Goal: Task Accomplishment & Management: Manage account settings

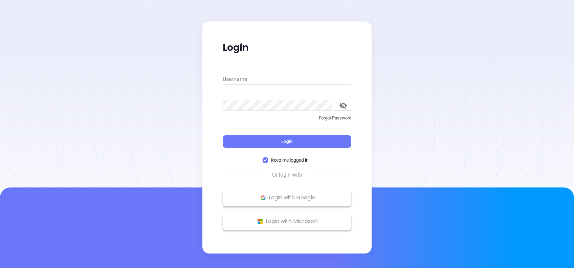
click at [246, 74] on input "Username" at bounding box center [287, 79] width 129 height 11
type input "lucy@motiva.net"
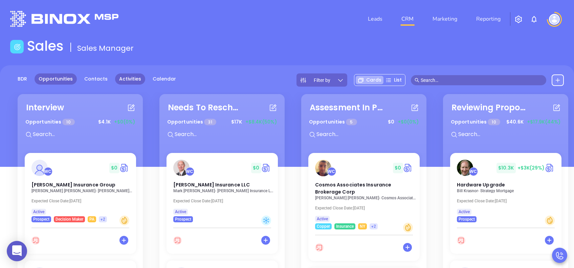
click at [130, 80] on link "Activities" at bounding box center [130, 78] width 30 height 11
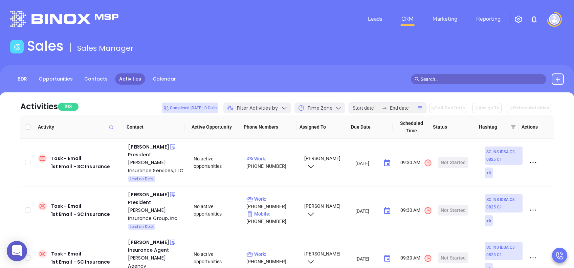
click at [254, 108] on span "Filter Activities by" at bounding box center [257, 108] width 41 height 7
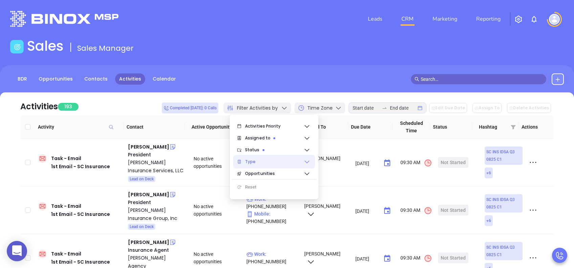
click at [262, 157] on span "Type" at bounding box center [274, 162] width 59 height 14
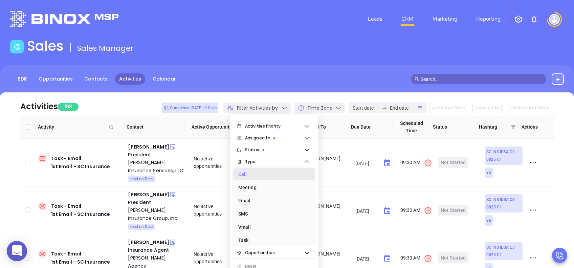
click at [264, 177] on div "Call" at bounding box center [272, 175] width 68 height 14
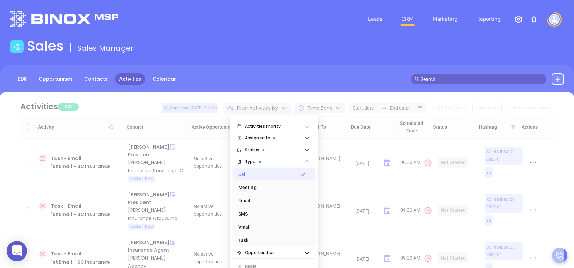
click at [296, 74] on div "BDR Opportunities Contacts Activities Calendar" at bounding box center [287, 79] width 574 height 12
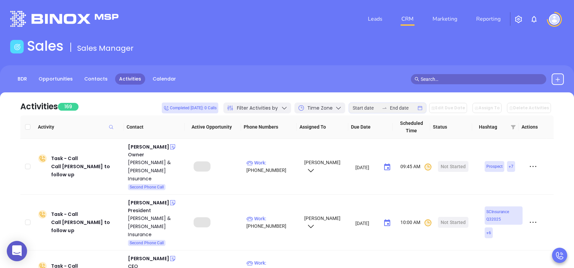
click at [387, 109] on div at bounding box center [384, 107] width 11 height 5
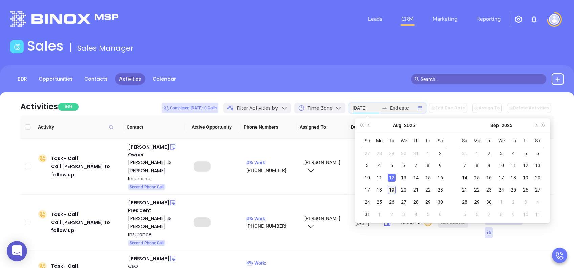
type input "2025-08-19"
click at [394, 188] on div "19" at bounding box center [392, 190] width 8 height 8
type input "2025-08-19"
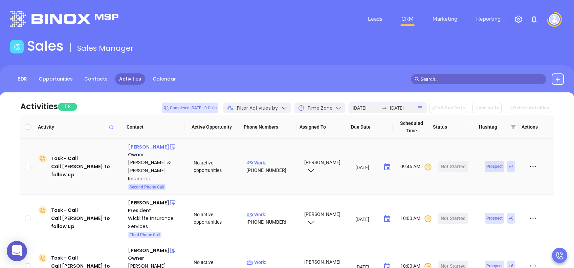
click at [140, 149] on div "Robert Mims II" at bounding box center [148, 147] width 41 height 8
click at [141, 162] on div "Edwards & Mims Insurance" at bounding box center [156, 170] width 56 height 24
click at [230, 13] on div "Leads CRM Marketing Reporting" at bounding box center [380, 19] width 375 height 24
click at [266, 30] on div "Leads CRM Marketing Reporting" at bounding box center [380, 19] width 375 height 24
click at [449, 161] on div "Start Now" at bounding box center [453, 166] width 21 height 11
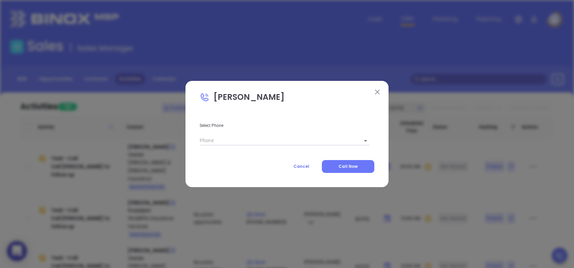
type input "(843) 355-6161"
type input "1"
click at [366, 165] on button "Call Now" at bounding box center [348, 166] width 52 height 13
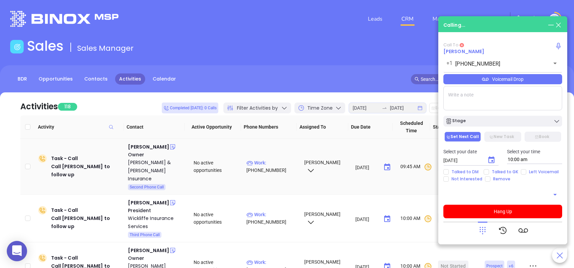
type input "(843) 355-6161"
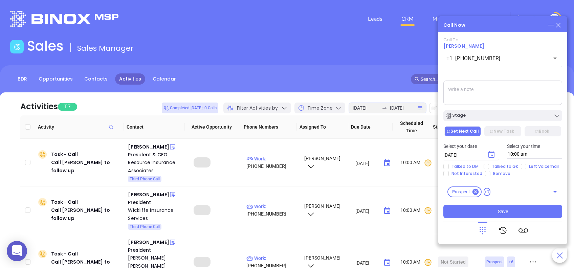
click at [478, 233] on icon at bounding box center [482, 230] width 9 height 9
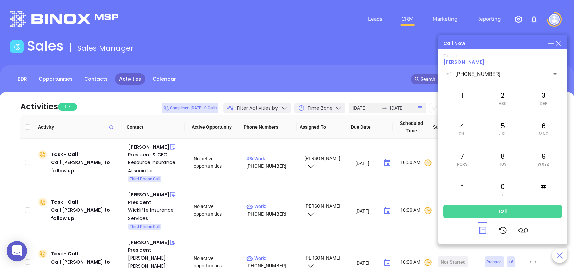
click at [504, 213] on button "Call" at bounding box center [502, 212] width 119 height 14
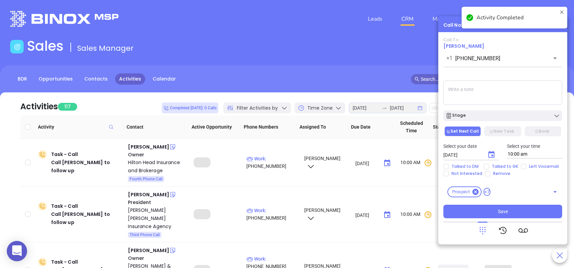
click at [504, 119] on div "Stage" at bounding box center [502, 115] width 115 height 7
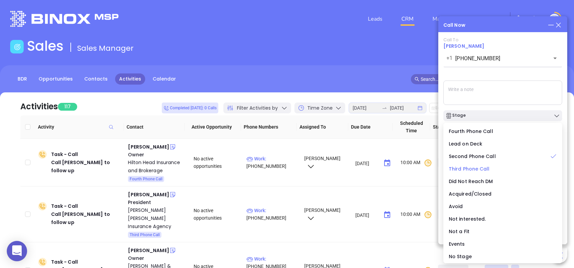
click at [462, 169] on span "Third Phone Call" at bounding box center [469, 169] width 41 height 7
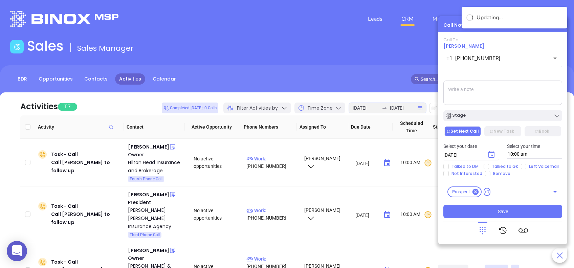
click at [533, 91] on textarea at bounding box center [502, 93] width 119 height 24
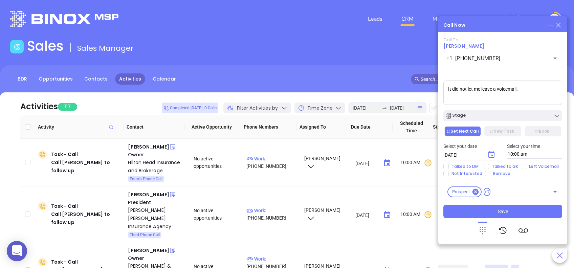
drag, startPoint x: 521, startPoint y: 87, endPoint x: 412, endPoint y: 98, distance: 109.6
click at [412, 98] on main "Sales Sales Manager BDR Opportunities Contacts Activities Calendar Call Now Cal…" at bounding box center [287, 210] width 574 height 344
click at [526, 90] on textarea "It did not let me leave a voicemail." at bounding box center [502, 93] width 119 height 24
drag, startPoint x: 525, startPoint y: 90, endPoint x: 412, endPoint y: 94, distance: 113.8
click at [412, 94] on main "Sales Sales Manager BDR Opportunities Contacts Activities Calendar Call Now Cal…" at bounding box center [287, 210] width 574 height 344
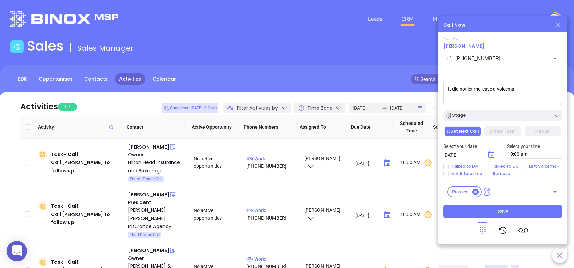
paste textarea "The call suddenly disconnected, and I wasn’t able to"
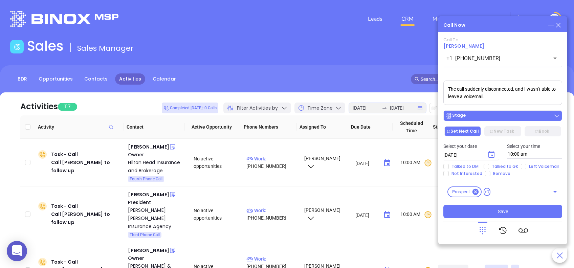
type textarea "The call suddenly disconnected, and I wasn’t able to leave a voicemail."
click at [493, 116] on div "Stage" at bounding box center [502, 115] width 115 height 7
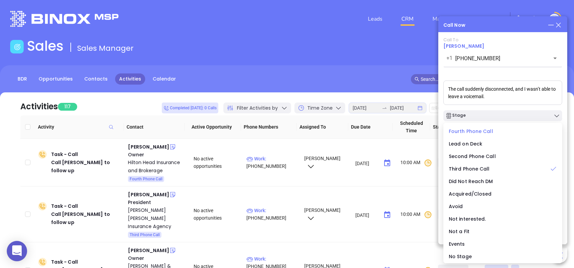
click at [483, 128] on span "Fourth Phone Call" at bounding box center [471, 131] width 44 height 7
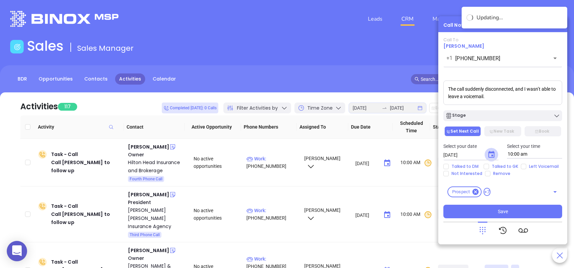
click at [491, 154] on icon "Choose date, selected date is Aug 20, 2025" at bounding box center [491, 155] width 8 height 8
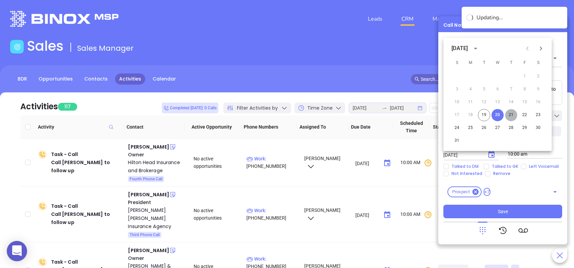
click at [512, 115] on button "21" at bounding box center [511, 115] width 12 height 12
type input "08/21/2025"
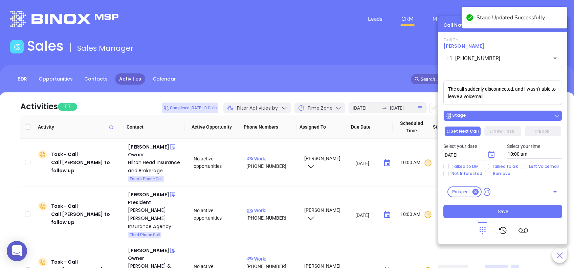
click at [517, 112] on button "Stage" at bounding box center [502, 115] width 119 height 11
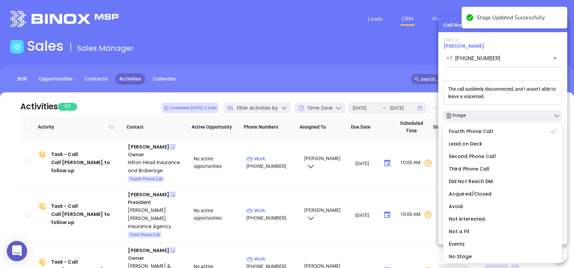
click at [518, 74] on div "Call To Robert Mims II +1 (843) 355-6161 ​ Voicemail Drop The call suddenly dis…" at bounding box center [502, 127] width 119 height 181
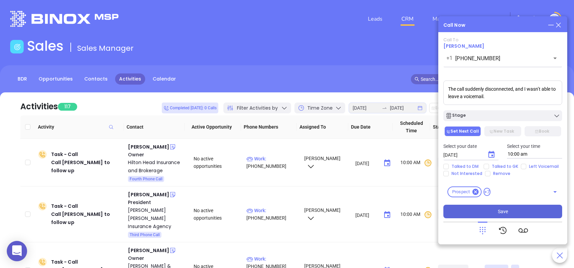
click at [525, 212] on button "Save" at bounding box center [502, 212] width 119 height 14
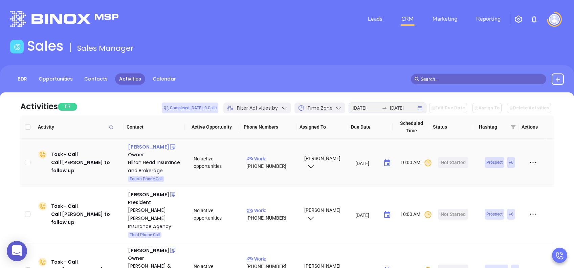
click at [139, 148] on div "Gary Davis" at bounding box center [148, 147] width 41 height 8
click at [149, 162] on div "Hilton Head Insurance and Brokerage" at bounding box center [156, 166] width 56 height 16
click at [454, 162] on div "Start Now" at bounding box center [453, 162] width 21 height 11
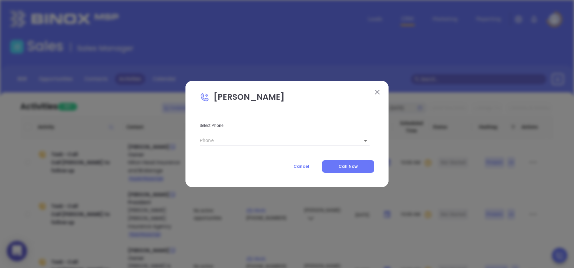
type input "(843) 252-0840"
type input "1"
click at [343, 166] on span "Call Now" at bounding box center [347, 166] width 19 height 6
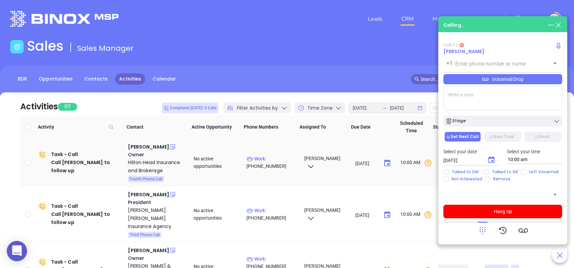
type input "(843) 252-0840"
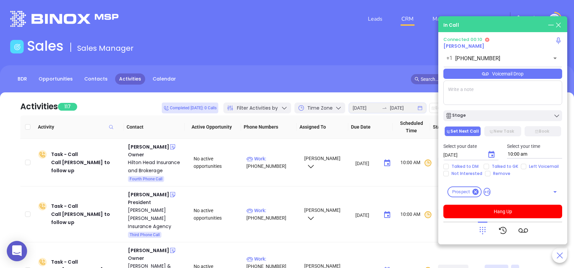
click at [486, 229] on icon at bounding box center [482, 230] width 9 height 9
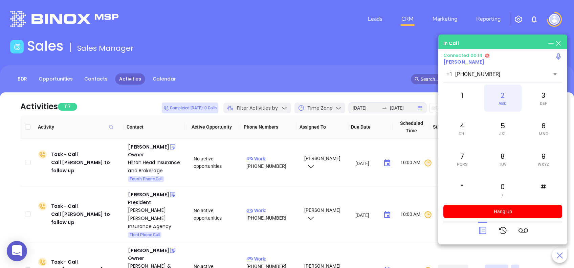
click at [498, 102] on div "2 ABC" at bounding box center [502, 98] width 37 height 27
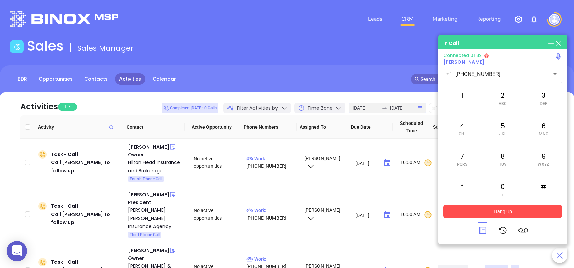
click at [504, 205] on button "Hang Up" at bounding box center [502, 212] width 119 height 14
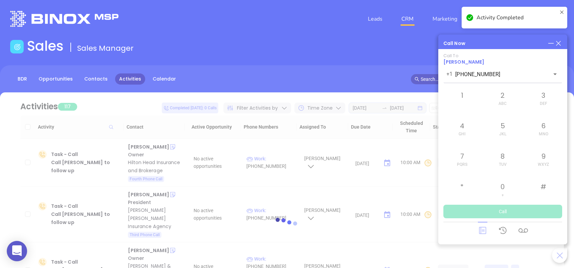
click at [482, 231] on div at bounding box center [287, 225] width 554 height 51
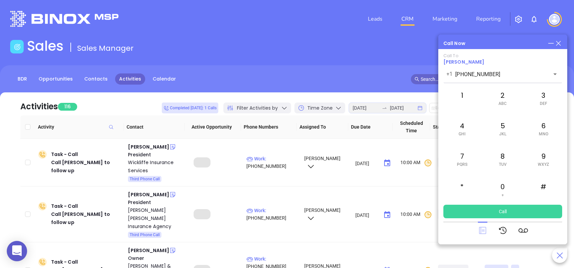
click at [485, 234] on icon at bounding box center [482, 230] width 7 height 7
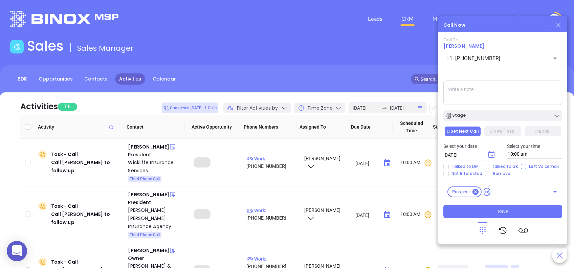
click at [522, 166] on input "Left Voicemail" at bounding box center [523, 166] width 5 height 5
checkbox input "true"
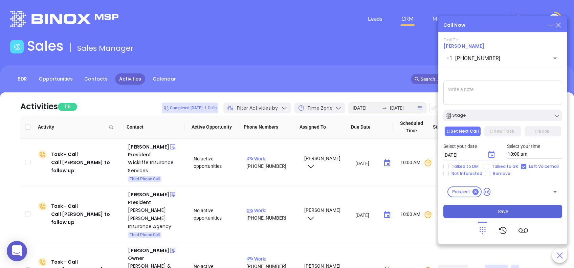
click at [534, 210] on button "Save" at bounding box center [502, 212] width 119 height 14
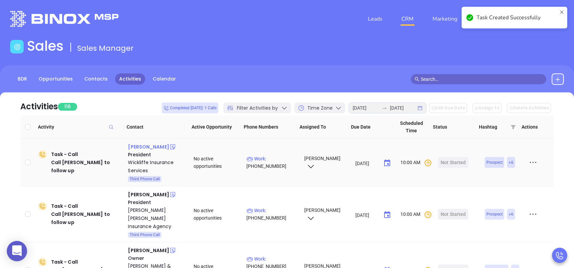
click at [151, 146] on div "Sarah M Wickliffe" at bounding box center [148, 147] width 41 height 8
click at [149, 162] on div "Wickliffe Insurance Services" at bounding box center [156, 166] width 56 height 16
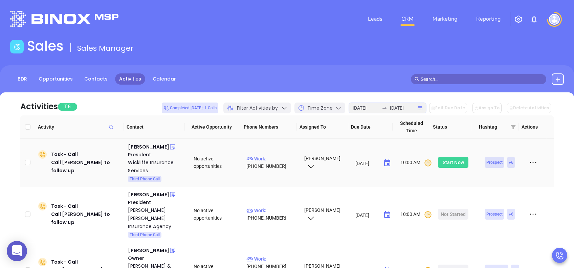
click at [456, 162] on div "Start Now" at bounding box center [453, 162] width 21 height 11
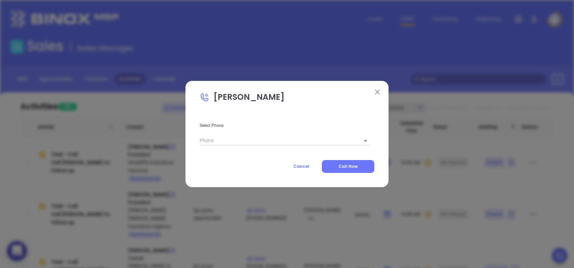
type input "(864) 967-4755"
type input "1"
click at [353, 164] on span "Call Now" at bounding box center [347, 166] width 19 height 6
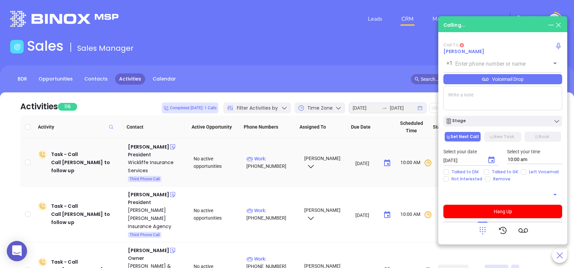
type input "(864) 967-4755"
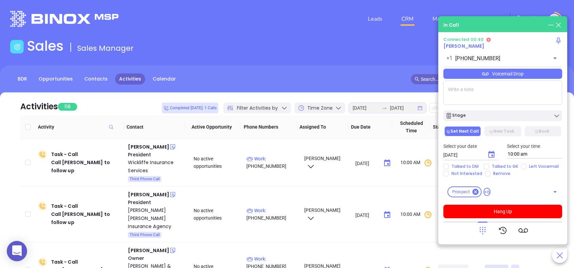
click at [547, 73] on div "Voicemail Drop" at bounding box center [502, 74] width 119 height 10
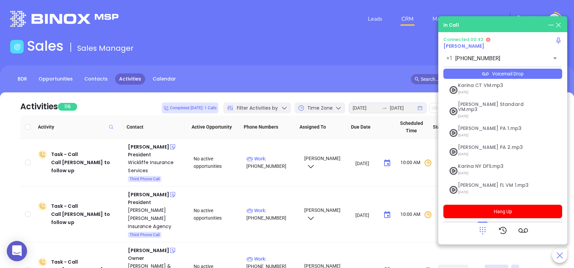
scroll to position [73, 0]
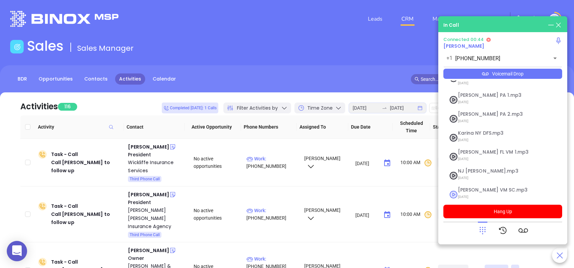
click at [464, 188] on span "Lucy VM SC.mp3" at bounding box center [494, 190] width 73 height 5
checkbox input "true"
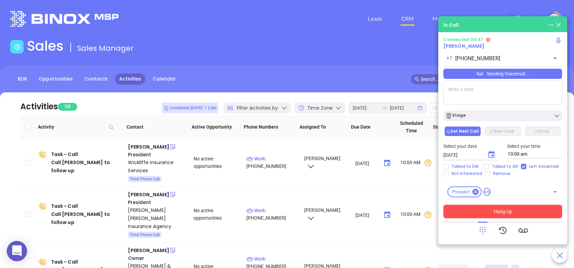
click at [556, 213] on button "Hang Up" at bounding box center [502, 212] width 119 height 14
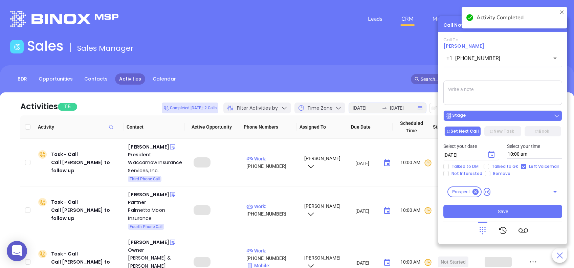
click at [508, 114] on div "Stage" at bounding box center [502, 115] width 115 height 7
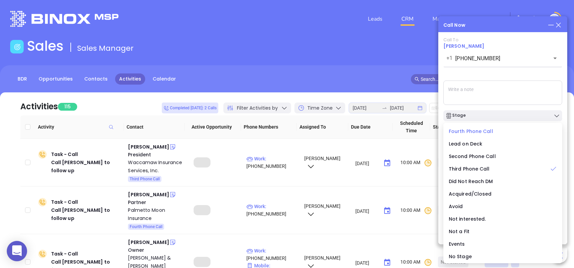
click at [482, 129] on span "Fourth Phone Call" at bounding box center [471, 131] width 44 height 7
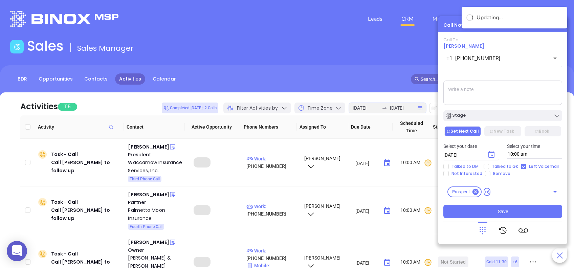
click at [490, 156] on icon "Choose date, selected date is Aug 20, 2025" at bounding box center [491, 155] width 8 height 8
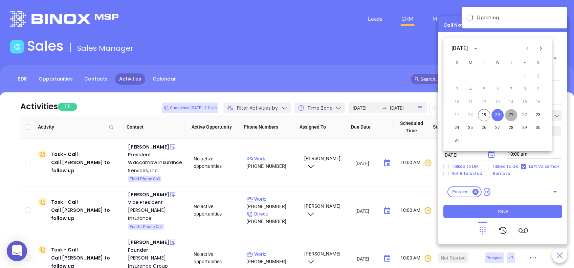
click at [510, 113] on button "21" at bounding box center [511, 115] width 12 height 12
type input "08/21/2025"
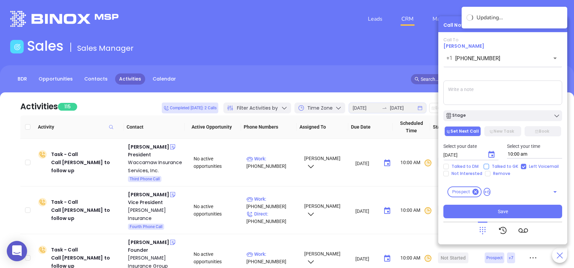
click at [485, 169] on input "Talked to GK" at bounding box center [486, 166] width 5 height 5
checkbox input "true"
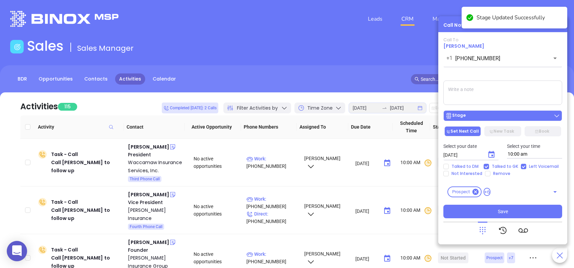
click at [527, 111] on button "Stage" at bounding box center [502, 115] width 119 height 11
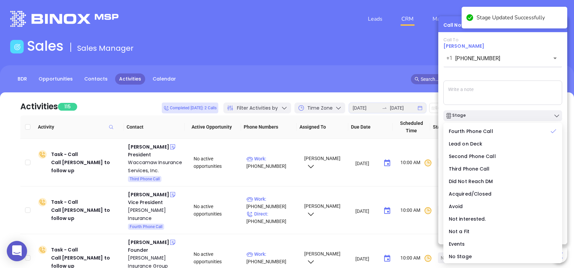
click at [512, 72] on div "Call To Sarah M Wickliffe +1 (864) 967-4755 ​ Voicemail Drop Stage Set Next Cal…" at bounding box center [502, 127] width 119 height 181
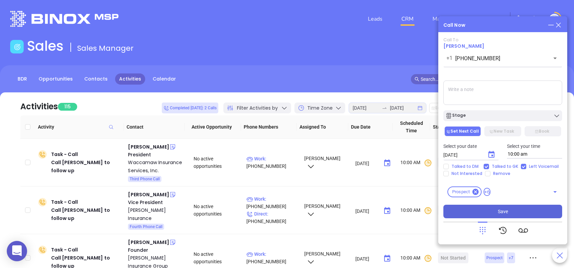
click at [518, 215] on button "Save" at bounding box center [502, 212] width 119 height 14
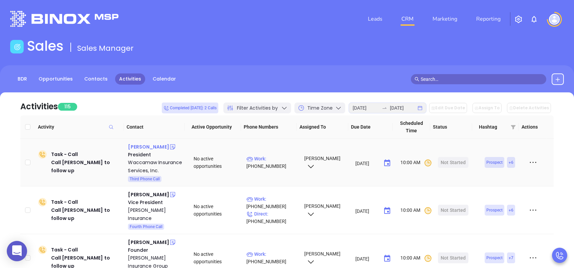
click at [139, 147] on div "Mike Carriker" at bounding box center [148, 147] width 41 height 8
click at [148, 161] on div "Waccamaw Insurance Services, Inc." at bounding box center [156, 166] width 56 height 16
click at [452, 160] on div "Start Now" at bounding box center [453, 162] width 21 height 11
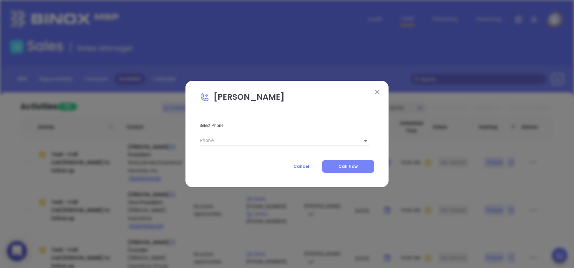
type input "(843) 626-3030"
type input "1"
click at [355, 165] on span "Call Now" at bounding box center [347, 166] width 19 height 6
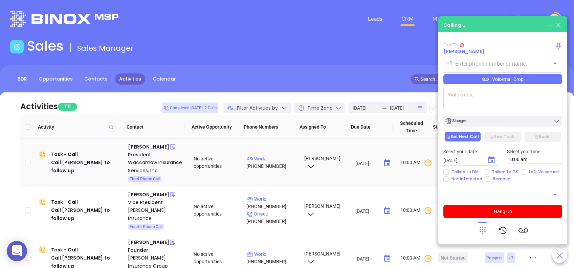
type input "(843) 626-3030"
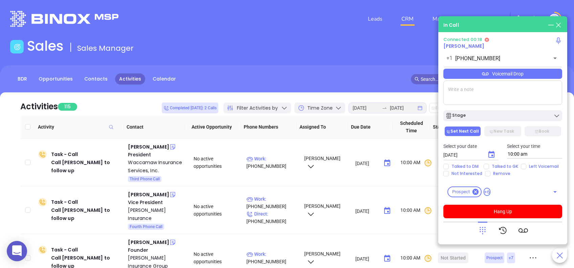
click at [483, 235] on div at bounding box center [482, 231] width 9 height 18
click at [482, 226] on icon at bounding box center [482, 230] width 9 height 9
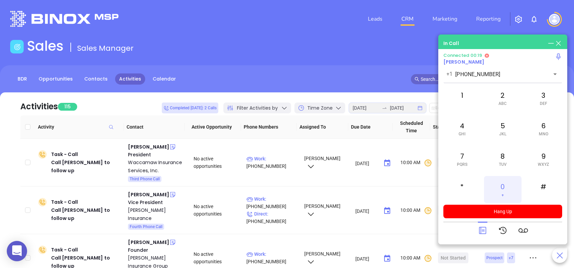
click at [498, 188] on div "0 +" at bounding box center [502, 189] width 37 height 27
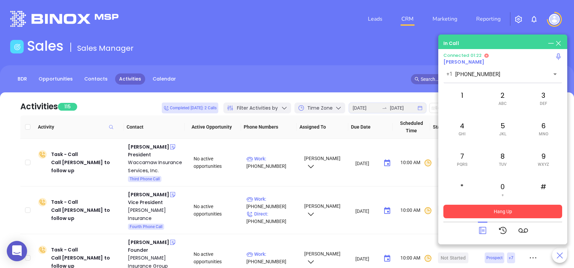
click at [527, 211] on button "Hang Up" at bounding box center [502, 212] width 119 height 14
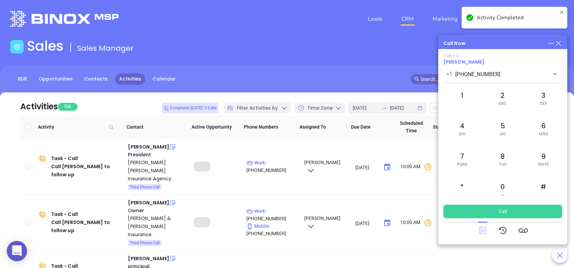
click at [482, 227] on icon at bounding box center [482, 230] width 9 height 9
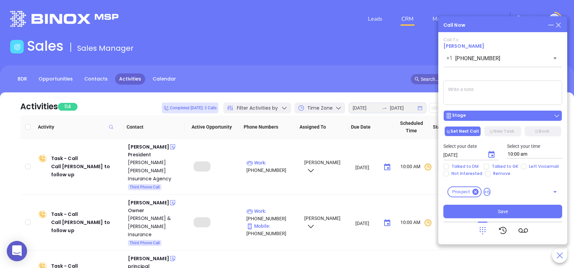
click at [503, 113] on div "Stage" at bounding box center [502, 115] width 115 height 7
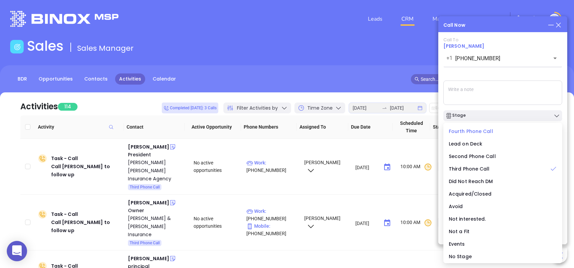
click at [473, 130] on span "Fourth Phone Call" at bounding box center [471, 131] width 44 height 7
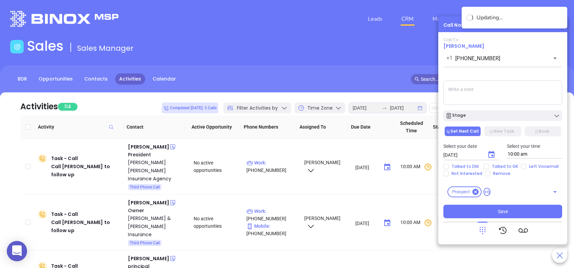
click at [490, 155] on icon "Choose date, selected date is Aug 20, 2025" at bounding box center [491, 155] width 8 height 8
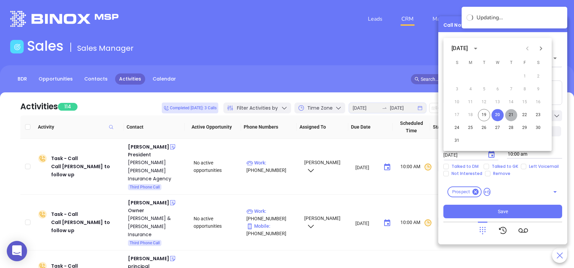
click at [508, 114] on button "21" at bounding box center [511, 115] width 12 height 12
type input "08/21/2025"
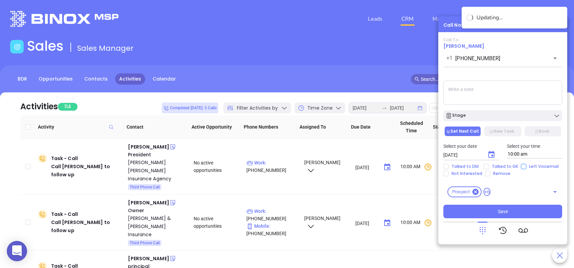
click at [523, 168] on input "Left Voicemail" at bounding box center [523, 166] width 5 height 5
checkbox input "true"
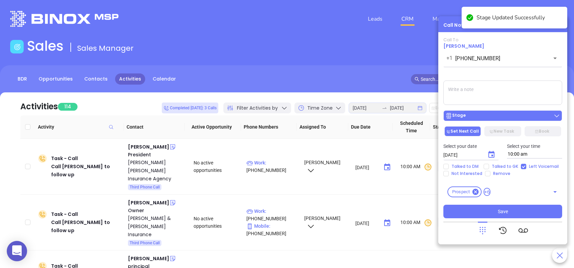
click at [511, 115] on div "Stage" at bounding box center [502, 115] width 115 height 7
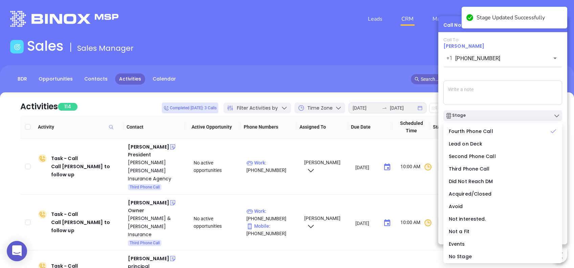
click at [511, 70] on div "Call To Mike Carriker +1 (843) 626-3030 ​ Voicemail Drop Stage Set Next Call Ne…" at bounding box center [502, 127] width 119 height 181
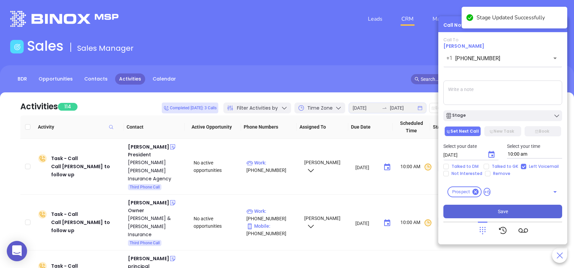
click at [506, 211] on span "Save" at bounding box center [503, 211] width 10 height 7
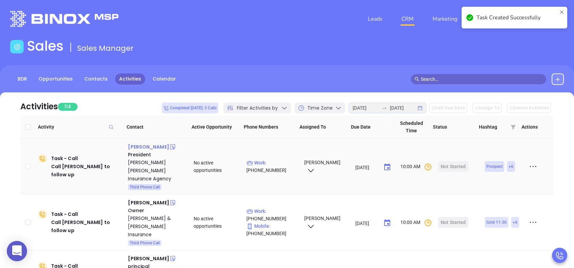
click at [142, 145] on div "Tom Bates" at bounding box center [148, 147] width 41 height 8
click at [150, 163] on div "Stokes Farnham Insurance Agency" at bounding box center [156, 170] width 56 height 24
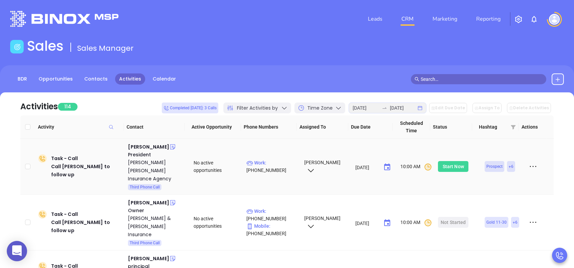
click at [445, 161] on div "Start Now" at bounding box center [453, 166] width 21 height 11
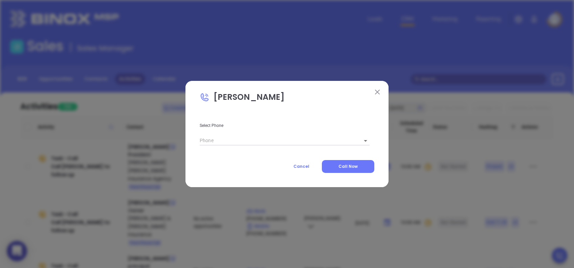
type input "(864) 834-7206"
type input "1"
click at [356, 165] on span "Call Now" at bounding box center [347, 166] width 19 height 6
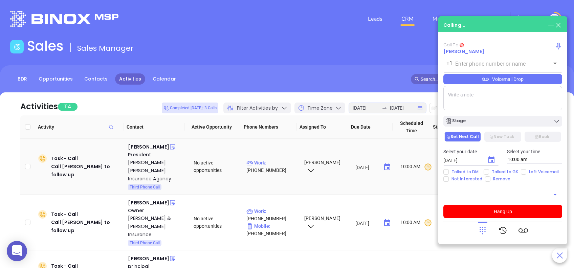
type input "(864) 834-7206"
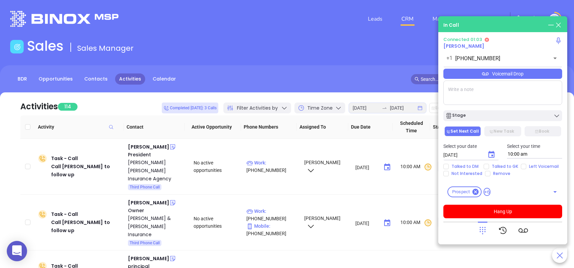
click at [544, 76] on div "Voicemail Drop" at bounding box center [502, 74] width 119 height 10
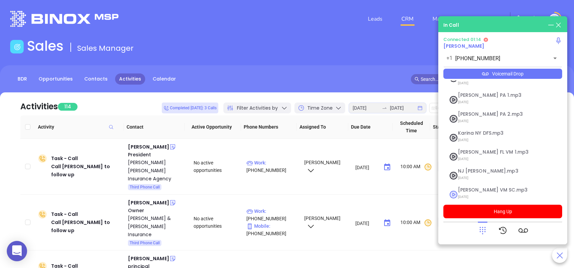
click at [470, 188] on span "Lucy VM SC.mp3" at bounding box center [494, 190] width 73 height 5
checkbox input "true"
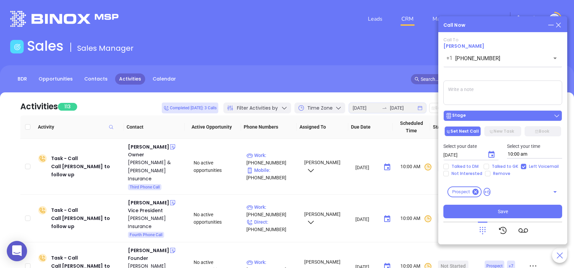
click at [487, 117] on div "Stage" at bounding box center [502, 115] width 115 height 7
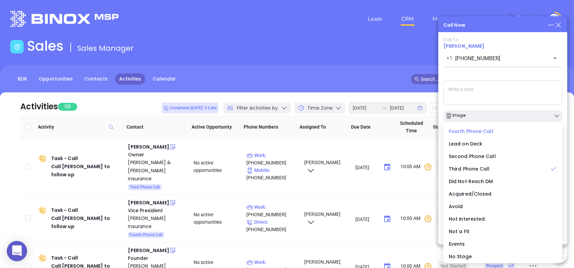
click at [476, 129] on span "Fourth Phone Call" at bounding box center [471, 131] width 44 height 7
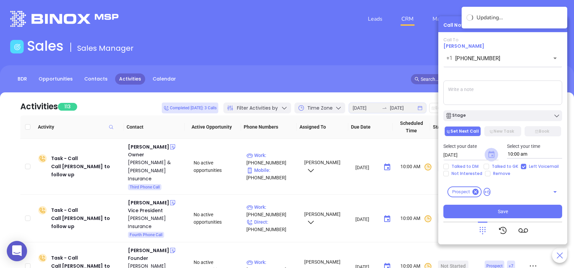
click at [490, 153] on icon "Choose date, selected date is Aug 20, 2025" at bounding box center [491, 154] width 6 height 7
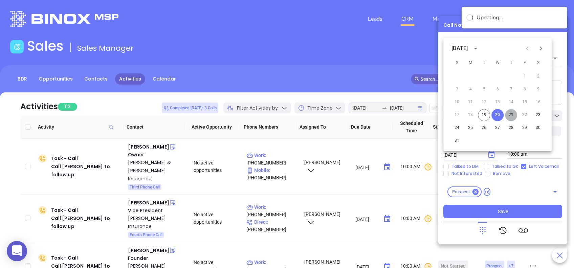
click at [509, 115] on button "21" at bounding box center [511, 115] width 12 height 12
type input "08/21/2025"
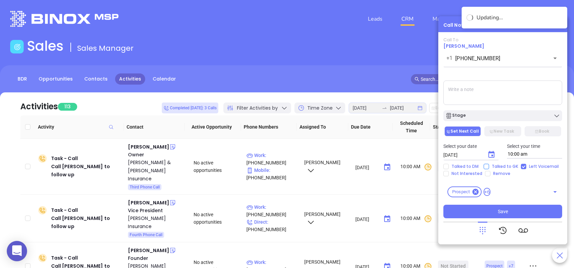
click at [486, 169] on input "Talked to GK" at bounding box center [486, 166] width 5 height 5
checkbox input "true"
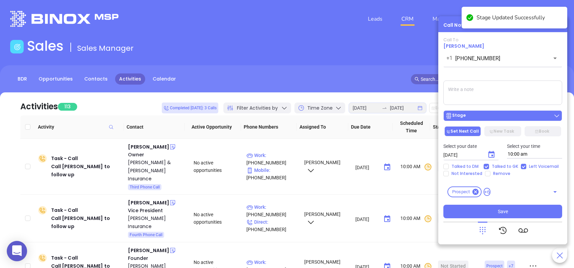
click at [512, 113] on div "Stage" at bounding box center [502, 115] width 115 height 7
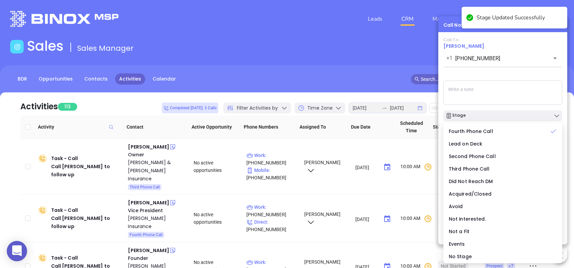
click at [506, 74] on div "Call To Tom Bates +1 (864) 834-7206 ​ Voicemail Drop Stage Set Next Call New Ta…" at bounding box center [502, 127] width 119 height 181
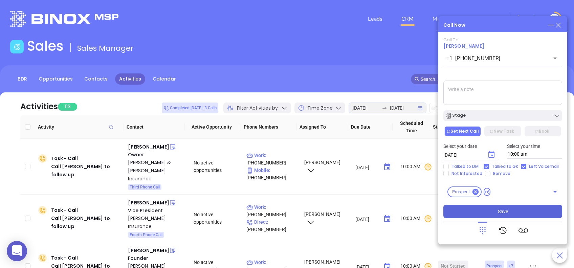
click at [512, 209] on button "Save" at bounding box center [502, 212] width 119 height 14
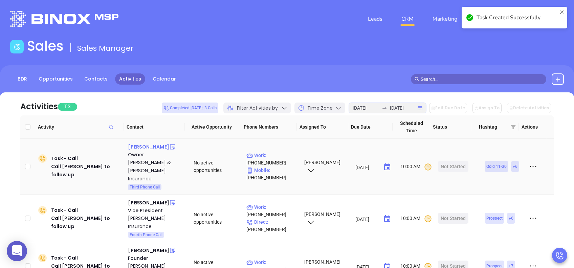
click at [145, 147] on div "Bryon P Jeffcoat" at bounding box center [148, 147] width 41 height 8
click at [146, 164] on div "Jeffcoat & Jeffcoat Insurance" at bounding box center [156, 170] width 56 height 24
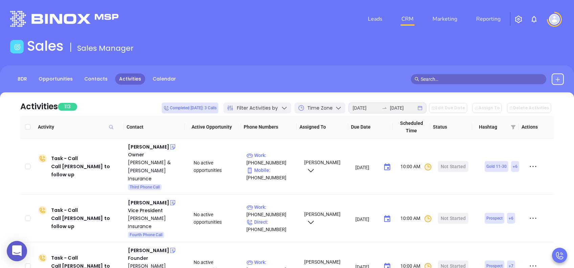
click at [209, 106] on span "Completed today: 3 Calls" at bounding box center [189, 107] width 53 height 7
click at [216, 108] on span "Completed today: 3 Calls" at bounding box center [189, 107] width 53 height 7
click at [454, 162] on div "Start Now" at bounding box center [453, 166] width 21 height 11
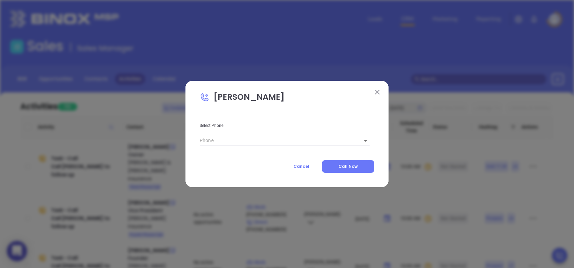
type input "1"
click at [358, 167] on button "Call Now" at bounding box center [348, 166] width 52 height 13
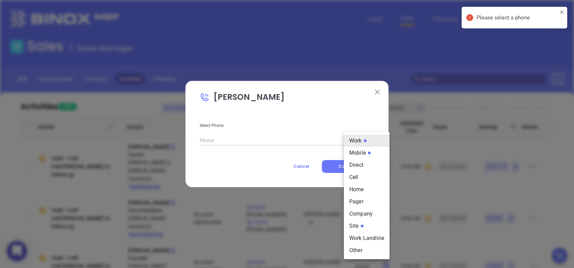
click at [355, 138] on body "0 Leads CRM Marketing Reporting Financial Leads Leads Sales Sales Manager BDR O…" at bounding box center [287, 134] width 574 height 268
click at [366, 152] on li "Mobile" at bounding box center [367, 153] width 46 height 12
type input "(803) 309-2782"
type input "2"
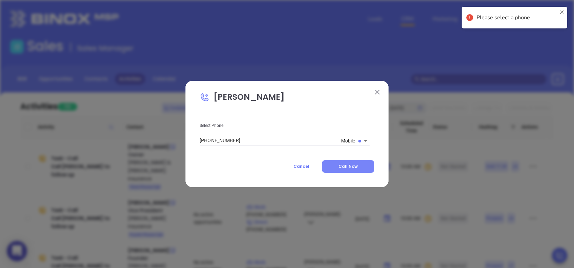
click at [365, 169] on button "Call Now" at bounding box center [348, 166] width 52 height 13
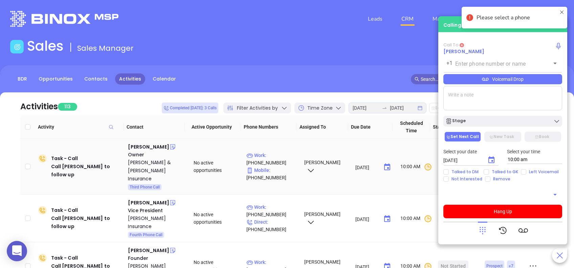
type input "(803) 309-2782"
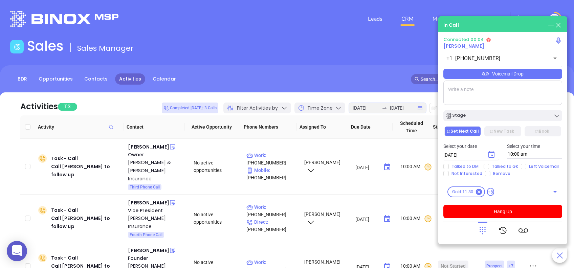
click at [503, 76] on div "Voicemail Drop" at bounding box center [502, 74] width 119 height 10
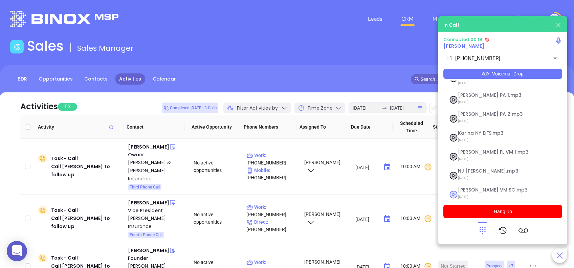
click at [464, 188] on span "Lucy VM SC.mp3" at bounding box center [494, 190] width 73 height 5
checkbox input "true"
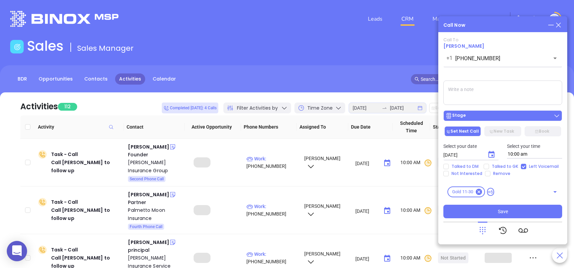
click at [512, 112] on div "Stage" at bounding box center [502, 115] width 115 height 7
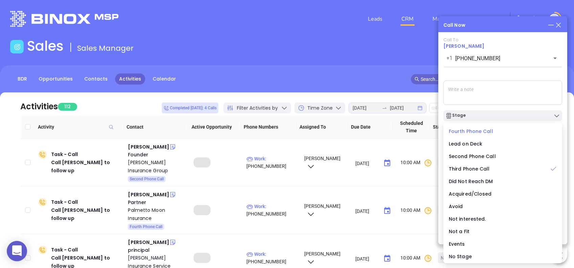
click at [484, 129] on span "Fourth Phone Call" at bounding box center [471, 131] width 44 height 7
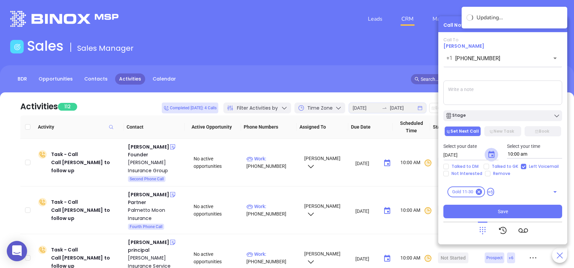
click at [490, 155] on icon "Choose date, selected date is Aug 20, 2025" at bounding box center [491, 155] width 8 height 8
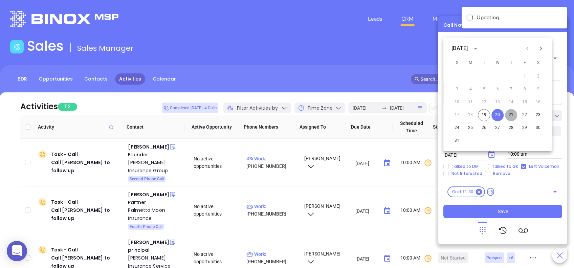
click at [512, 114] on button "21" at bounding box center [511, 115] width 12 height 12
type input "08/21/2025"
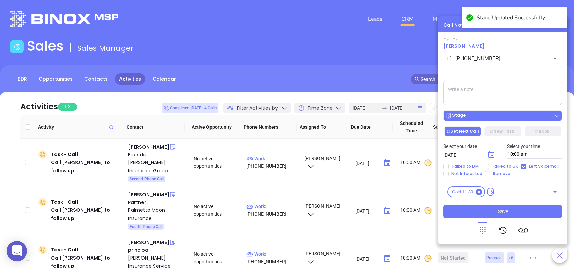
click at [496, 116] on div "Stage" at bounding box center [502, 115] width 115 height 7
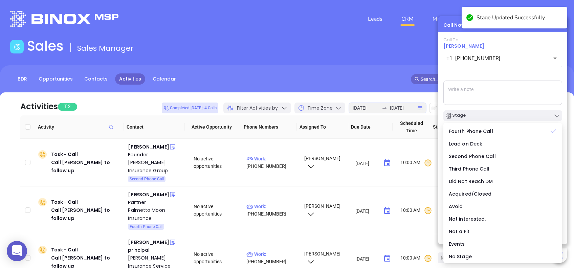
click at [499, 73] on div "Call To Bryon P Jeffcoat +1 (803) 309-2782 ​ Voicemail Drop Stage Set Next Call…" at bounding box center [502, 127] width 119 height 181
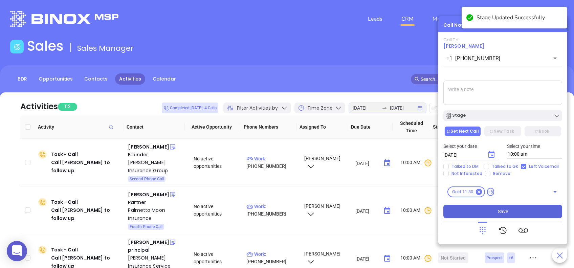
click at [521, 208] on button "Save" at bounding box center [502, 212] width 119 height 14
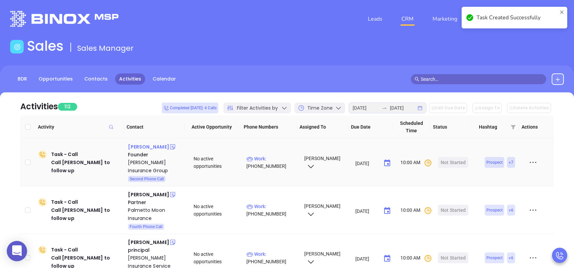
click at [140, 145] on div "Ken Welch" at bounding box center [148, 147] width 41 height 8
click at [143, 162] on div "Hemly Insurance Group" at bounding box center [156, 166] width 56 height 16
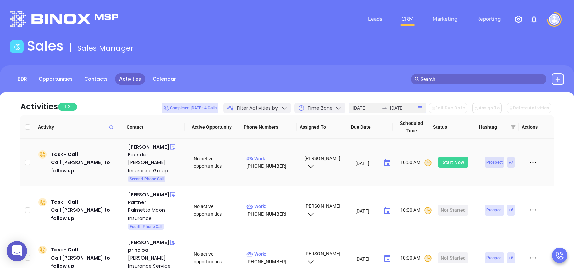
click at [453, 161] on div "Start Now" at bounding box center [453, 162] width 21 height 11
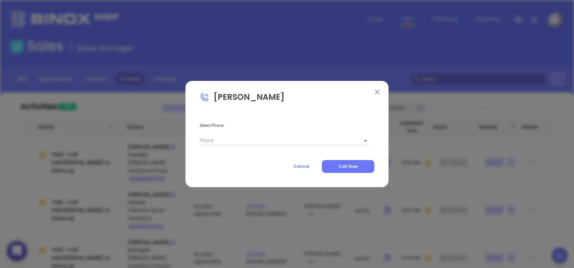
type input "(864) 520-0281"
type input "1"
click at [354, 165] on span "Call Now" at bounding box center [347, 166] width 19 height 6
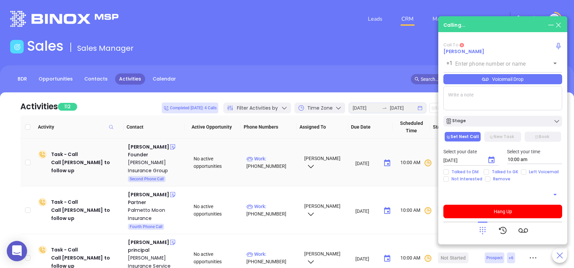
type input "(864) 520-0281"
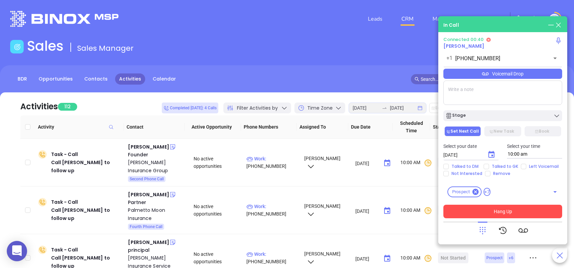
click at [511, 212] on button "Hang Up" at bounding box center [502, 212] width 119 height 14
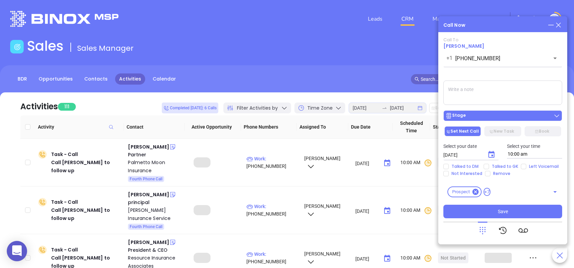
click at [485, 115] on div "Stage" at bounding box center [502, 115] width 115 height 7
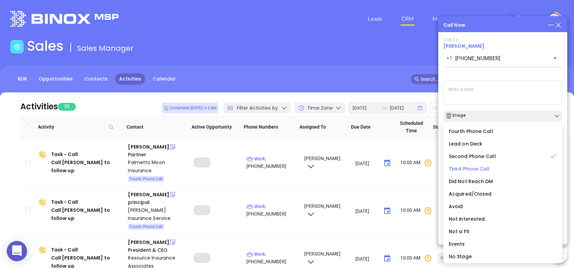
click at [467, 169] on span "Third Phone Call" at bounding box center [469, 169] width 41 height 7
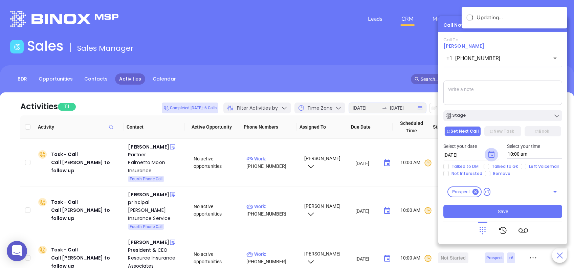
click at [491, 154] on icon "Choose date, selected date is Aug 20, 2025" at bounding box center [491, 155] width 8 height 8
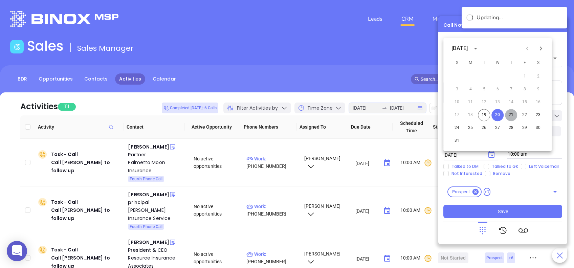
click at [509, 111] on button "21" at bounding box center [511, 115] width 12 height 12
type input "08/21/2025"
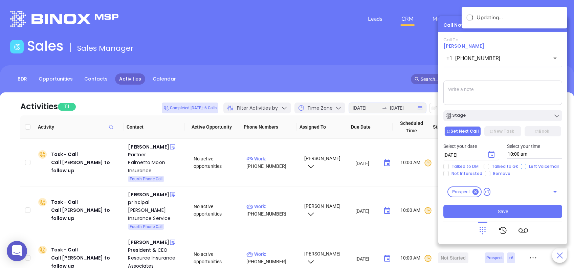
click at [524, 165] on input "Left Voicemail" at bounding box center [523, 166] width 5 height 5
checkbox input "true"
click at [508, 114] on div "Stage" at bounding box center [502, 115] width 115 height 7
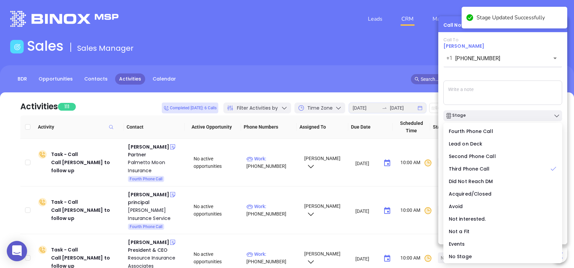
click at [512, 69] on div "Call To Ken Welch +1 (864) 520-0281 ​ Voicemail Drop Stage Set Next Call New Ta…" at bounding box center [502, 127] width 119 height 181
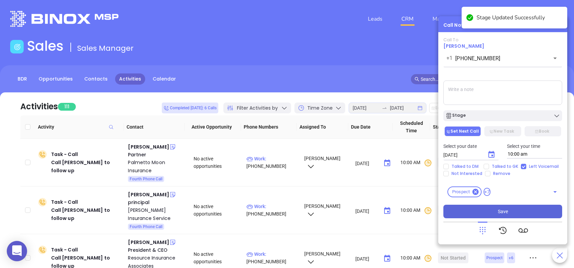
click at [528, 211] on button "Save" at bounding box center [502, 212] width 119 height 14
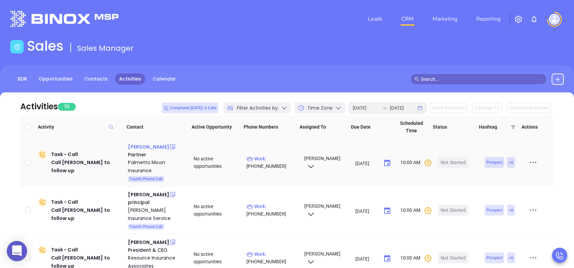
click at [145, 145] on div "Mackall Horres" at bounding box center [148, 147] width 41 height 8
click at [149, 163] on div "Palmetto Moon Insurance" at bounding box center [156, 166] width 56 height 16
click at [446, 162] on div "Start Now" at bounding box center [453, 162] width 21 height 11
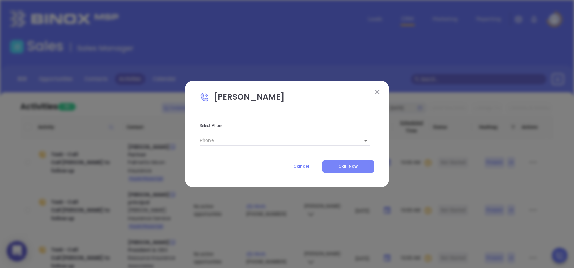
type input "(843) 375-1234"
type input "1"
click at [357, 164] on span "Call Now" at bounding box center [347, 166] width 19 height 6
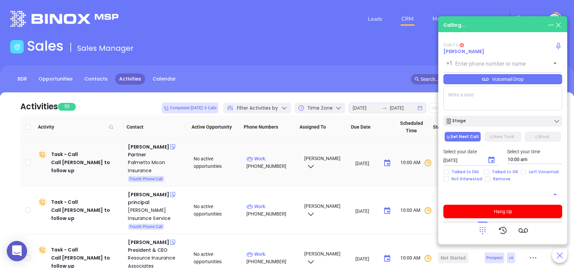
type input "(843) 375-1234"
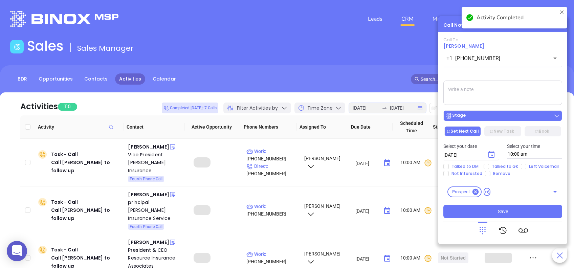
click at [468, 112] on div "Stage" at bounding box center [502, 115] width 115 height 7
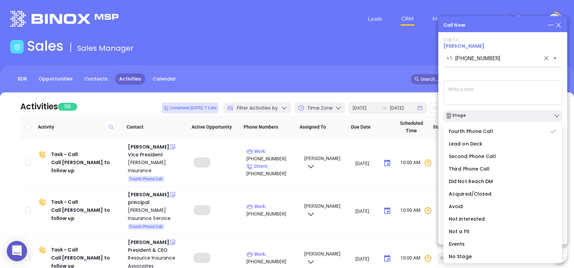
click at [484, 75] on icon at bounding box center [485, 73] width 7 height 3
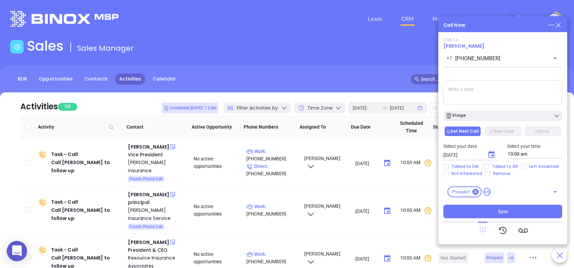
click at [482, 229] on icon at bounding box center [483, 230] width 6 height 7
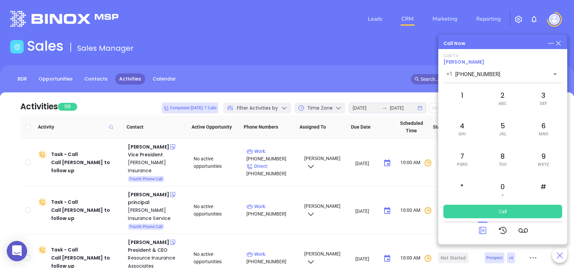
click at [482, 229] on icon at bounding box center [482, 230] width 9 height 9
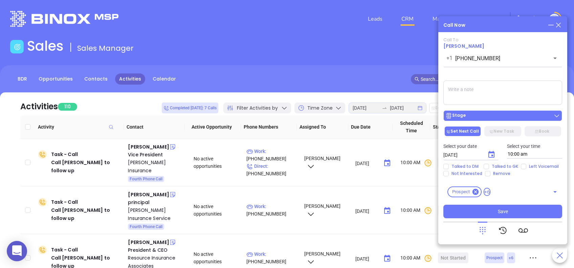
click at [506, 114] on div "Stage" at bounding box center [502, 115] width 115 height 7
click at [503, 77] on div "Call To Mackall Horres +1 (843) 375-1234 ​ Voicemail Drop Stage Set Next Call N…" at bounding box center [502, 127] width 119 height 181
click at [492, 154] on icon "Choose date, selected date is Aug 20, 2025" at bounding box center [491, 155] width 8 height 8
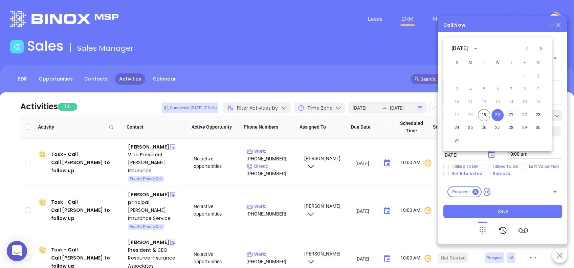
click at [512, 115] on button "21" at bounding box center [511, 115] width 12 height 12
type input "08/21/2025"
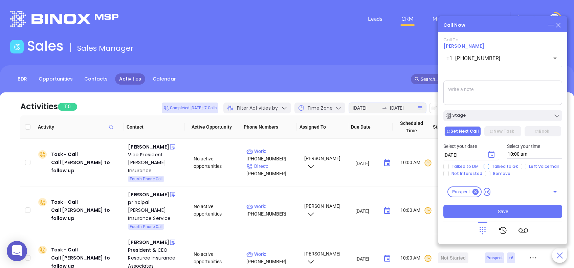
click at [485, 168] on input "Talked to GK" at bounding box center [486, 166] width 5 height 5
checkbox input "true"
click at [525, 209] on button "Save" at bounding box center [502, 212] width 119 height 14
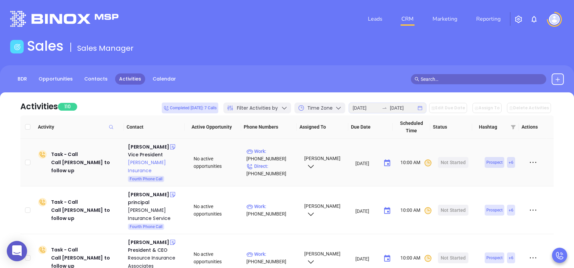
drag, startPoint x: 149, startPoint y: 146, endPoint x: 148, endPoint y: 162, distance: 16.2
click at [149, 146] on div "[PERSON_NAME]" at bounding box center [148, 147] width 41 height 8
click at [150, 161] on div "[PERSON_NAME] Insurance" at bounding box center [156, 166] width 56 height 16
click at [450, 157] on div "Start Now" at bounding box center [453, 162] width 21 height 11
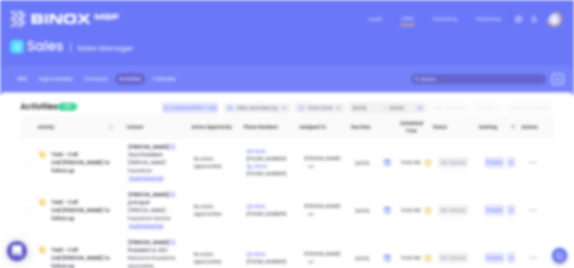
type input "[PHONE_NUMBER]"
type input "1"
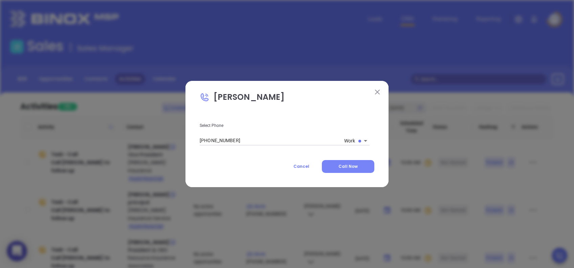
click at [348, 161] on button "Call Now" at bounding box center [348, 166] width 52 height 13
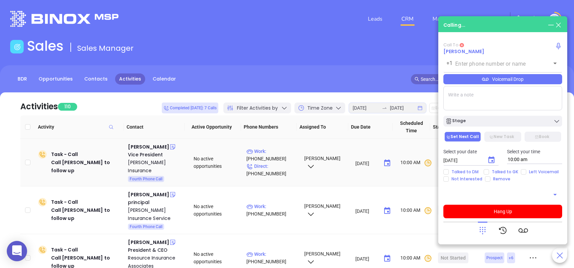
type input "[PHONE_NUMBER]"
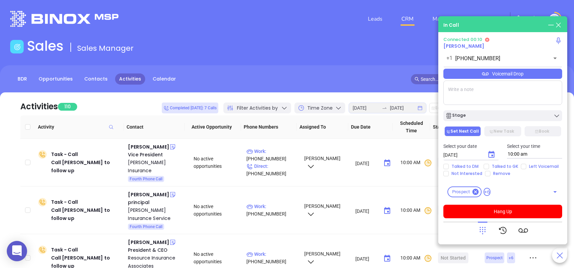
click at [481, 234] on icon at bounding box center [482, 230] width 9 height 9
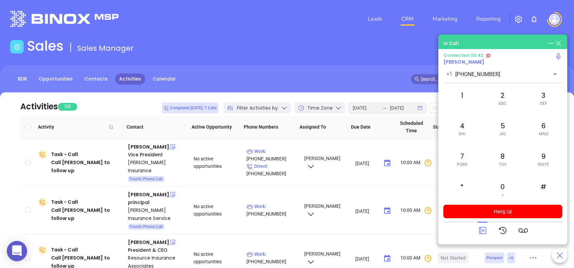
click at [481, 234] on icon at bounding box center [482, 230] width 9 height 9
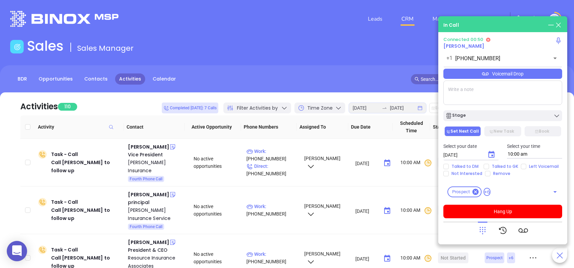
click at [536, 72] on div "Voicemail Drop" at bounding box center [502, 74] width 119 height 10
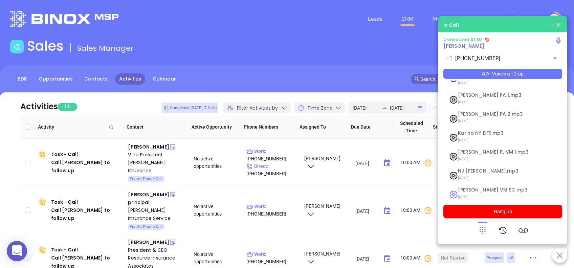
click at [473, 188] on span "Lucy VM SC.mp3" at bounding box center [494, 190] width 73 height 5
checkbox input "true"
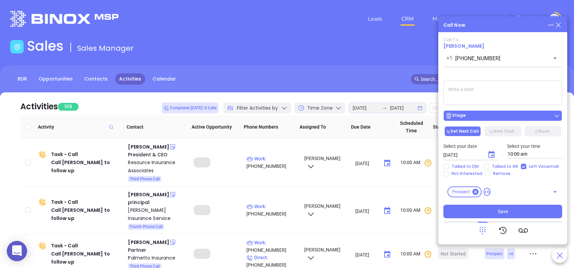
click at [501, 115] on div "Stage" at bounding box center [502, 115] width 115 height 7
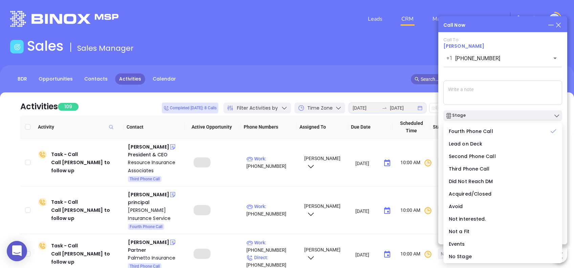
click at [494, 79] on div "Call To Connie Bullard +1 (843) 774-9061 ​ Voicemail Drop Stage Set Next Call N…" at bounding box center [502, 127] width 119 height 181
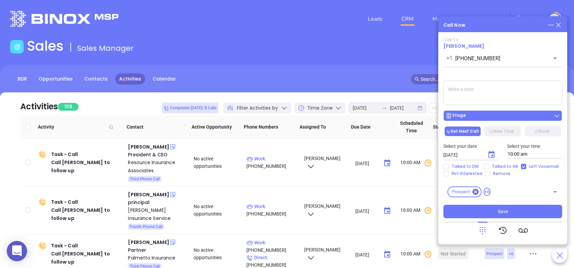
click at [541, 114] on div "Stage" at bounding box center [502, 115] width 115 height 7
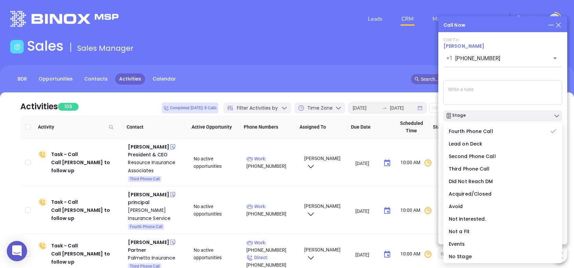
click at [525, 73] on div "Call To Connie Bullard +1 (843) 774-9061 ​ Voicemail Drop Stage Set Next Call N…" at bounding box center [502, 127] width 119 height 181
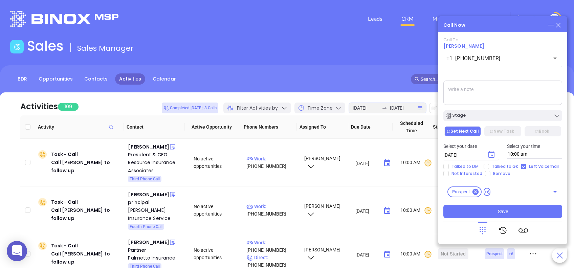
click at [490, 154] on icon "Choose date, selected date is Aug 20, 2025" at bounding box center [491, 155] width 8 height 8
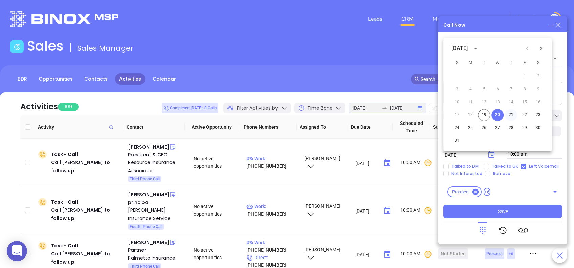
click at [507, 112] on button "21" at bounding box center [511, 115] width 12 height 12
type input "08/21/2025"
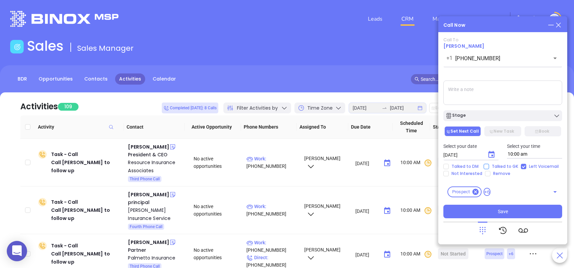
click at [486, 166] on input "Talked to GK" at bounding box center [486, 166] width 5 height 5
checkbox input "true"
click at [536, 117] on div "Stage" at bounding box center [502, 115] width 115 height 7
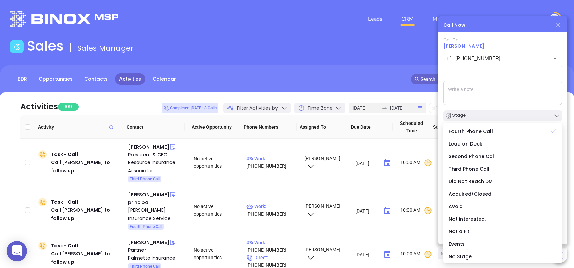
click at [497, 73] on div "Call To Connie Bullard +1 (843) 774-9061 ​ Voicemail Drop Stage Set Next Call N…" at bounding box center [502, 127] width 119 height 181
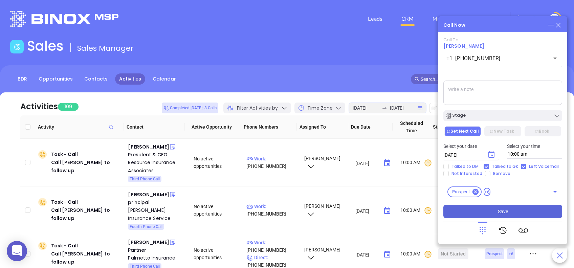
click at [502, 214] on span "Save" at bounding box center [503, 211] width 10 height 7
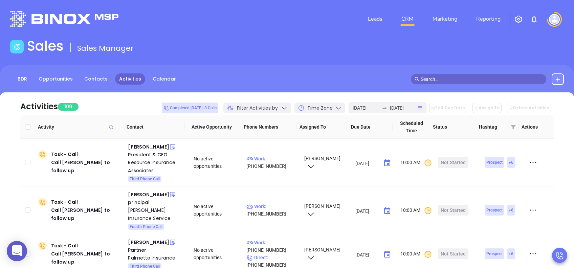
click at [488, 46] on div "Sales Sales Manager" at bounding box center [287, 47] width 562 height 19
click at [275, 40] on div "Sales Sales Manager" at bounding box center [287, 47] width 562 height 19
click at [255, 24] on div "Leads CRM Marketing Reporting" at bounding box center [380, 19] width 375 height 24
click at [555, 21] on img at bounding box center [554, 19] width 11 height 11
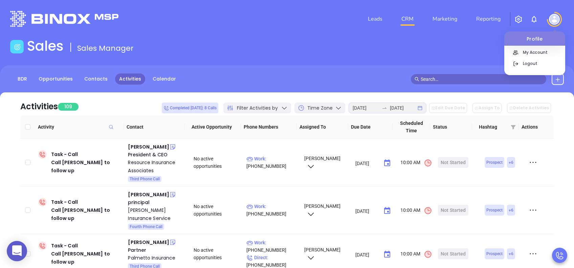
click at [416, 51] on div "Sales Sales Manager" at bounding box center [287, 47] width 562 height 19
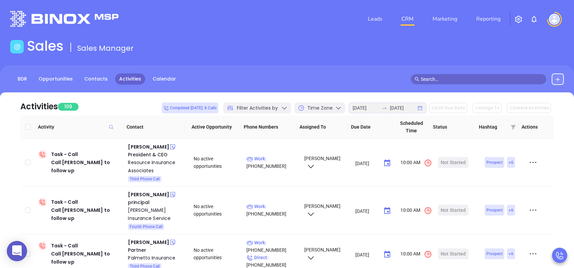
click at [278, 107] on span "Filter Activities by" at bounding box center [257, 108] width 41 height 7
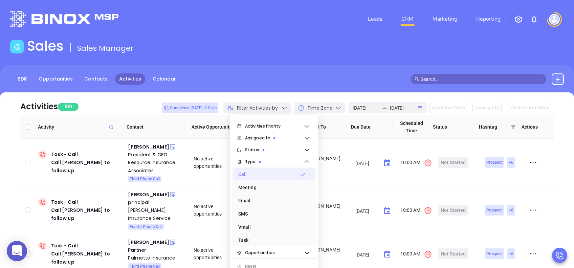
click at [310, 95] on div "Activities 109 Completed today: 8 Calls Filter Activities by Time Zone 2025-08-…" at bounding box center [286, 103] width 533 height 23
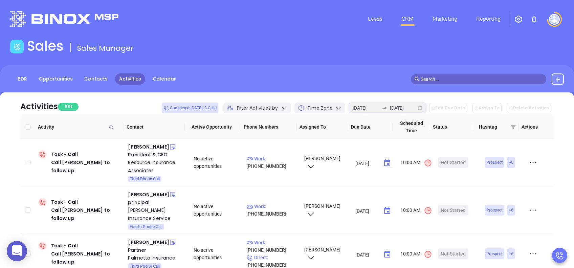
click at [390, 107] on div at bounding box center [384, 107] width 11 height 5
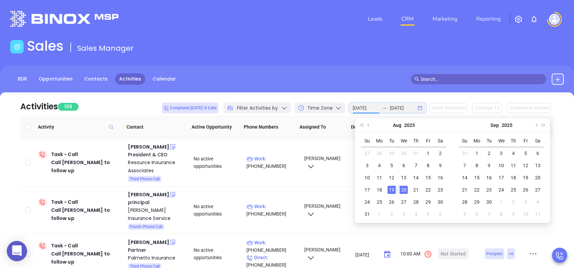
type input "2025-08-19"
click at [255, 85] on div "BDR Opportunities Contacts Activities Calendar" at bounding box center [287, 82] width 574 height 34
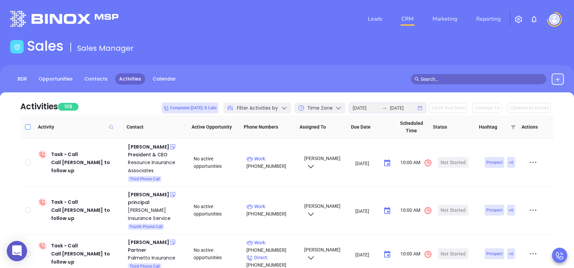
click at [27, 127] on input "Select all" at bounding box center [27, 126] width 5 height 5
checkbox input "true"
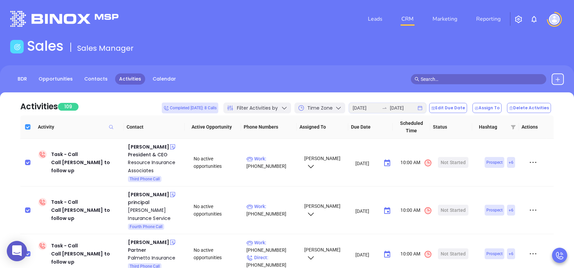
checkbox input "true"
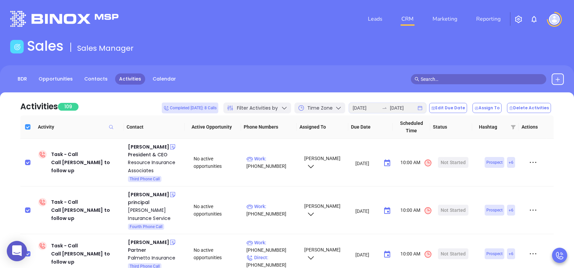
checkbox input "true"
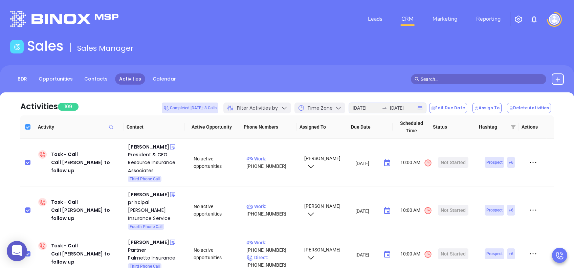
checkbox input "true"
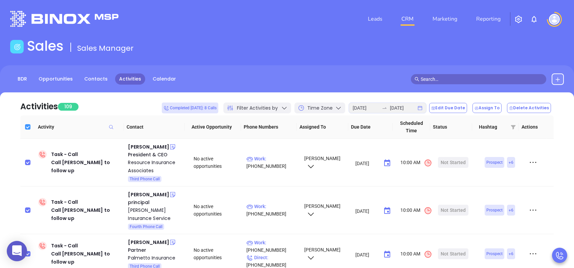
checkbox input "true"
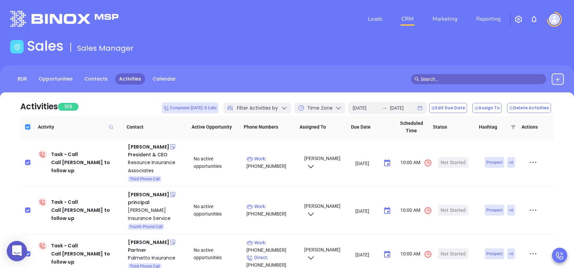
checkbox input "true"
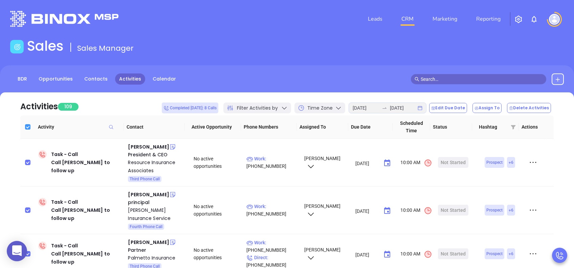
checkbox input "true"
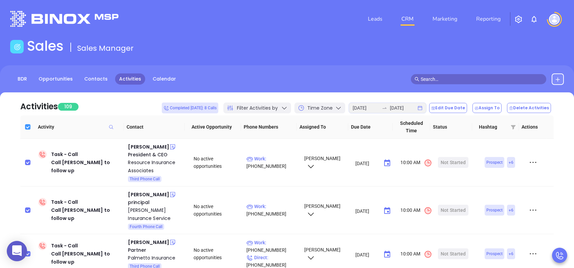
checkbox input "true"
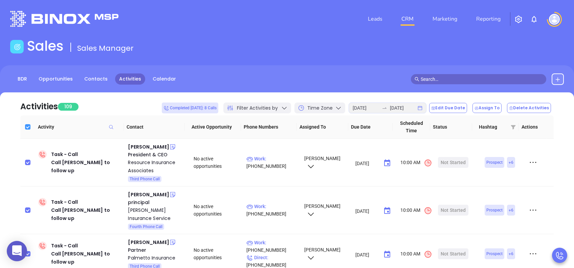
checkbox input "true"
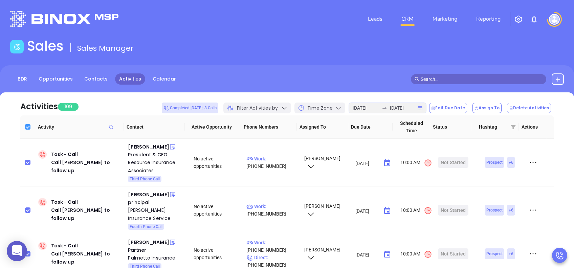
checkbox input "true"
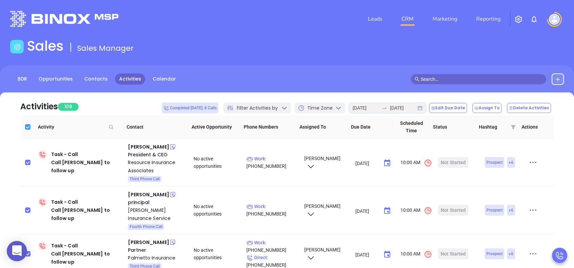
checkbox input "true"
click at [447, 108] on button "Edit Due Date" at bounding box center [448, 108] width 38 height 10
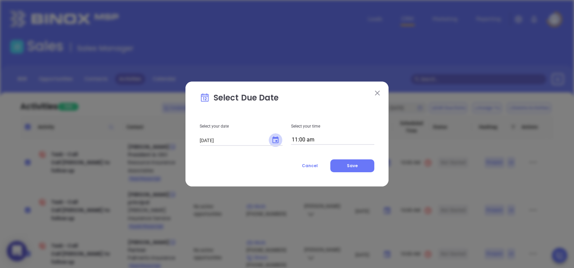
click at [278, 140] on icon "Choose date, selected date is Aug 19, 2025" at bounding box center [275, 140] width 8 height 8
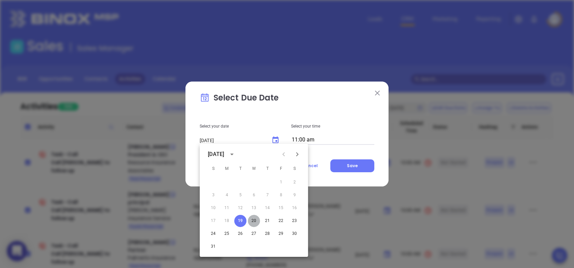
click at [253, 219] on button "20" at bounding box center [254, 221] width 12 height 12
type input "08/20/2025"
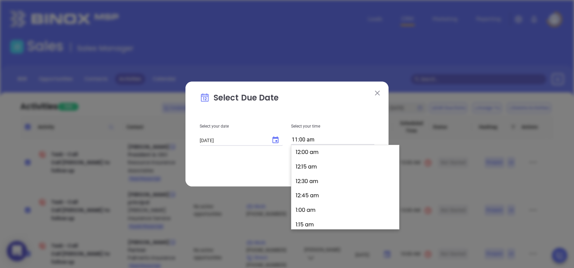
click at [306, 138] on input "11:00 am" at bounding box center [332, 139] width 83 height 9
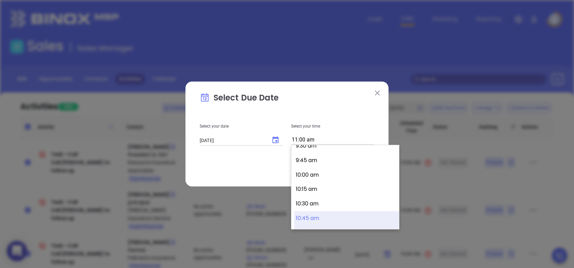
scroll to position [535, 0]
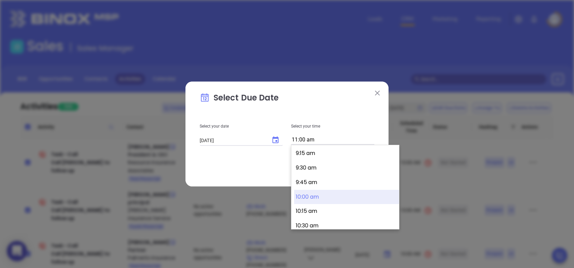
click at [316, 195] on button "10:00 am" at bounding box center [346, 197] width 105 height 15
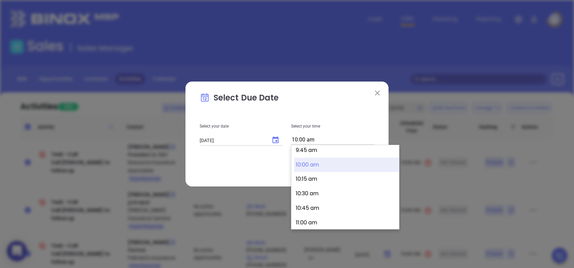
click at [305, 143] on input "10:00 am" at bounding box center [332, 139] width 83 height 9
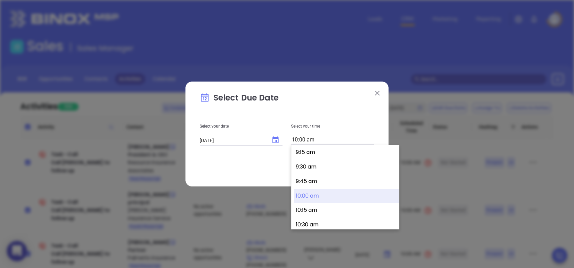
scroll to position [523, 0]
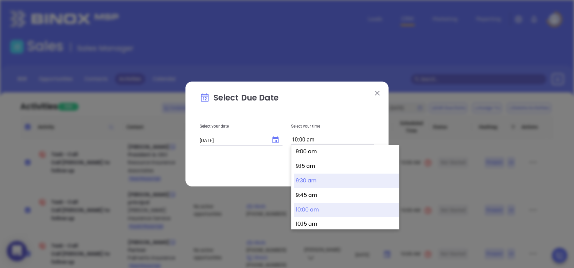
click at [316, 177] on button "9:30 am" at bounding box center [346, 181] width 105 height 15
type input "9:30 am"
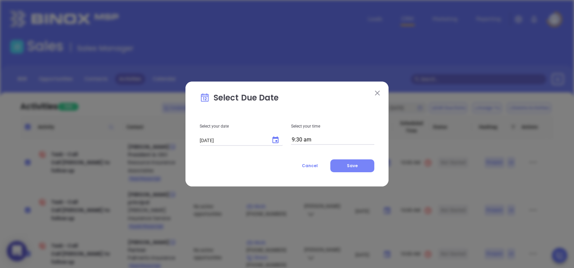
click at [352, 164] on span "Save" at bounding box center [352, 166] width 11 height 6
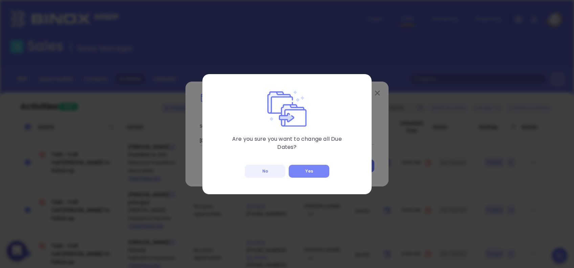
click at [299, 169] on button "Yes" at bounding box center [309, 171] width 41 height 13
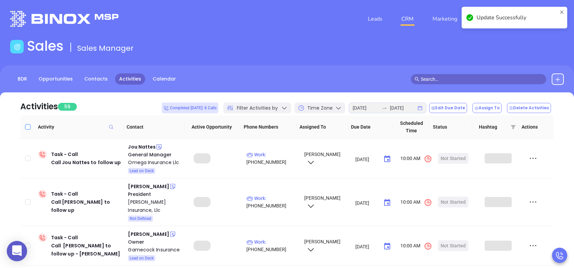
click at [27, 127] on input "Select all" at bounding box center [27, 126] width 5 height 5
checkbox input "true"
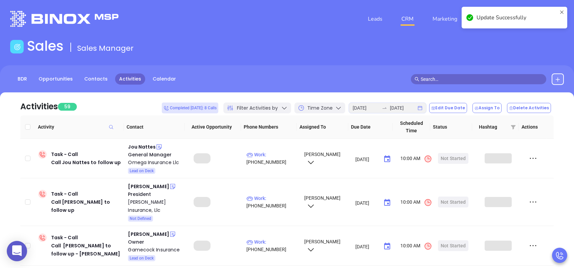
checkbox input "true"
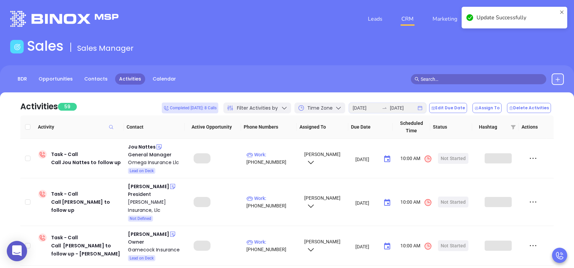
checkbox input "true"
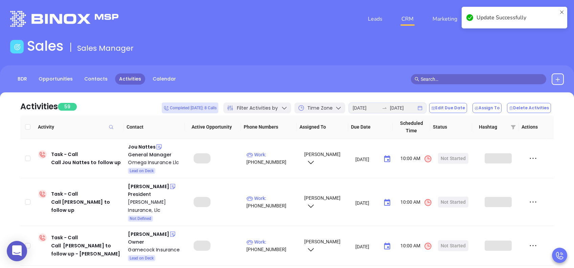
checkbox input "true"
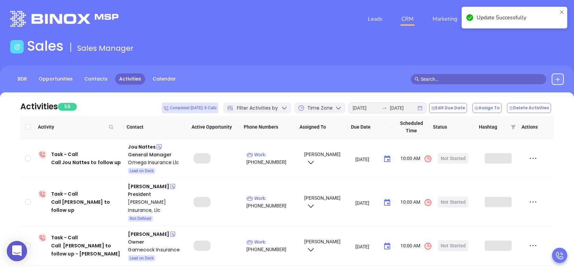
checkbox input "true"
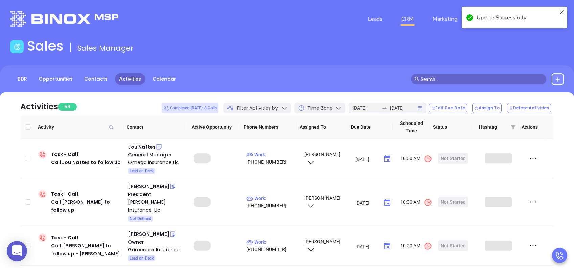
checkbox input "true"
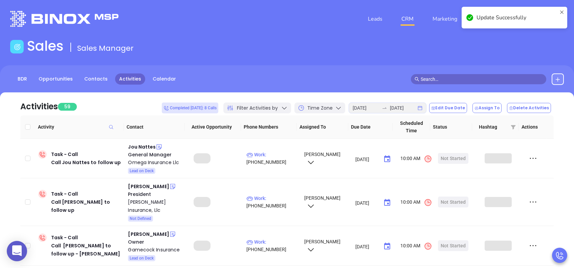
checkbox input "true"
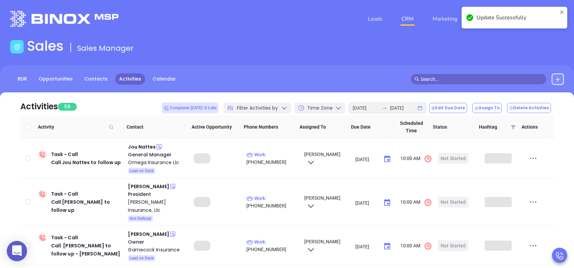
checkbox input "true"
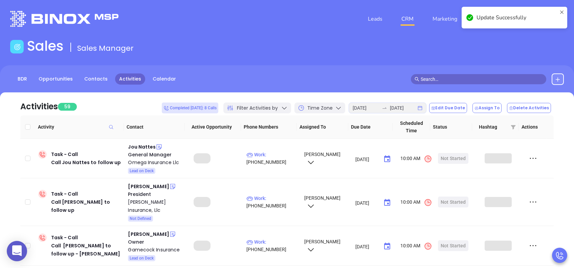
checkbox input "true"
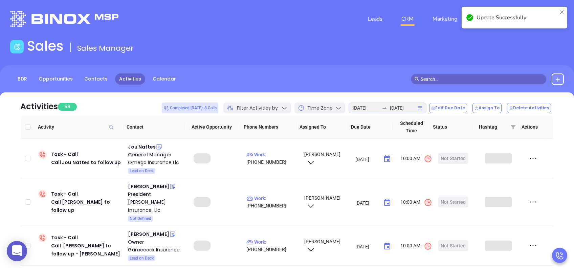
checkbox input "true"
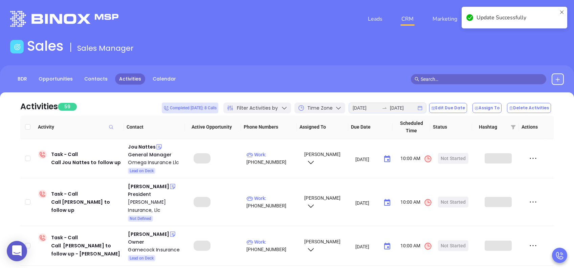
checkbox input "true"
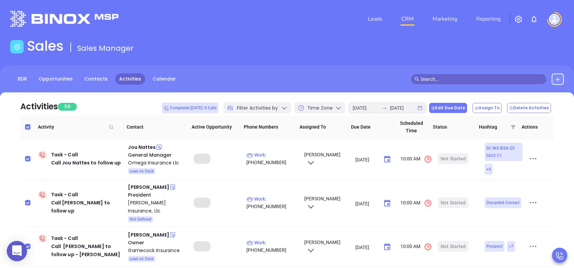
click at [452, 109] on button "Edit Due Date" at bounding box center [448, 108] width 38 height 10
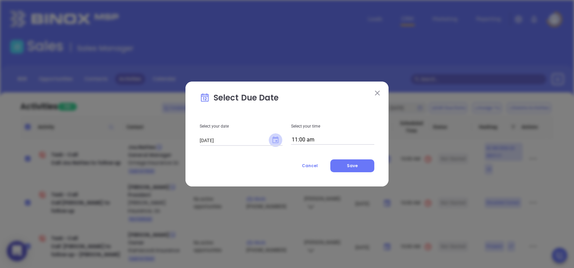
click at [273, 137] on icon "Choose date, selected date is Aug 19, 2025" at bounding box center [275, 139] width 6 height 7
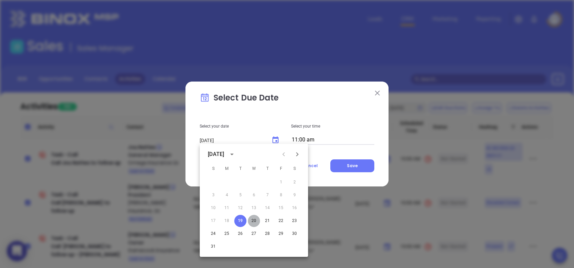
click at [255, 222] on button "20" at bounding box center [254, 221] width 12 height 12
type input "08/20/2025"
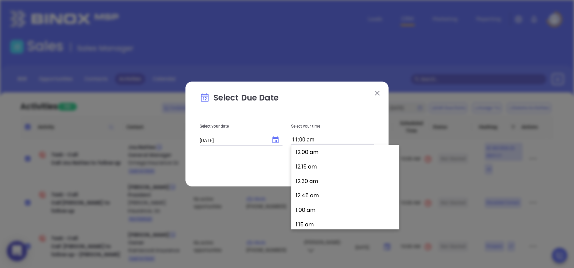
click at [306, 138] on input "11:00 am" at bounding box center [332, 139] width 83 height 9
click at [326, 167] on button "9:30 am" at bounding box center [346, 168] width 105 height 15
type input "9:30 am"
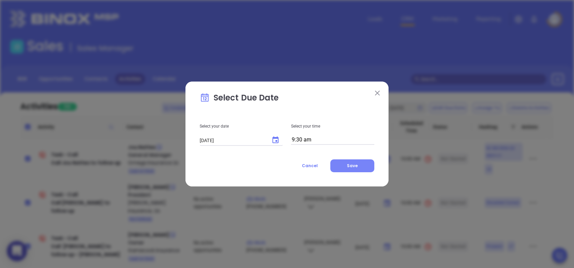
click at [354, 163] on span "Save" at bounding box center [352, 166] width 11 height 6
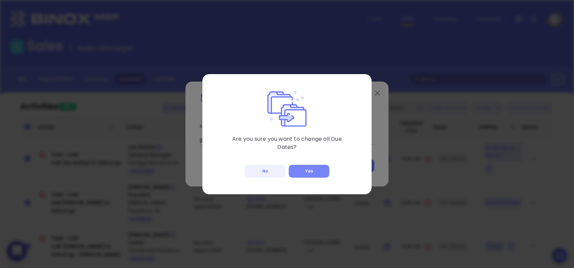
click at [319, 168] on button "Yes" at bounding box center [309, 171] width 41 height 13
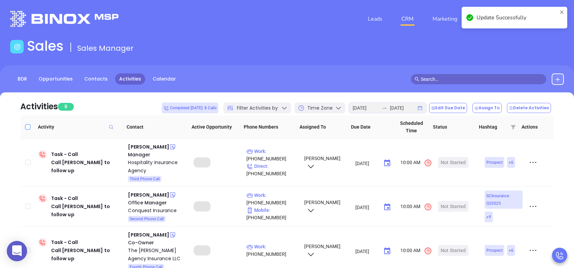
click at [29, 128] on input "Select all" at bounding box center [27, 126] width 5 height 5
checkbox input "true"
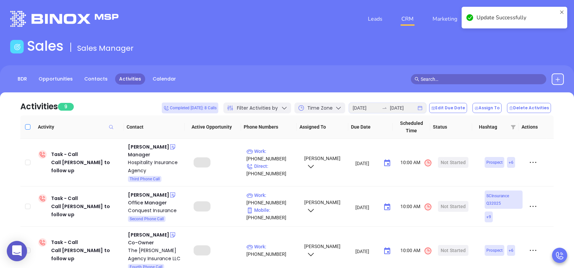
checkbox input "true"
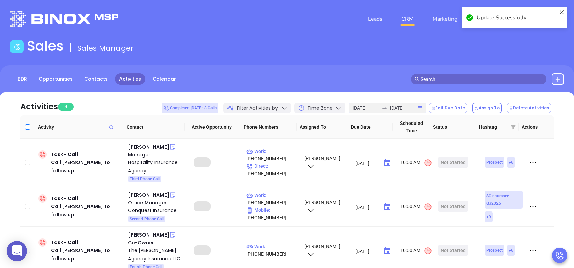
checkbox input "true"
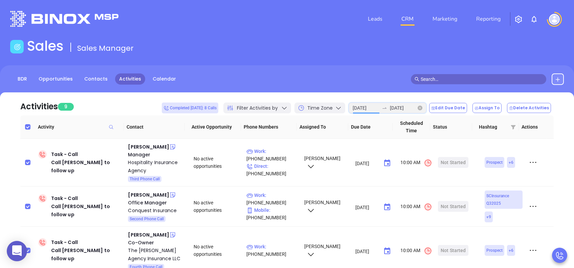
click at [379, 107] on input "2025-08-19" at bounding box center [366, 107] width 26 height 7
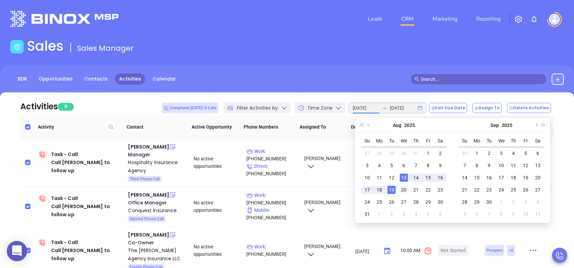
type input "2025-08-20"
click at [405, 188] on div "20" at bounding box center [404, 190] width 8 height 8
type input "2025-08-19"
type input "2025-08-20"
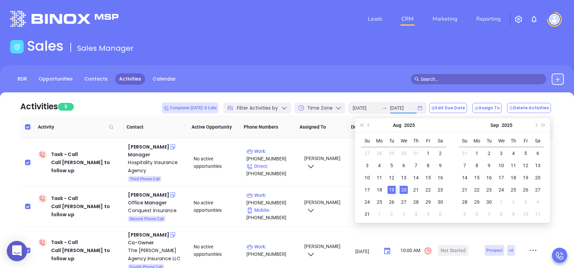
click at [332, 81] on div "BDR Opportunities Contacts Activities Calendar" at bounding box center [287, 79] width 574 height 12
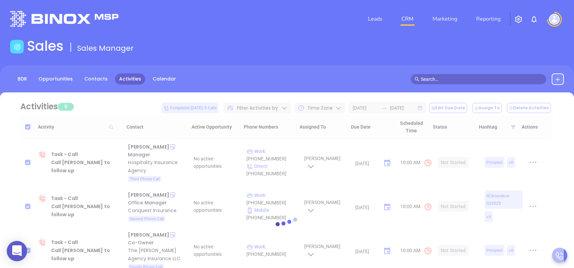
checkbox input "false"
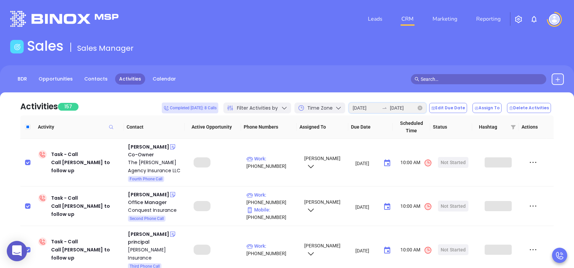
click at [375, 110] on input "2025-08-19" at bounding box center [366, 107] width 26 height 7
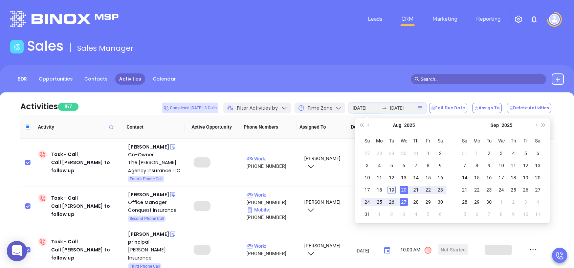
type input "2025-08-19"
click at [392, 190] on div "19" at bounding box center [392, 190] width 8 height 8
type input "2025-08-19"
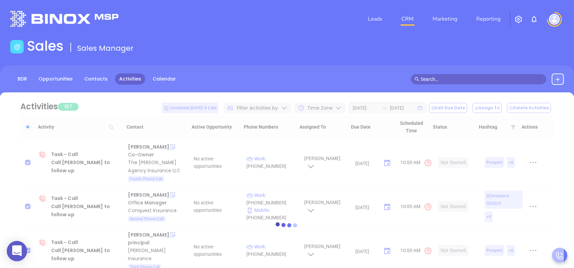
drag, startPoint x: 392, startPoint y: 190, endPoint x: 340, endPoint y: 70, distance: 130.4
click at [340, 70] on div "BDR Opportunities Contacts Activities Calendar" at bounding box center [287, 82] width 574 height 34
checkbox input "true"
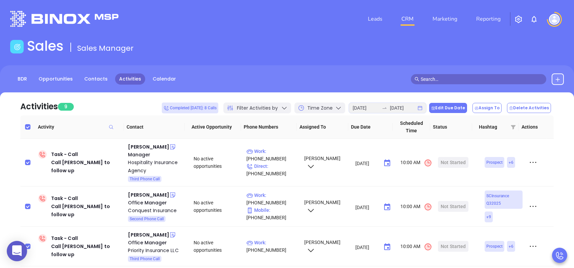
click at [445, 110] on button "Edit Due Date" at bounding box center [448, 108] width 38 height 10
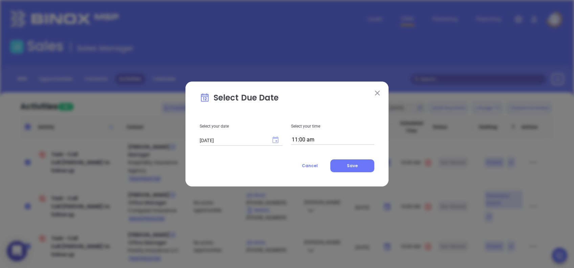
click at [273, 137] on icon "Choose date, selected date is Aug 19, 2025" at bounding box center [275, 139] width 6 height 7
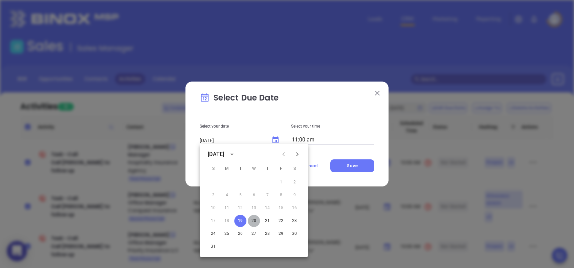
click at [254, 218] on button "20" at bounding box center [254, 221] width 12 height 12
type input "08/20/2025"
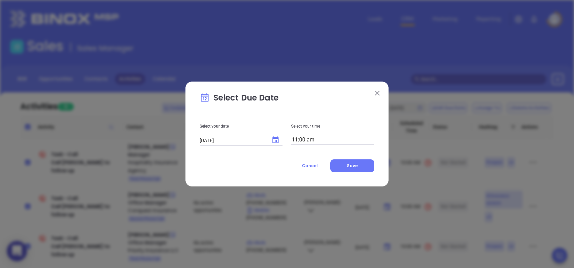
click at [301, 136] on input "11:00 am" at bounding box center [332, 139] width 83 height 9
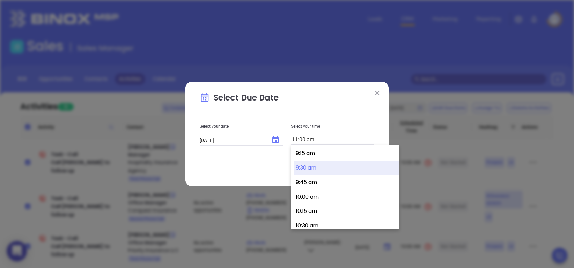
click at [322, 164] on button "9:30 am" at bounding box center [346, 168] width 105 height 15
type input "9:30 am"
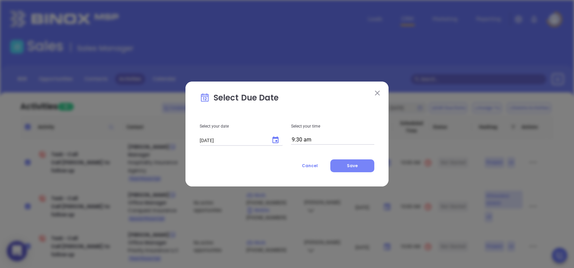
click at [347, 166] on button "Save" at bounding box center [352, 165] width 44 height 13
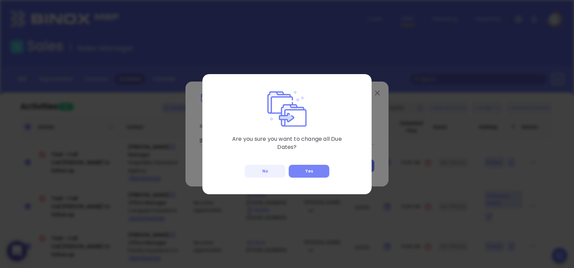
click at [311, 170] on button "Yes" at bounding box center [309, 171] width 41 height 13
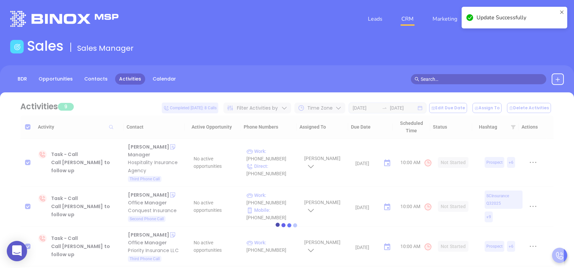
checkbox input "false"
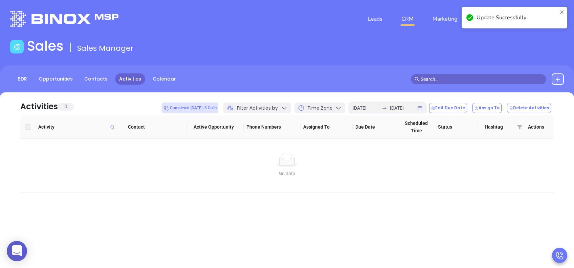
click at [564, 8] on div "Update Successfully" at bounding box center [515, 18] width 106 height 22
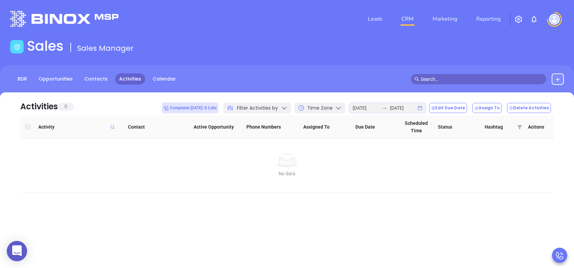
click at [558, 18] on img at bounding box center [554, 19] width 11 height 11
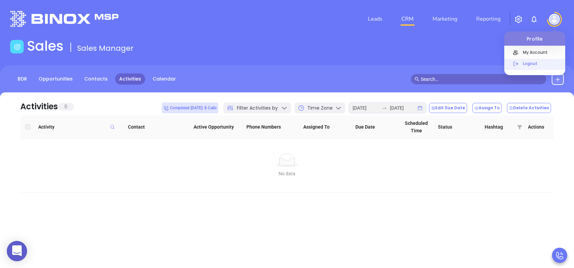
click at [525, 64] on p "Logout" at bounding box center [543, 63] width 46 height 7
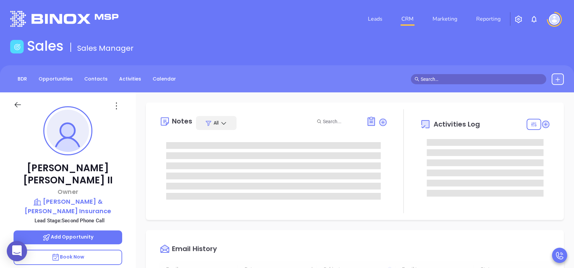
scroll to position [138, 0]
type input "Lucy Lechado"
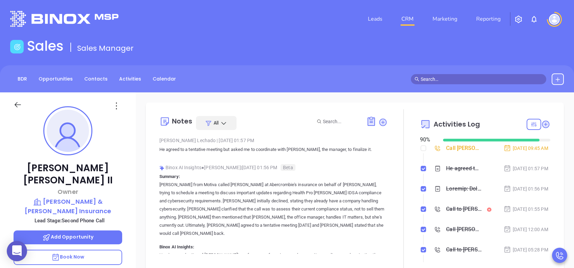
click at [72, 201] on span "Book Now" at bounding box center [67, 257] width 33 height 7
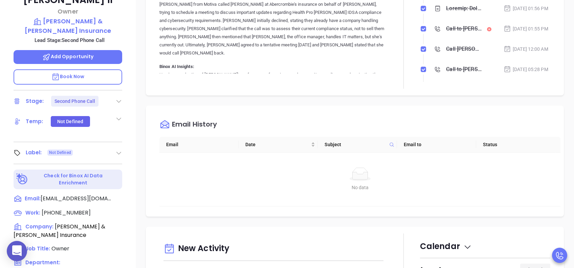
scroll to position [298, 0]
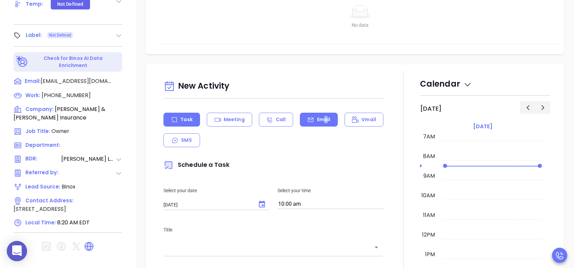
click at [323, 113] on div "Email" at bounding box center [319, 120] width 38 height 14
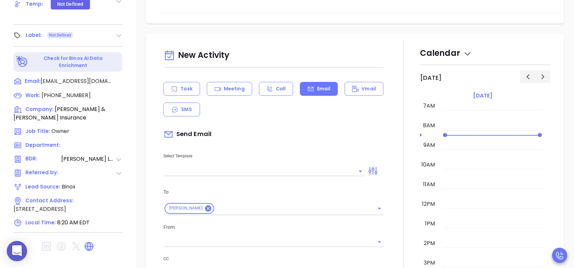
scroll to position [90, 0]
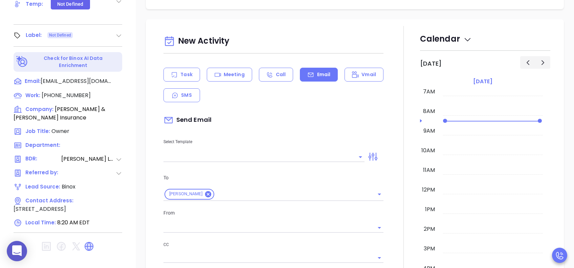
type input "[PERSON_NAME]"
click at [265, 155] on input "text" at bounding box center [258, 157] width 191 height 10
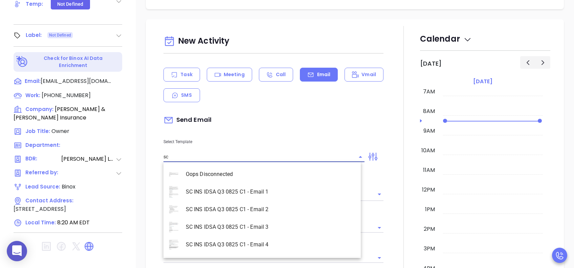
click at [275, 201] on li "SC INS IDSA Q3 0825 C1 - Email 3" at bounding box center [261, 227] width 197 height 18
type input "SC INS IDSA Q3 0825 C1 - Email 3"
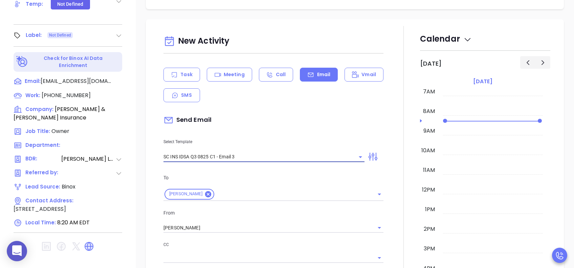
type input "Robert, could your agency survive a data breach?"
type input "SC INS IDSA Q3 0825 C1 - Email 3"
drag, startPoint x: 211, startPoint y: 221, endPoint x: 135, endPoint y: 220, distance: 75.8
drag, startPoint x: 135, startPoint y: 220, endPoint x: 229, endPoint y: 226, distance: 94.0
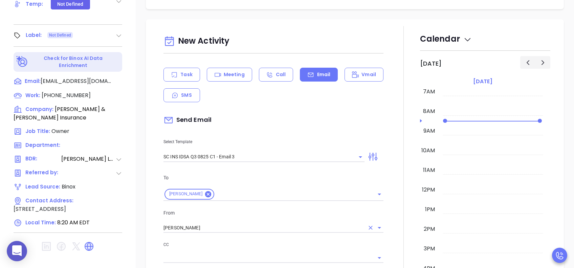
click at [230, 201] on input "Lucy Lechado" at bounding box center [263, 228] width 201 height 10
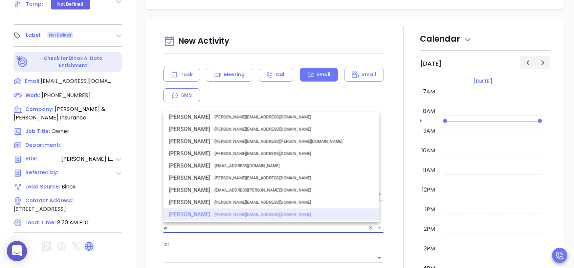
scroll to position [0, 0]
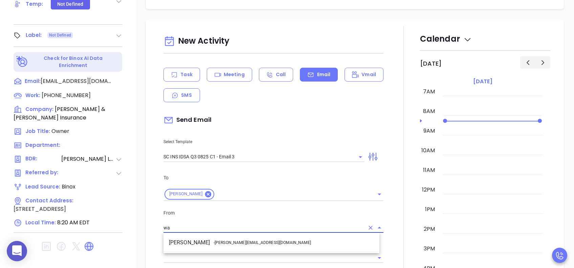
drag, startPoint x: 236, startPoint y: 236, endPoint x: 250, endPoint y: 240, distance: 14.0
click at [237, 201] on li "Walter Contreras - walter@motiva.net" at bounding box center [271, 243] width 216 height 12
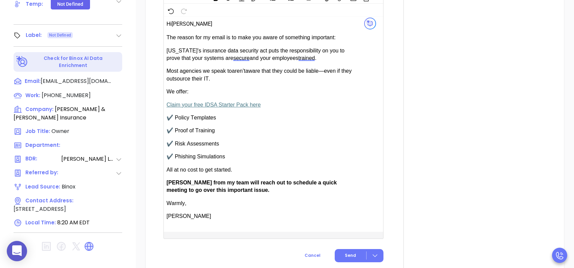
scroll to position [451, 0]
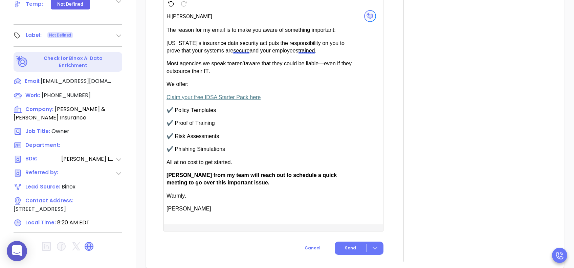
type input "[PERSON_NAME]"
drag, startPoint x: 187, startPoint y: 172, endPoint x: 171, endPoint y: 172, distance: 16.2
click at [171, 172] on span "[PERSON_NAME] from my team will reach out to schedule a quick meeting to go ove…" at bounding box center [252, 178] width 170 height 13
click at [349, 201] on span "Send" at bounding box center [350, 248] width 11 height 6
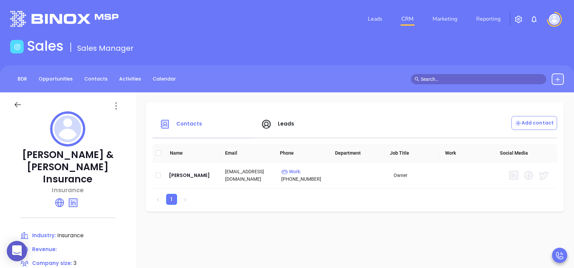
click at [272, 123] on icon at bounding box center [266, 124] width 11 height 11
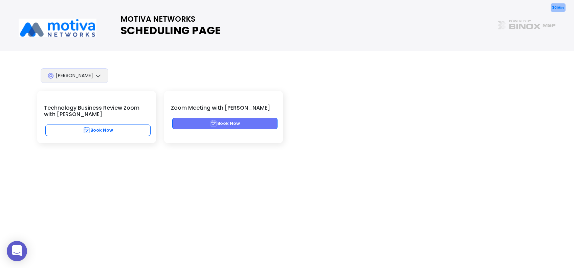
click at [237, 127] on button "Book Now" at bounding box center [224, 124] width 105 height 12
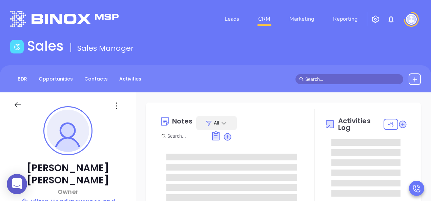
type input "[PERSON_NAME]"
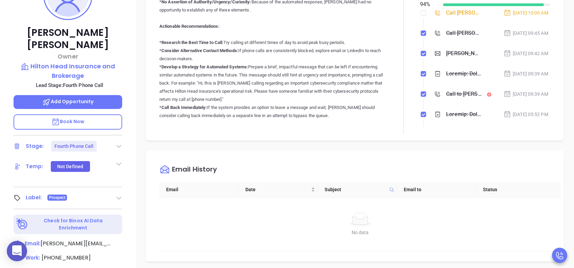
scroll to position [180, 0]
click at [112, 141] on div "Stage: Fourth Phone Call" at bounding box center [68, 146] width 109 height 11
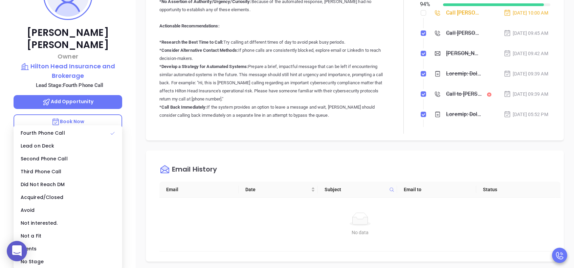
click at [254, 146] on div "Notes All Binox AI Insights ● Lucy Lechado | Aug 14, 2025 09:39 AM Beta Summary…" at bounding box center [355, 194] width 438 height 474
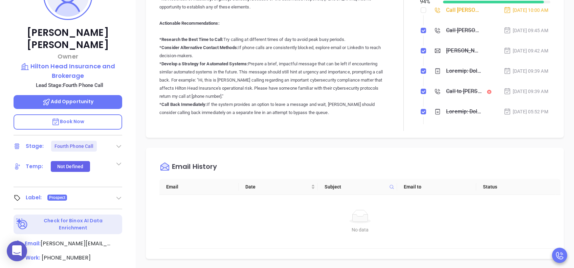
scroll to position [0, 0]
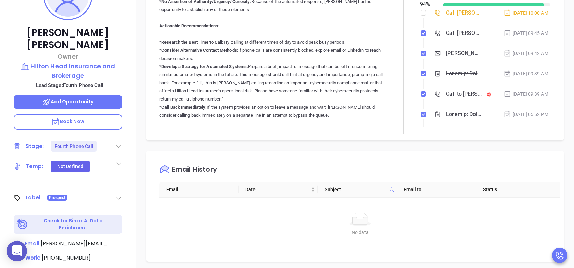
click at [430, 59] on div "Gary, could your agency survive a data breach?" at bounding box center [464, 53] width 36 height 10
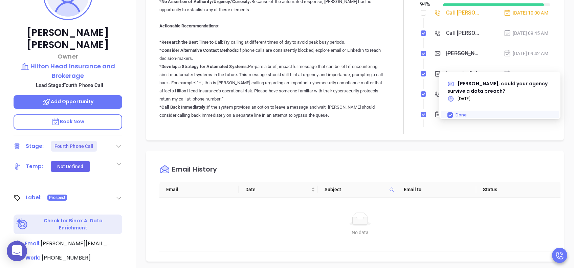
click at [430, 54] on div "Notes All Binox AI Insights ● Lucy Lechado | Aug 14, 2025 09:39 AM Beta Summary…" at bounding box center [355, 194] width 438 height 474
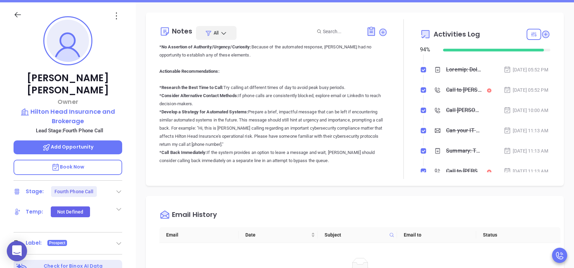
scroll to position [135, 0]
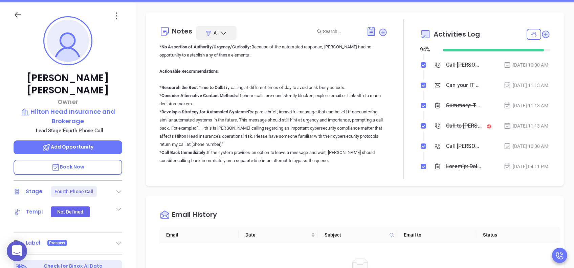
click at [430, 90] on div "Can your IT partner prove you're covered?" at bounding box center [464, 85] width 36 height 10
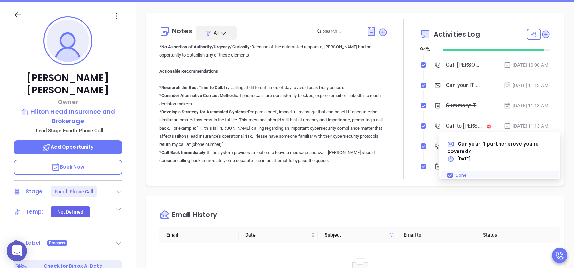
click at [430, 109] on div "Notes All Binox AI Insights ● Lucy Lechado | Aug 14, 2025 09:39 AM Beta Summary…" at bounding box center [355, 239] width 438 height 474
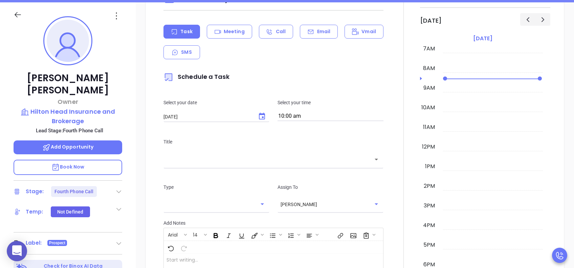
scroll to position [361, 0]
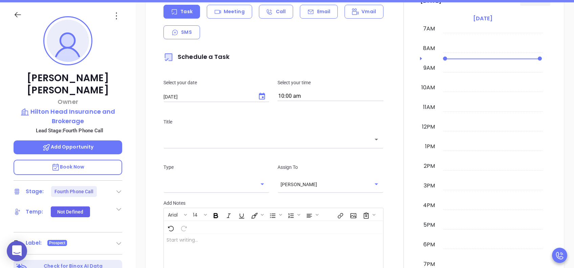
click at [310, 8] on icon at bounding box center [310, 11] width 7 height 7
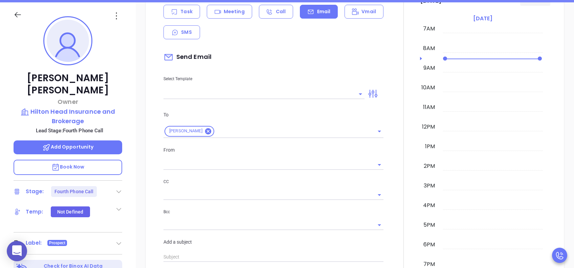
click at [300, 93] on input "text" at bounding box center [258, 94] width 191 height 10
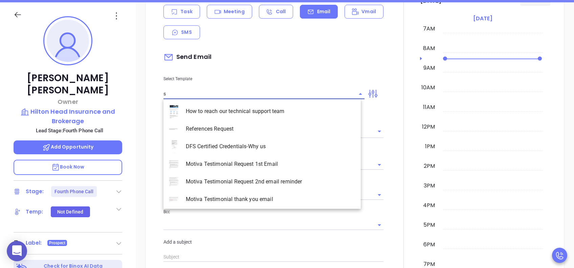
type input "sc"
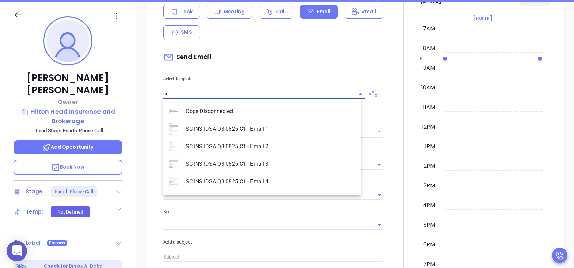
type input "Lucy Lechado"
click at [269, 178] on li "SC INS IDSA Q3 0825 C1 - Email 4" at bounding box center [261, 182] width 197 height 18
type input "SC INS IDSA Q3 0825 C1 - Email 4"
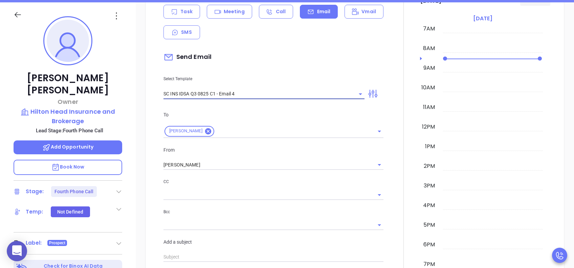
type input "Final heads up Gary; Compliance matters"
type input "SC INS IDSA Q3 0825 C1 - Email 4"
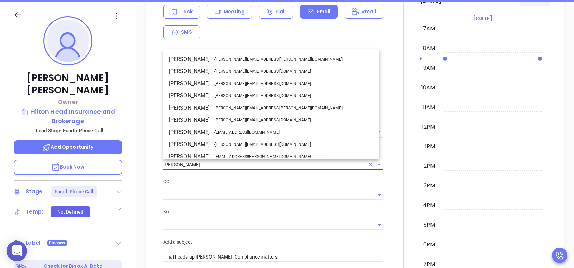
scroll to position [29, 0]
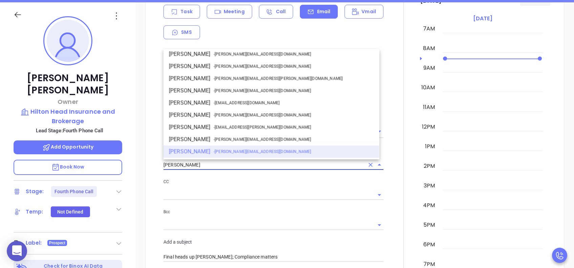
drag, startPoint x: 201, startPoint y: 166, endPoint x: 154, endPoint y: 165, distance: 46.4
click at [154, 165] on div "New Activity Task Meeting Call Email Vmail SMS Send Email Select Template SC IN…" at bounding box center [355, 254] width 404 height 583
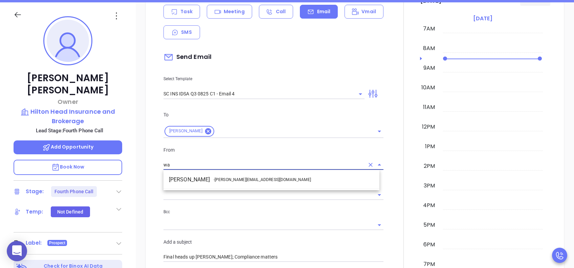
click at [225, 178] on span "- walter@motiva.net" at bounding box center [262, 180] width 97 height 6
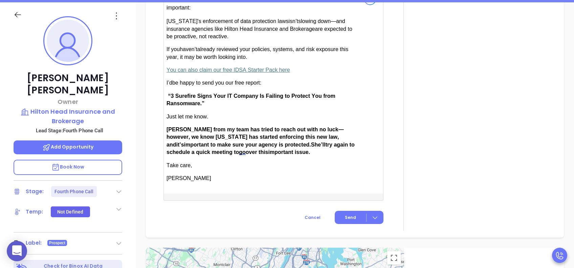
scroll to position [677, 0]
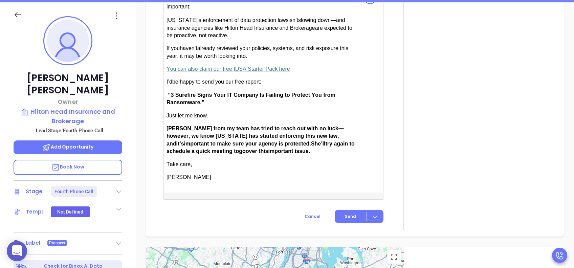
type input "[PERSON_NAME]"
drag, startPoint x: 187, startPoint y: 118, endPoint x: 170, endPoint y: 119, distance: 16.6
click at [170, 126] on span "Anabell from my team has tried to reach out with no luck—however, we know South…" at bounding box center [255, 136] width 177 height 21
click at [351, 201] on span "Send" at bounding box center [350, 217] width 11 height 6
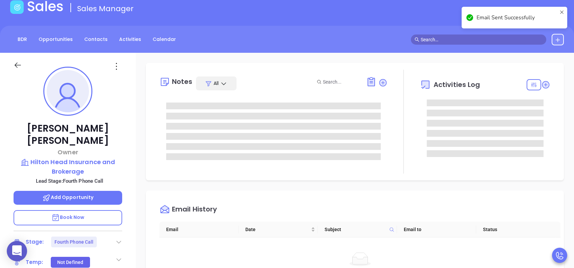
scroll to position [0, 0]
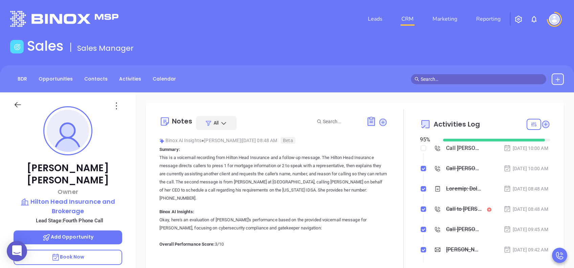
click at [430, 149] on div "Aug 20, 2025 | 10:00 AM" at bounding box center [526, 148] width 45 height 7
click at [430, 148] on div "Aug 20, 2025 | 10:00 AM" at bounding box center [526, 148] width 45 height 7
click at [430, 150] on div "Call Gary Davis to follow up" at bounding box center [464, 148] width 36 height 10
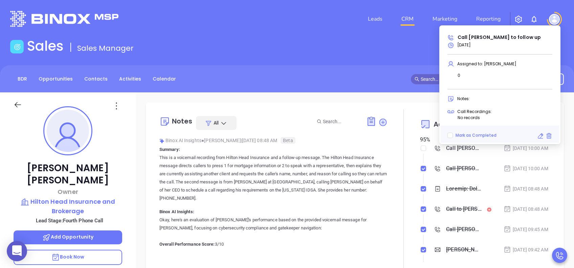
click at [430, 134] on icon at bounding box center [540, 136] width 7 height 7
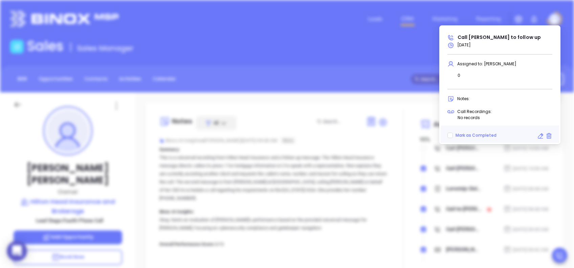
type input "[DATE]"
type input "Call Gary Davis to follow up"
type input "Call"
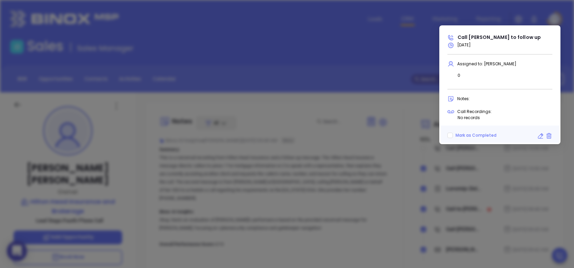
scroll to position [138, 0]
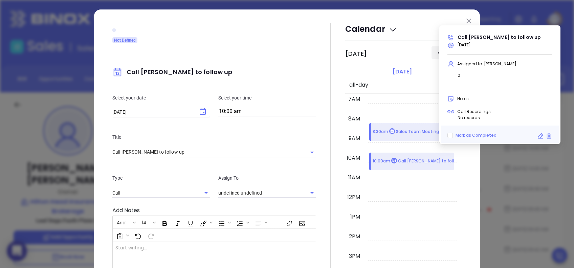
type input "[PERSON_NAME]"
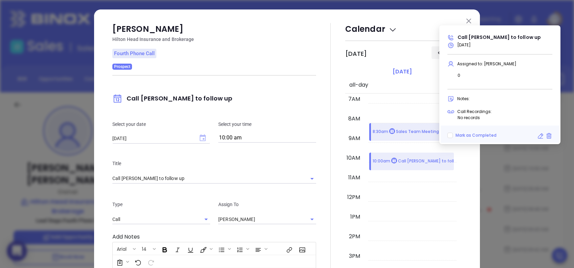
click at [200, 138] on icon "Choose date, selected date is Aug 20, 2025" at bounding box center [203, 137] width 6 height 7
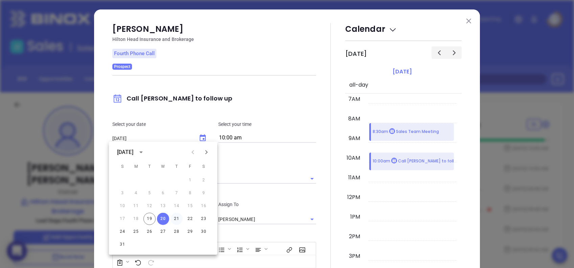
click at [175, 201] on button "21" at bounding box center [177, 219] width 12 height 12
type input "08/21/2025"
click at [278, 107] on div "Gary Davis Hilton Head Insurance and Brokerage Fourth Phone Call Prospect Call …" at bounding box center [214, 195] width 204 height 344
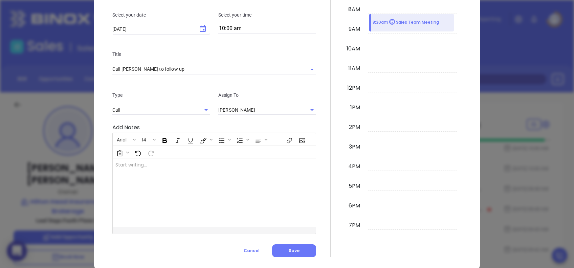
scroll to position [122, 0]
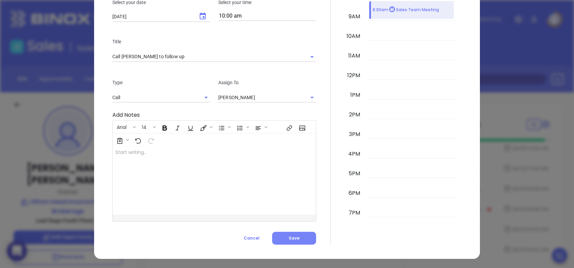
click at [298, 201] on button "Save" at bounding box center [294, 238] width 44 height 13
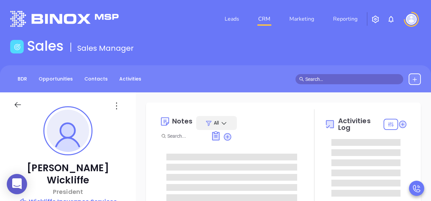
type input "[PERSON_NAME]"
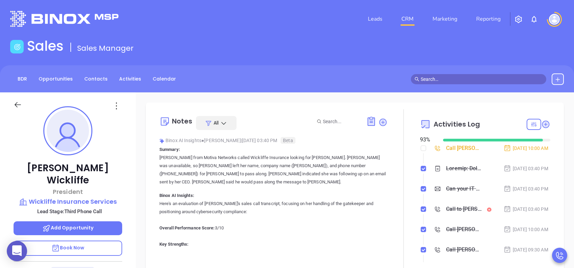
scroll to position [138, 0]
click at [93, 201] on p "Book Now" at bounding box center [68, 248] width 109 height 15
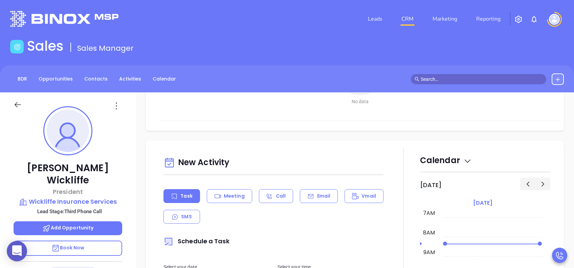
scroll to position [271, 0]
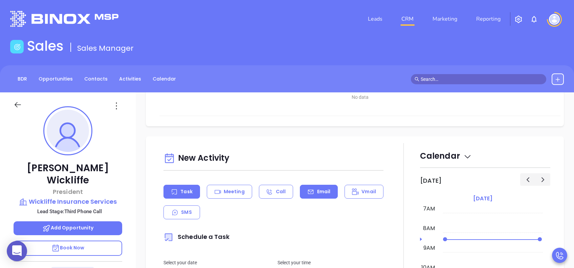
click at [320, 189] on p "Email" at bounding box center [324, 191] width 14 height 7
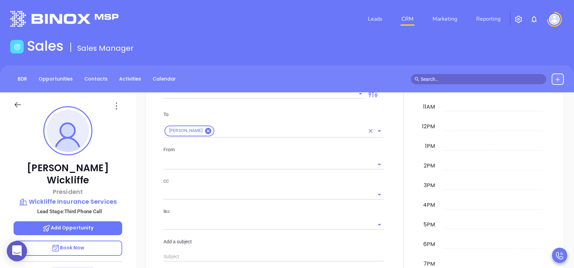
type input "[PERSON_NAME]"
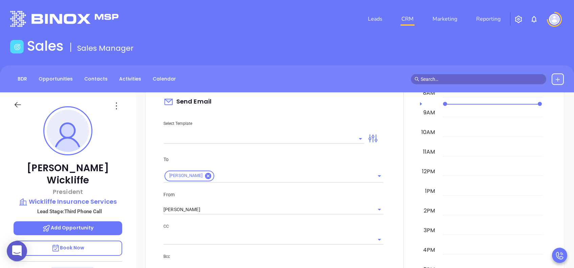
click at [231, 138] on input "text" at bounding box center [258, 139] width 191 height 10
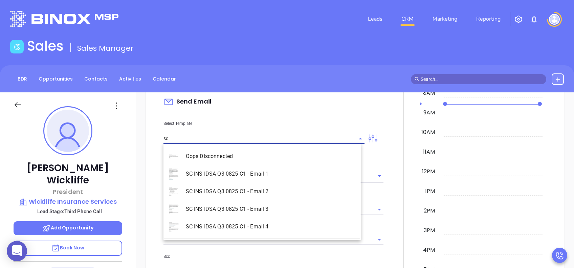
click at [257, 201] on li "SC INS IDSA Q3 0825 C1 - Email 3" at bounding box center [261, 209] width 197 height 18
type input "SC INS IDSA Q3 0825 C1 - Email 3"
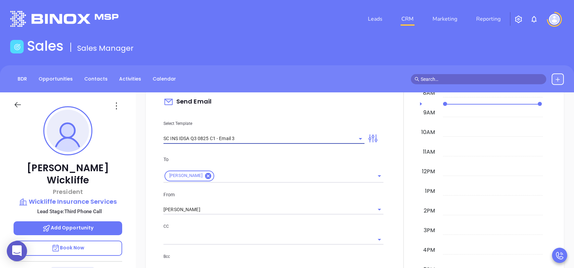
type input "Sarah M, could your agency survive a data breach?"
type input "SC INS IDSA Q3 0825 C1 - Email 3"
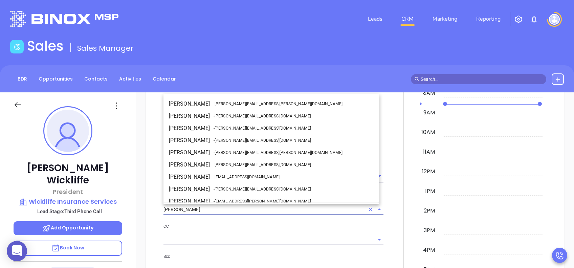
scroll to position [29, 0]
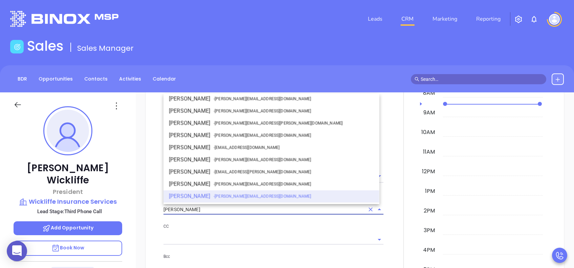
drag, startPoint x: 194, startPoint y: 211, endPoint x: 150, endPoint y: 212, distance: 43.7
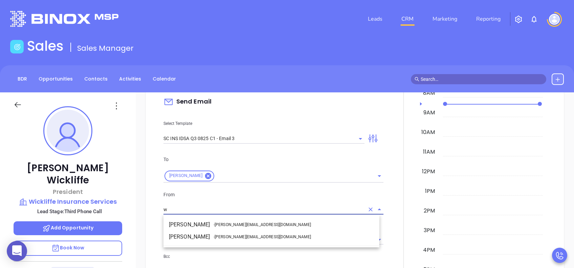
scroll to position [0, 0]
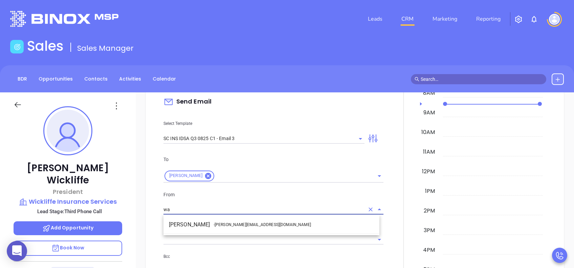
click at [240, 201] on li "Walter Contreras - walter@motiva.net" at bounding box center [271, 225] width 216 height 12
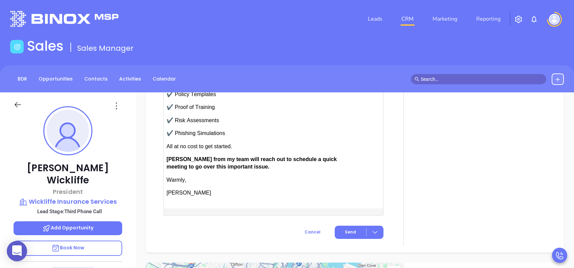
scroll to position [767, 0]
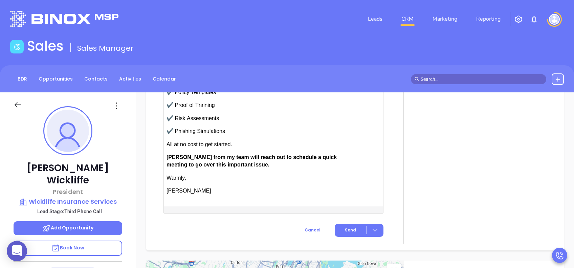
type input "[PERSON_NAME]"
drag, startPoint x: 185, startPoint y: 155, endPoint x: 171, endPoint y: 155, distance: 14.2
click at [171, 155] on span "[PERSON_NAME] from my team will reach out to schedule a quick meeting to go ove…" at bounding box center [252, 160] width 170 height 13
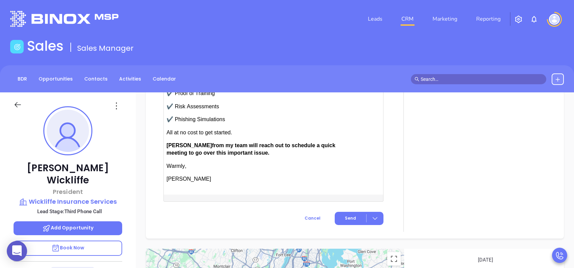
scroll to position [799, 0]
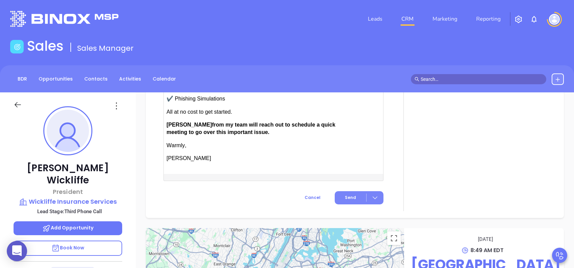
click at [335, 195] on button "Send" at bounding box center [359, 197] width 49 height 13
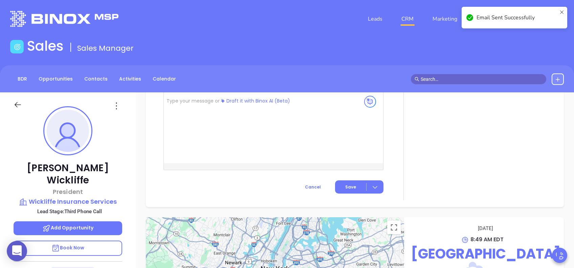
scroll to position [599, 0]
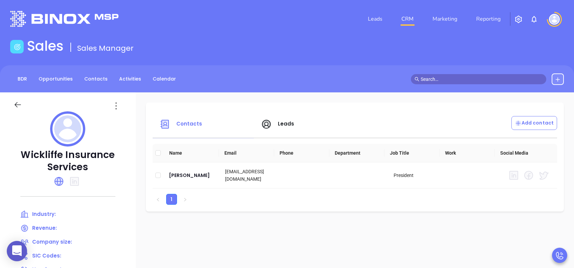
click at [279, 124] on span "Leads" at bounding box center [286, 123] width 17 height 7
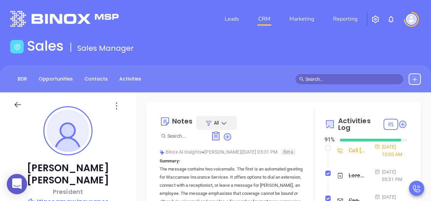
type input "[PERSON_NAME]"
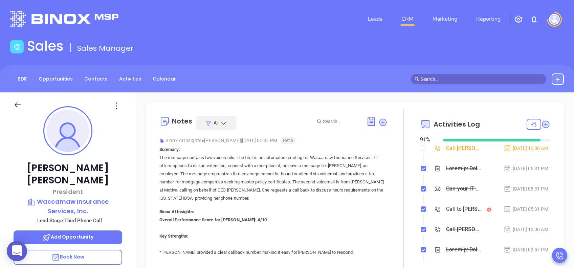
scroll to position [138, 0]
click at [93, 201] on p "Book Now" at bounding box center [68, 257] width 109 height 15
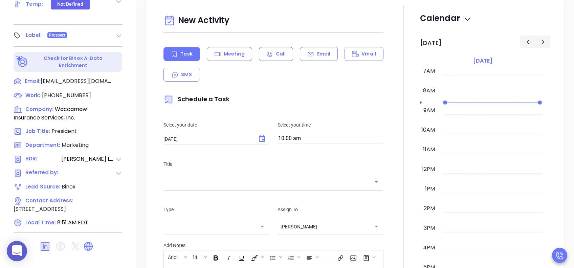
scroll to position [90, 0]
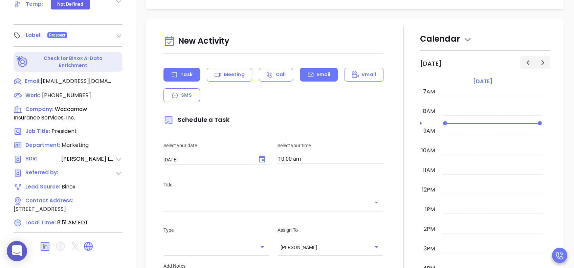
click at [313, 78] on div "Email" at bounding box center [319, 75] width 38 height 14
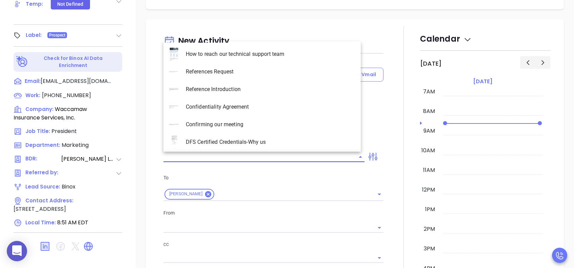
click at [259, 154] on input "text" at bounding box center [258, 157] width 191 height 10
type input "Lucy Lechado"
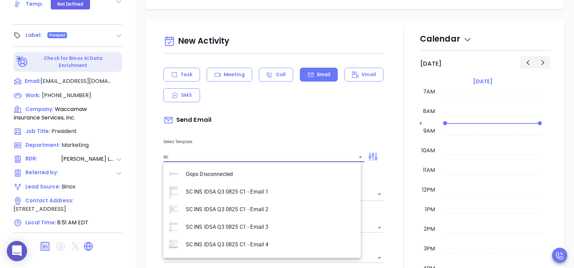
click at [269, 201] on li "SC INS IDSA Q3 0825 C1 - Email 3" at bounding box center [261, 227] width 197 height 18
type input "SC INS IDSA Q3 0825 C1 - Email 3"
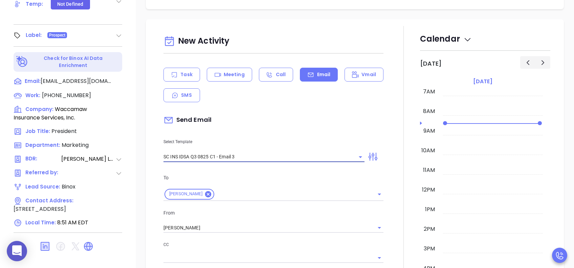
type input "Mike, could your agency survive a data breach?"
type input "SC INS IDSA Q3 0825 C1 - Email 3"
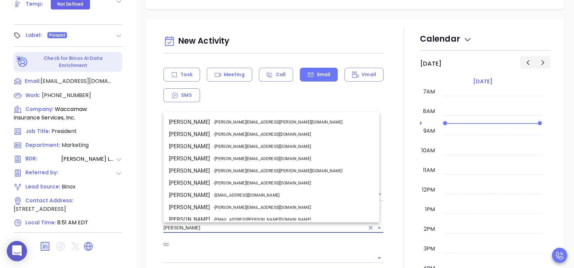
drag, startPoint x: 214, startPoint y: 225, endPoint x: 133, endPoint y: 225, distance: 80.6
click html "0 Leads CRM Marketing Reporting Financial Leads Leads Sales Sales Manager BDR O…"
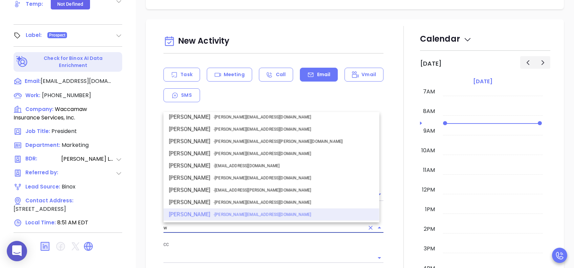
scroll to position [0, 0]
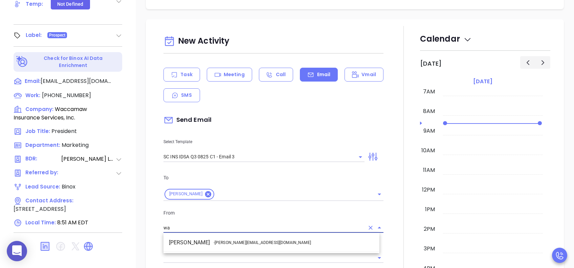
click li "Walter Contreras - walter@motiva.net"
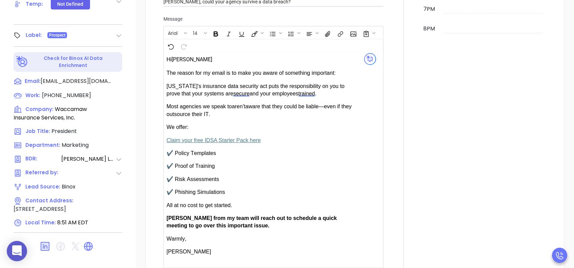
scroll to position [451, 0]
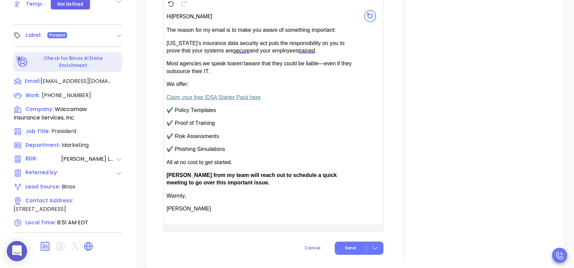
type input "Walter Contreras"
drag, startPoint x: 187, startPoint y: 172, endPoint x: 174, endPoint y: 173, distance: 13.2
click span "Anabell from my team will reach out to schedule a quick meeting to go over this…"
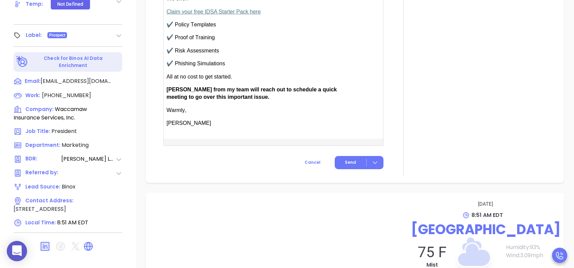
scroll to position [542, 0]
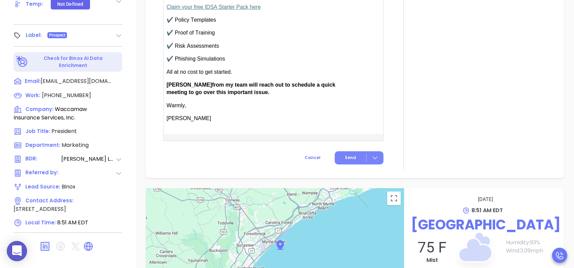
click button "Send"
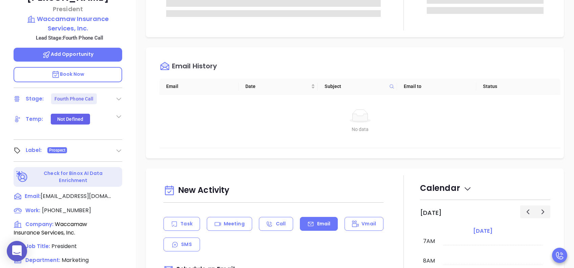
scroll to position [117, 0]
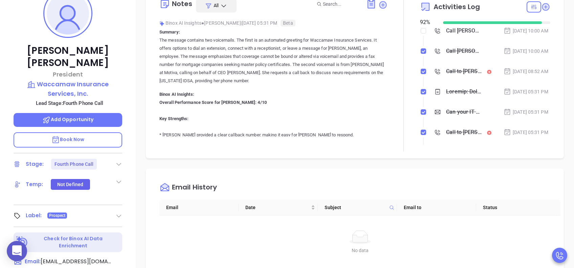
click div "Call to Mike Carriker"
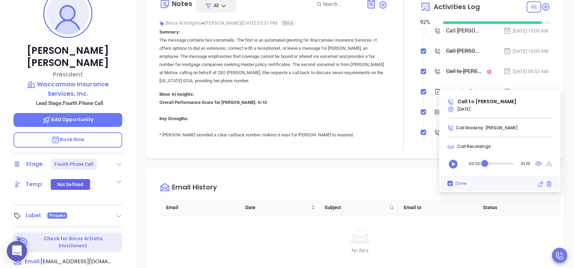
click div "Audio progress control"
click icon "Play"
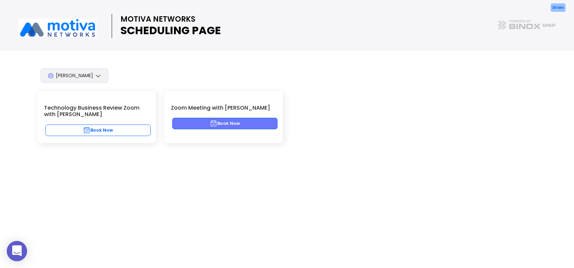
click at [218, 125] on button "Book Now" at bounding box center [224, 124] width 105 height 12
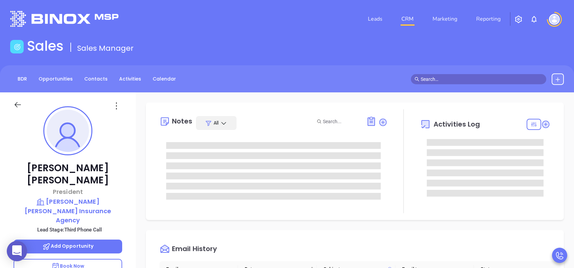
scroll to position [138, 0]
type input "[PERSON_NAME]"
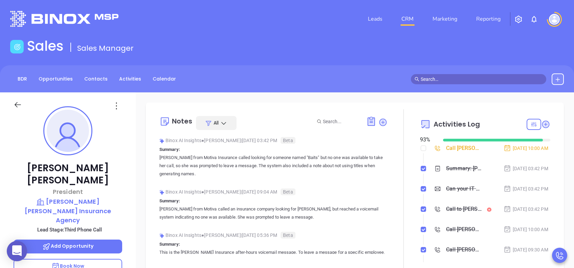
click at [82, 201] on p "Book Now" at bounding box center [68, 266] width 109 height 15
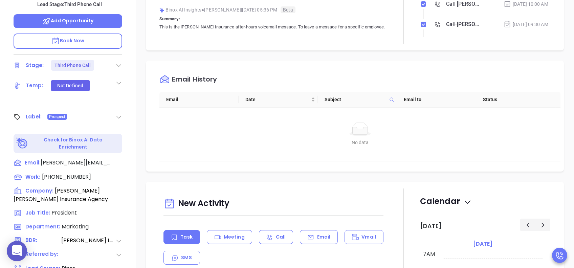
scroll to position [180, 0]
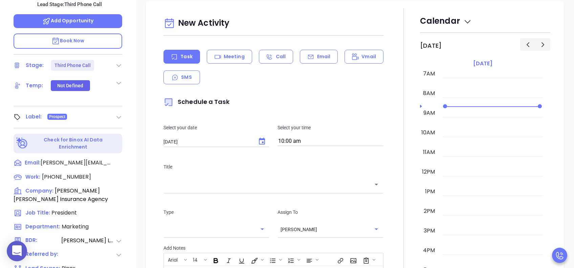
click at [315, 63] on div "Task Meeting Call Email Vmail SMS" at bounding box center [273, 67] width 220 height 35
click at [317, 61] on div "Email" at bounding box center [319, 57] width 38 height 14
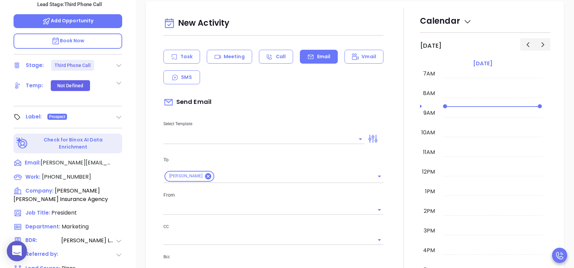
click at [272, 137] on input "text" at bounding box center [258, 139] width 191 height 10
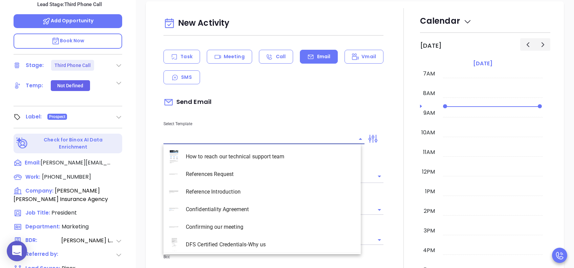
type input "[PERSON_NAME]"
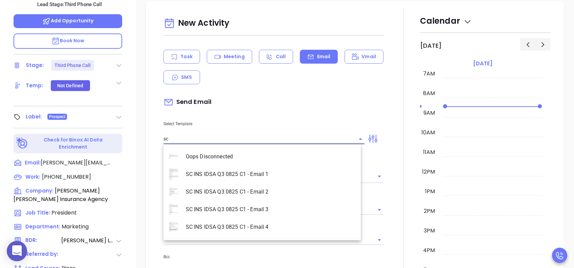
click at [287, 201] on li "SC INS IDSA Q3 0825 C1 - Email 3" at bounding box center [261, 210] width 197 height 18
type input "SC INS IDSA Q3 0825 C1 - Email 3"
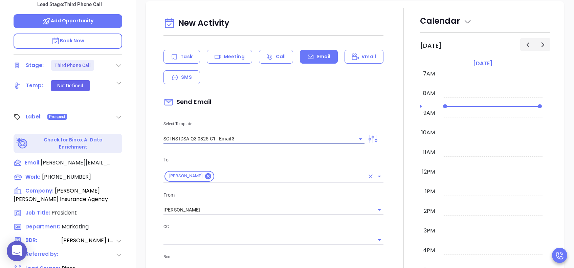
type input "[PERSON_NAME], could your agency survive a data breach?"
type input "SC INS IDSA Q3 0825 C1 - Email 3"
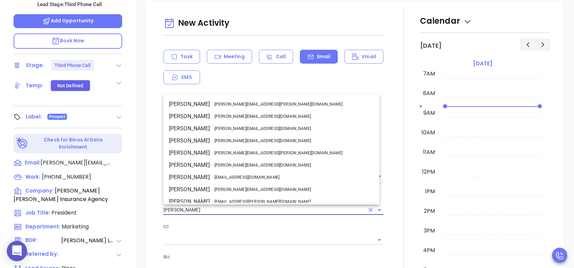
drag, startPoint x: 162, startPoint y: 205, endPoint x: 145, endPoint y: 205, distance: 17.6
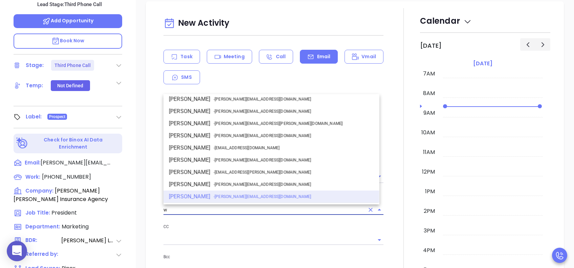
scroll to position [0, 0]
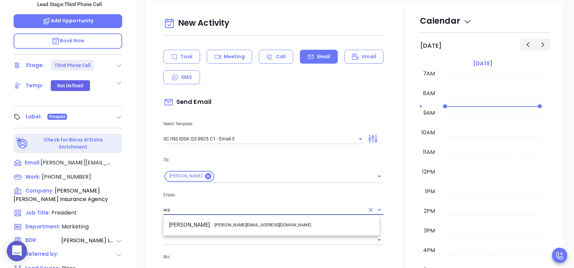
click at [222, 201] on span "- [PERSON_NAME][EMAIL_ADDRESS][DOMAIN_NAME]" at bounding box center [262, 225] width 97 height 6
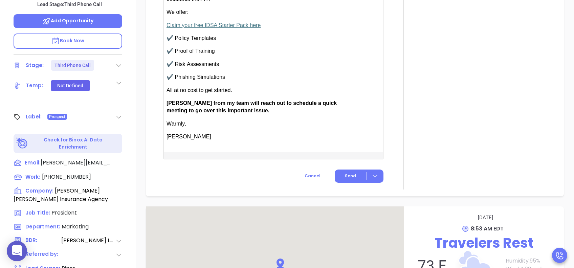
scroll to position [632, 0]
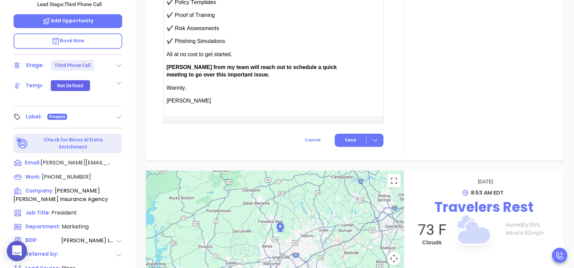
type input "[PERSON_NAME]"
drag, startPoint x: 186, startPoint y: 62, endPoint x: 169, endPoint y: 62, distance: 17.6
click at [169, 64] on p "[PERSON_NAME] from my team will reach out to schedule a quick meeting to go ove…" at bounding box center [262, 71] width 190 height 15
click at [344, 142] on button "Send" at bounding box center [359, 140] width 49 height 13
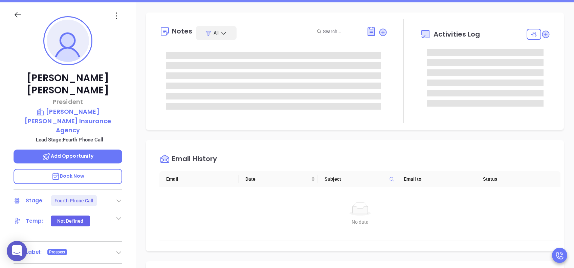
scroll to position [0, 0]
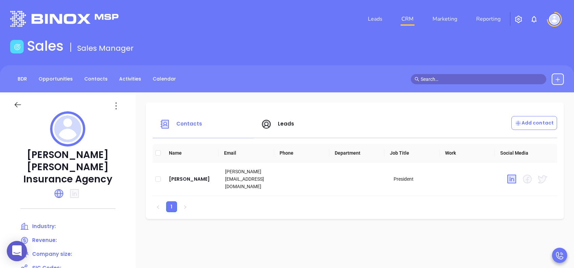
click at [290, 122] on span "Leads" at bounding box center [286, 123] width 17 height 7
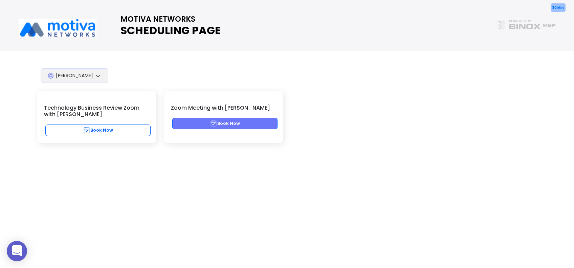
click at [241, 119] on button "Book Now" at bounding box center [224, 124] width 105 height 12
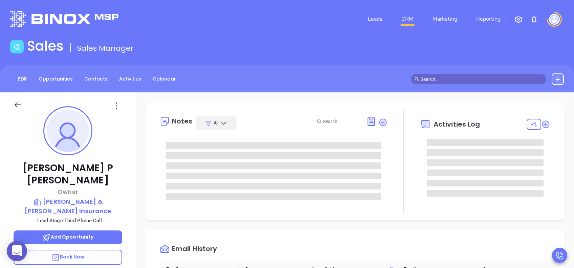
scroll to position [138, 0]
type input "[PERSON_NAME]"
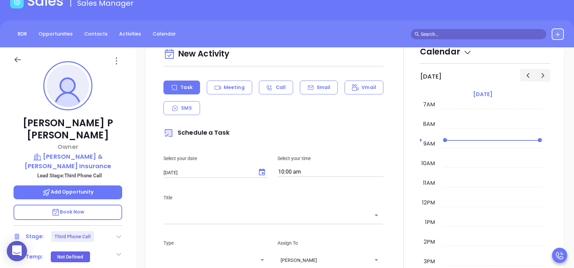
scroll to position [316, 0]
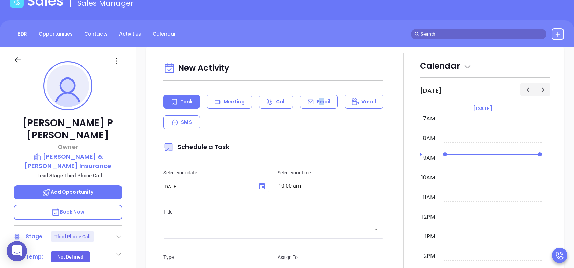
drag, startPoint x: 318, startPoint y: 97, endPoint x: 314, endPoint y: 113, distance: 17.2
click at [320, 97] on div "Email" at bounding box center [319, 102] width 38 height 14
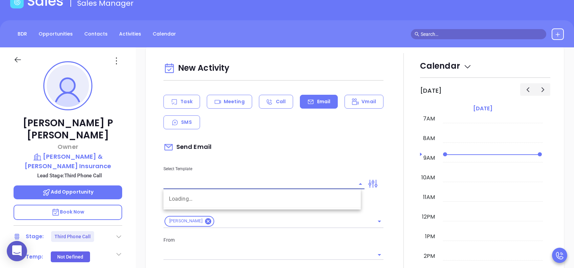
click at [251, 183] on input "text" at bounding box center [258, 184] width 191 height 10
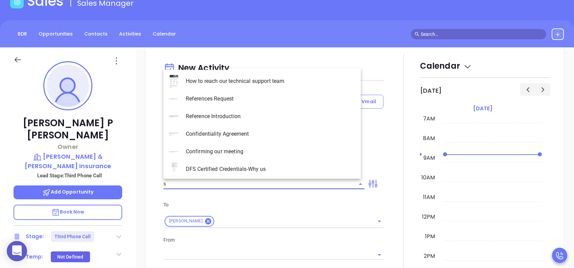
type input "sc"
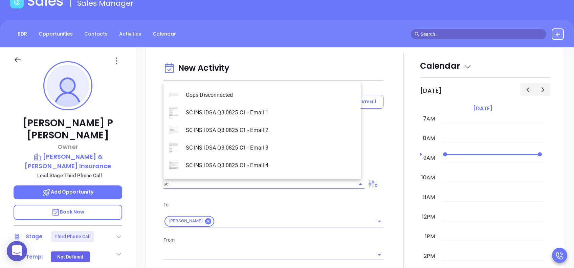
type input "[PERSON_NAME]"
click at [258, 147] on li "SC INS IDSA Q3 0825 C1 - Email 3" at bounding box center [261, 148] width 197 height 18
type input "SC INS IDSA Q3 0825 C1 - Email 3"
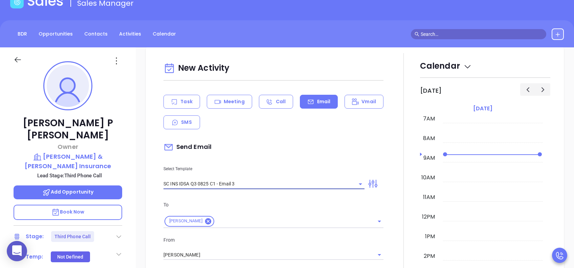
type input "Bryon, could your agency survive a data breach?"
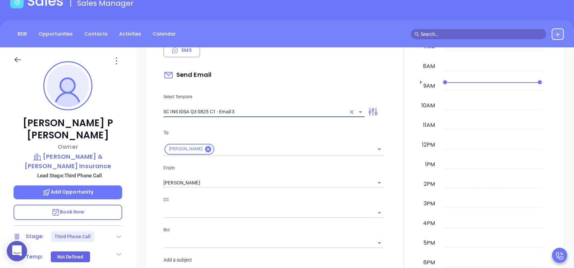
scroll to position [406, 0]
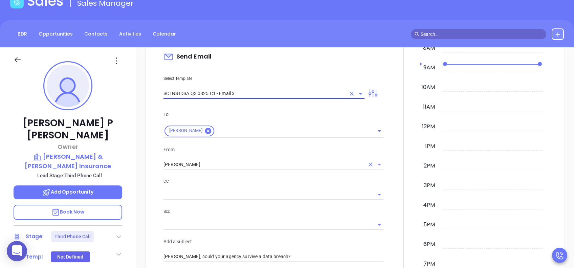
type input "SC INS IDSA Q3 0825 C1 - Email 3"
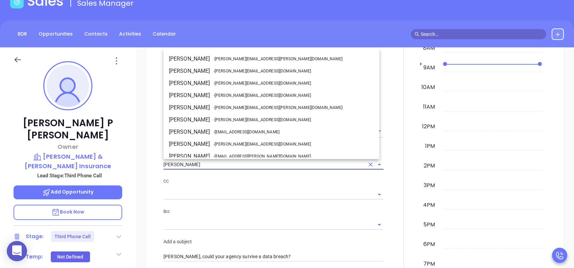
scroll to position [29, 0]
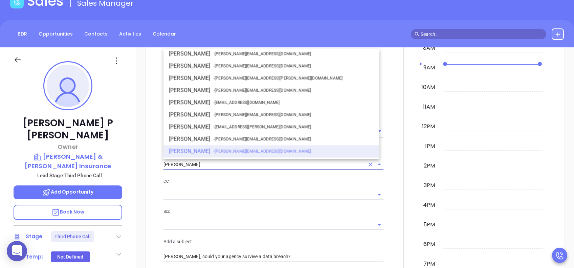
drag, startPoint x: 177, startPoint y: 162, endPoint x: 146, endPoint y: 162, distance: 30.8
click at [146, 162] on div "New Activity Task Meeting Call Email Vmail SMS Send Email Select Template SC IN…" at bounding box center [355, 261] width 418 height 610
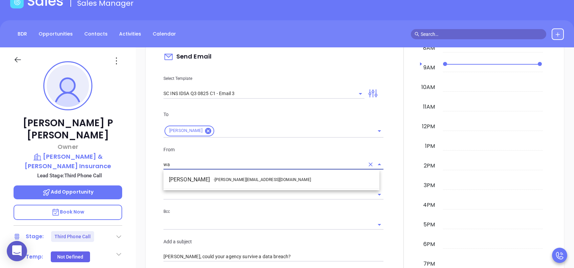
click at [200, 184] on li "Walter Contreras - walter@motiva.net" at bounding box center [271, 180] width 216 height 12
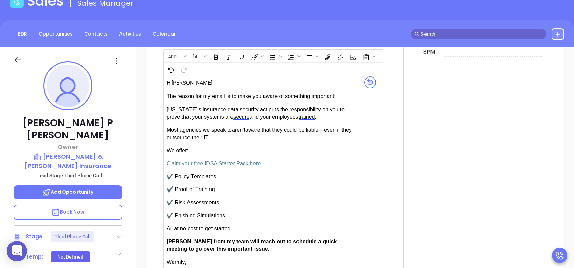
scroll to position [722, 0]
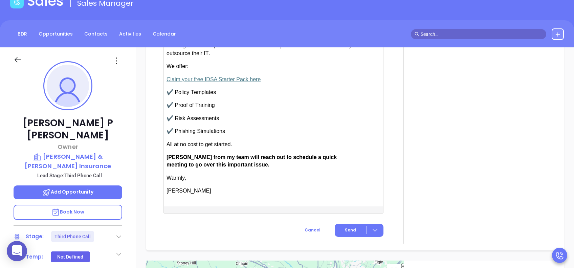
type input "[PERSON_NAME]"
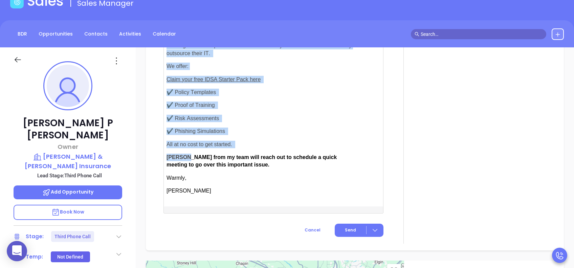
drag, startPoint x: 185, startPoint y: 153, endPoint x: 164, endPoint y: 153, distance: 21.0
click at [164, 153] on div "Hi Bryon secure" at bounding box center [266, 98] width 204 height 215
click at [183, 155] on span "Anabell from my team will reach out to schedule a quick meeting to go over this…" at bounding box center [252, 160] width 170 height 13
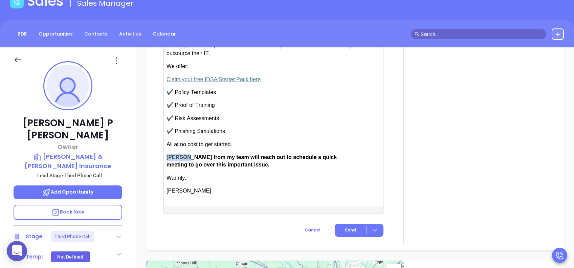
drag, startPoint x: 185, startPoint y: 155, endPoint x: 167, endPoint y: 155, distance: 17.9
click at [167, 155] on span "Anabell from my team will reach out to schedule a quick meeting to go over this…" at bounding box center [252, 160] width 170 height 13
click at [197, 162] on span "Lucy from my team will reach out to schedule a quick meeting to go over this im…" at bounding box center [251, 160] width 169 height 13
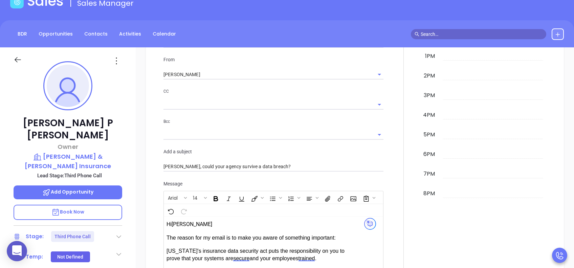
scroll to position [767, 0]
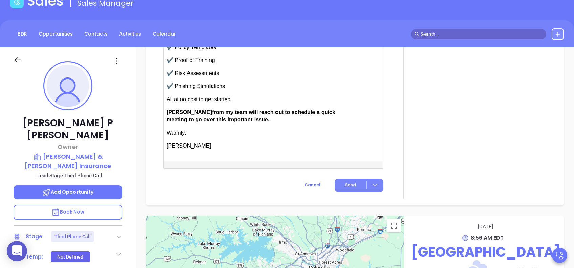
click at [345, 182] on span "Send" at bounding box center [350, 185] width 11 height 6
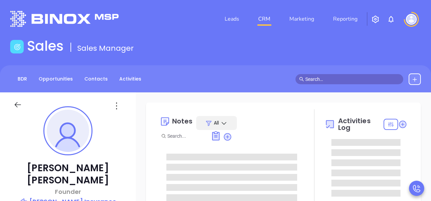
type input "10:00 am"
type input "[DATE]"
type input "[PERSON_NAME]"
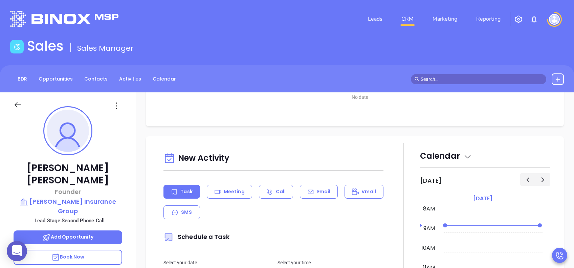
scroll to position [45, 0]
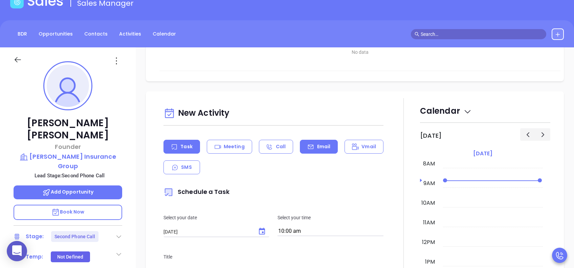
click at [311, 147] on div "Email" at bounding box center [319, 147] width 38 height 14
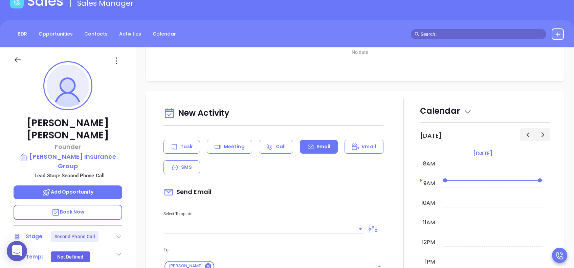
click at [263, 201] on input "text" at bounding box center [258, 229] width 191 height 10
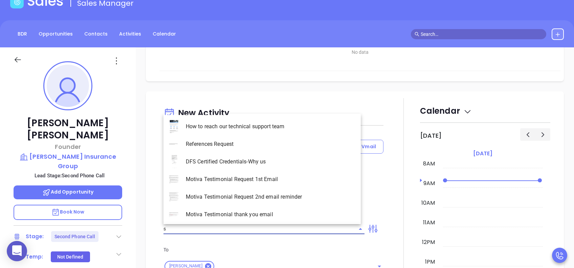
type input "sc"
type input "[PERSON_NAME]"
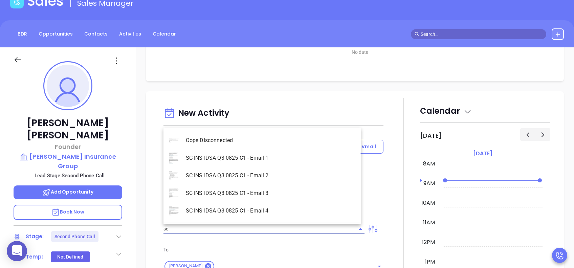
click at [267, 193] on li "SC INS IDSA Q3 0825 C1 - Email 3" at bounding box center [261, 193] width 197 height 18
type input "SC INS IDSA Q3 0825 C1 - Email 3"
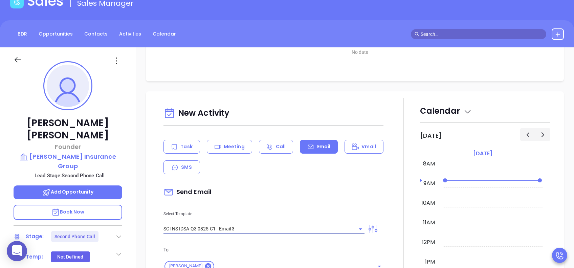
type input "[PERSON_NAME], could your agency survive a data breach?"
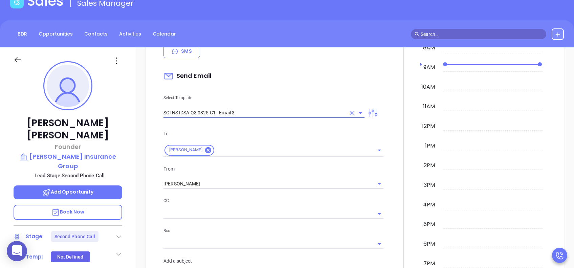
scroll to position [406, 0]
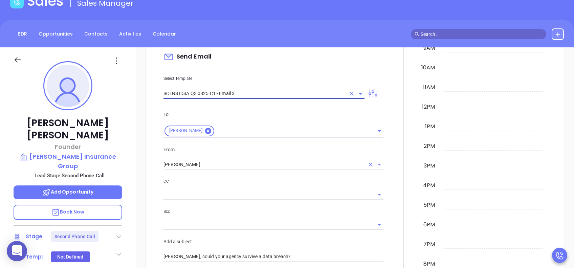
type input "SC INS IDSA Q3 0825 C1 - Email 3"
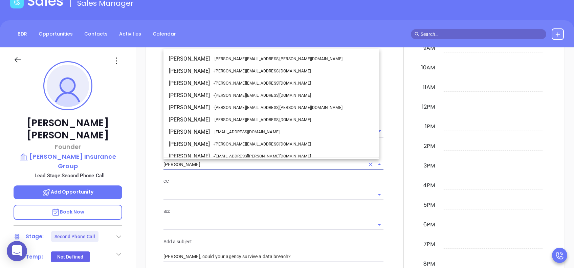
drag, startPoint x: 185, startPoint y: 160, endPoint x: 130, endPoint y: 160, distance: 54.8
click at [130, 160] on div "[PERSON_NAME] Founder [PERSON_NAME] Insurance Group Lead Stage: Second Phone Ca…" at bounding box center [287, 214] width 574 height 335
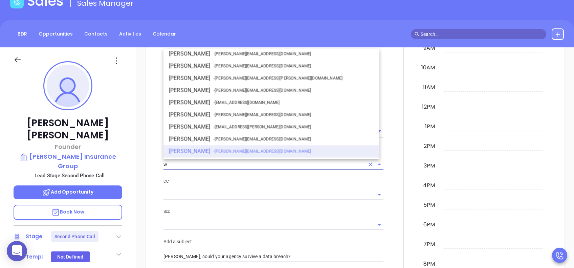
scroll to position [0, 0]
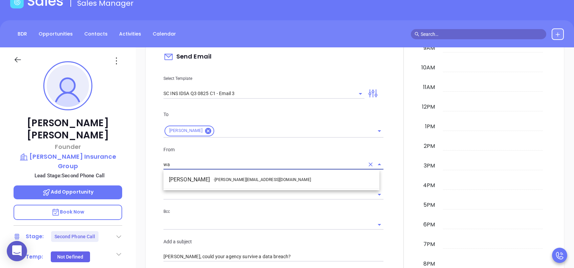
click at [217, 182] on span "- [PERSON_NAME][EMAIL_ADDRESS][DOMAIN_NAME]" at bounding box center [262, 180] width 97 height 6
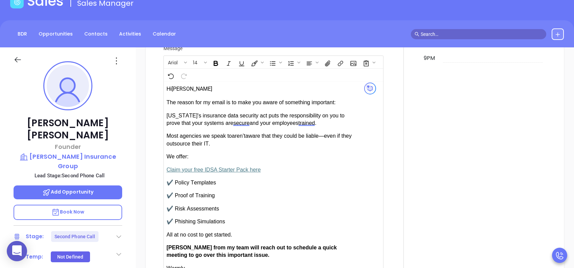
scroll to position [677, 0]
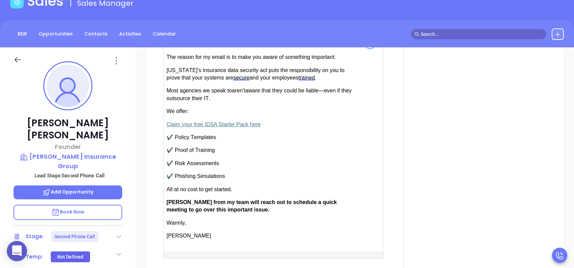
type input "[PERSON_NAME]"
drag, startPoint x: 186, startPoint y: 197, endPoint x: 172, endPoint y: 198, distance: 13.6
click at [172, 198] on div "The reason for my email is to make you aware of something important: [US_STATE]…" at bounding box center [262, 146] width 190 height 186
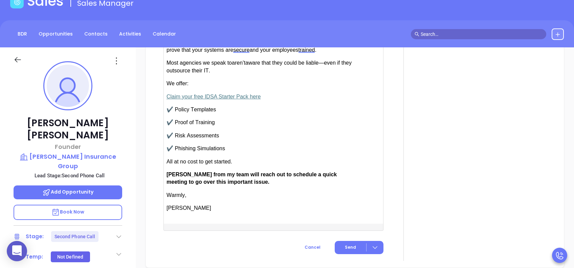
scroll to position [767, 0]
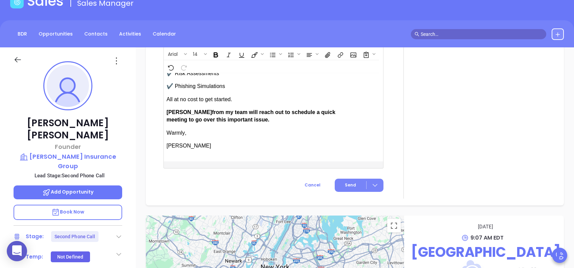
click at [337, 184] on button "Send" at bounding box center [359, 185] width 49 height 13
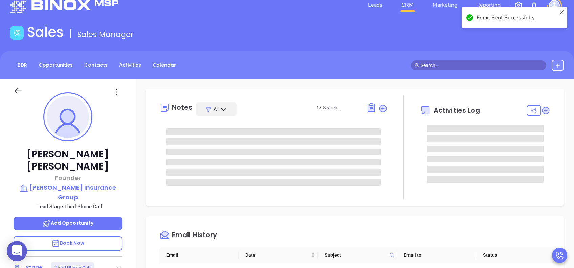
scroll to position [0, 0]
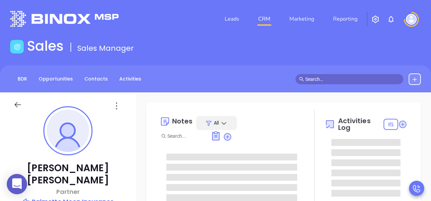
type input "[PERSON_NAME]"
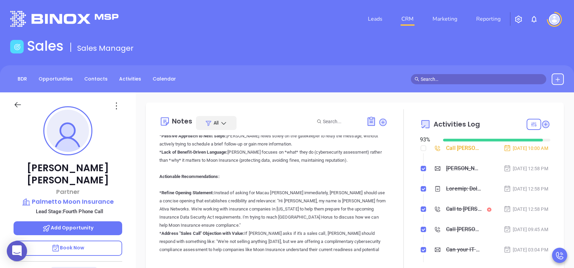
scroll to position [767, 0]
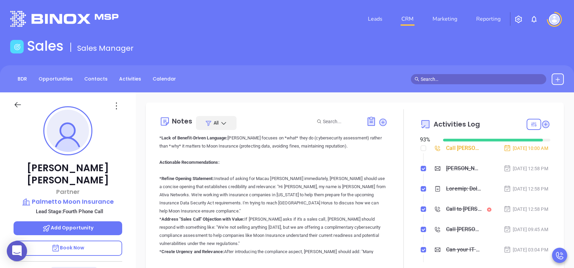
click at [217, 124] on span "All" at bounding box center [216, 122] width 5 height 7
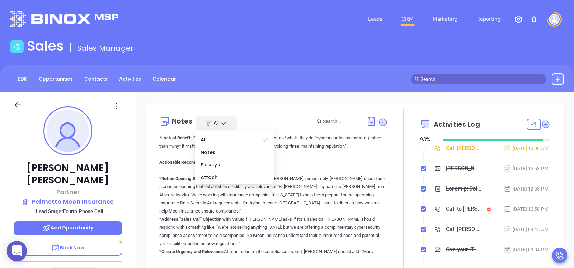
click at [277, 116] on div "Notes All" at bounding box center [273, 123] width 228 height 14
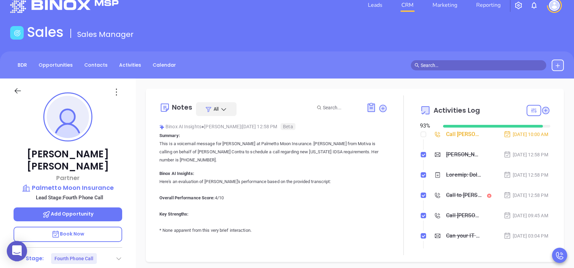
scroll to position [0, 0]
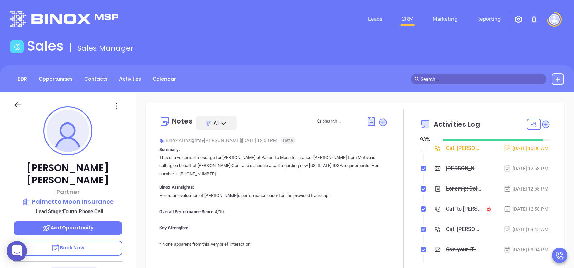
click at [430, 173] on div "[PERSON_NAME], could your agency survive a data breach?" at bounding box center [464, 168] width 36 height 10
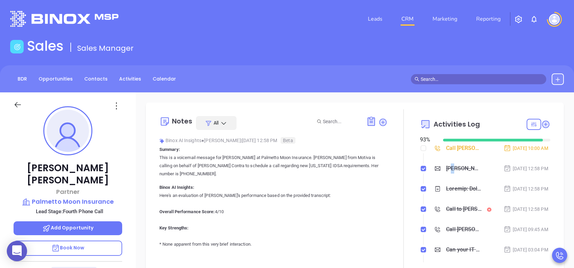
click at [430, 174] on div "[PERSON_NAME], could your agency survive a data breach?" at bounding box center [464, 168] width 36 height 10
drag, startPoint x: 445, startPoint y: 177, endPoint x: 566, endPoint y: 152, distance: 123.4
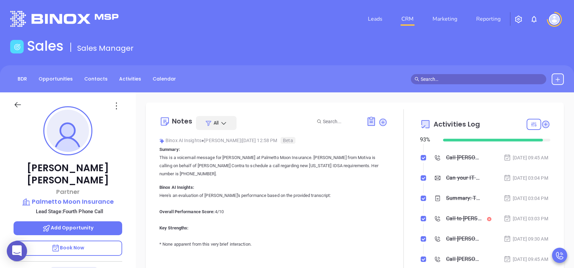
scroll to position [90, 0]
click at [430, 165] on div "Can your IT partner prove you're covered?" at bounding box center [464, 160] width 36 height 10
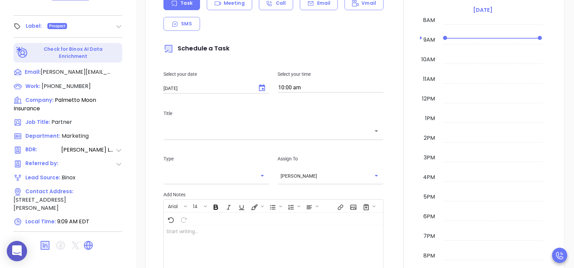
scroll to position [135, 0]
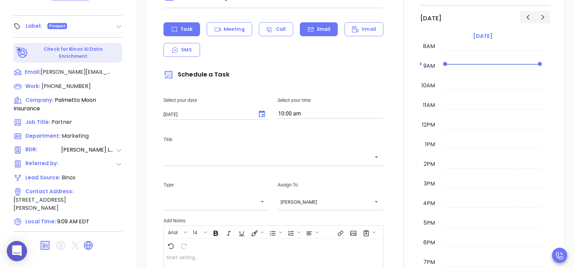
click at [326, 26] on p "Email" at bounding box center [324, 29] width 14 height 7
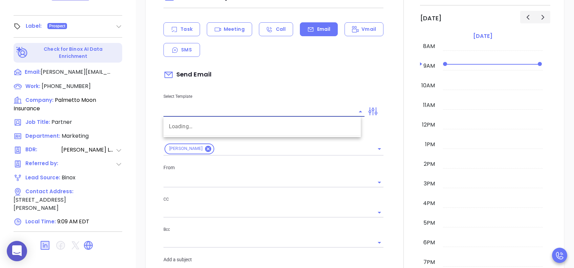
click at [231, 111] on input "text" at bounding box center [258, 112] width 191 height 10
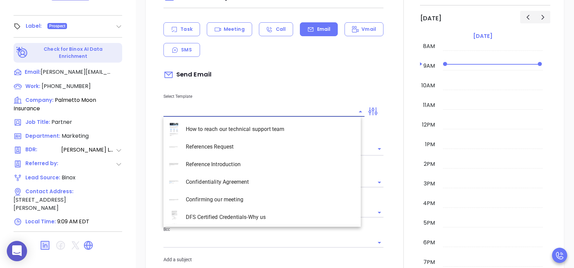
type input "s"
type input "[PERSON_NAME]"
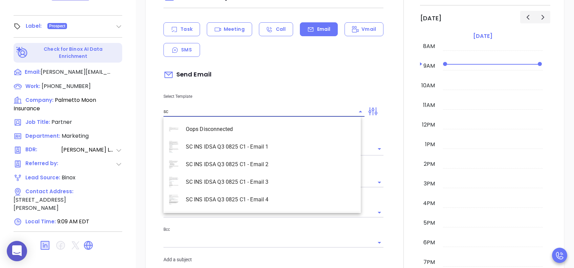
click at [258, 200] on li "SC INS IDSA Q3 0825 C1 - Email 4" at bounding box center [261, 200] width 197 height 18
type input "SC INS IDSA Q3 0825 C1 - Email 4"
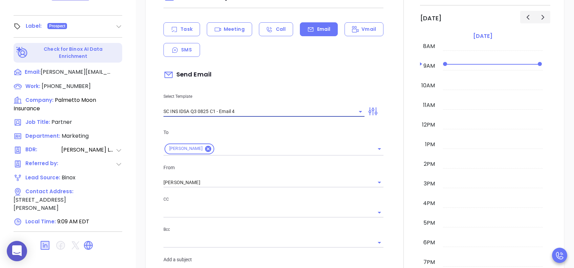
type input "Final heads up [PERSON_NAME]; Compliance matters"
type input "SC INS IDSA Q3 0825 C1 - Email 4"
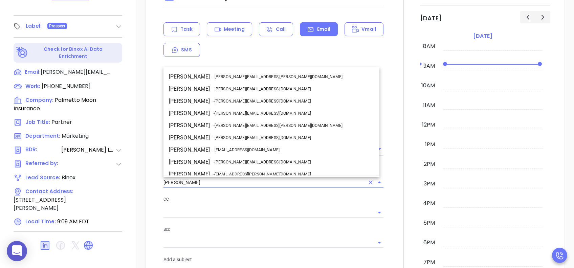
drag, startPoint x: 175, startPoint y: 181, endPoint x: 151, endPoint y: 181, distance: 23.7
click at [151, 181] on div "New Activity Task Meeting Call Email Vmail SMS Send Email Select Template SC IN…" at bounding box center [355, 272] width 418 height 596
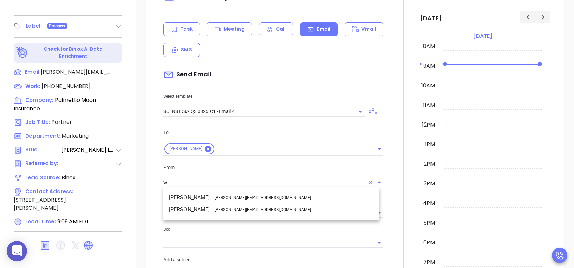
scroll to position [0, 0]
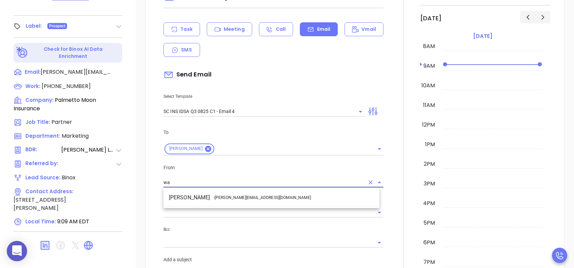
click at [214, 195] on span "- [PERSON_NAME][EMAIL_ADDRESS][DOMAIN_NAME]" at bounding box center [262, 198] width 97 height 6
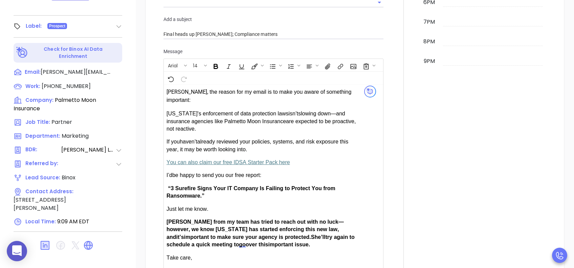
scroll to position [451, 0]
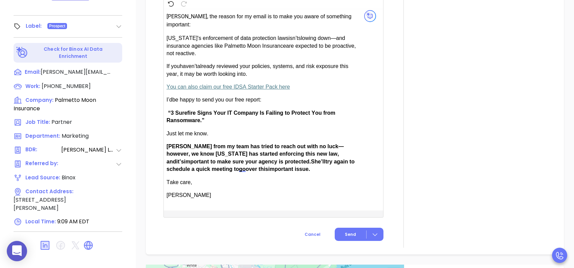
type input "[PERSON_NAME]"
drag, startPoint x: 186, startPoint y: 145, endPoint x: 169, endPoint y: 145, distance: 17.3
click at [169, 145] on span "[PERSON_NAME] from my team has tried to reach out with no luck—however, we know…" at bounding box center [255, 154] width 177 height 21
click at [345, 201] on span "Send" at bounding box center [350, 235] width 11 height 6
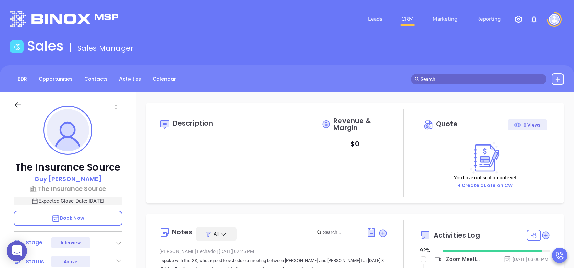
type input "[DATE]"
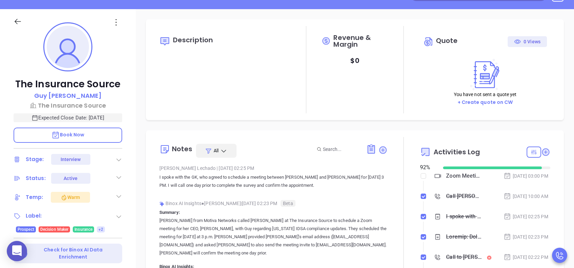
scroll to position [135, 0]
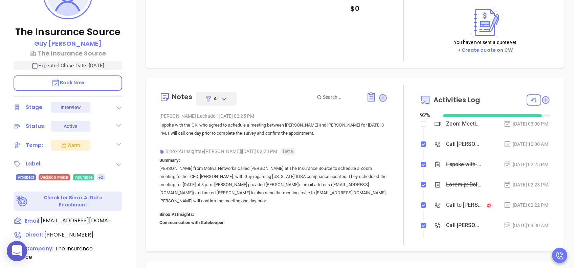
type input "[PERSON_NAME]"
drag, startPoint x: 226, startPoint y: 131, endPoint x: 302, endPoint y: 129, distance: 75.5
click at [302, 129] on p "I spoke with the GK, who agreed to schedule a meeting between [PERSON_NAME] and…" at bounding box center [273, 129] width 228 height 16
drag, startPoint x: 302, startPoint y: 129, endPoint x: 295, endPoint y: 133, distance: 7.8
click at [295, 133] on p "I spoke with the GK, who agreed to schedule a meeting between [PERSON_NAME] and…" at bounding box center [273, 129] width 228 height 16
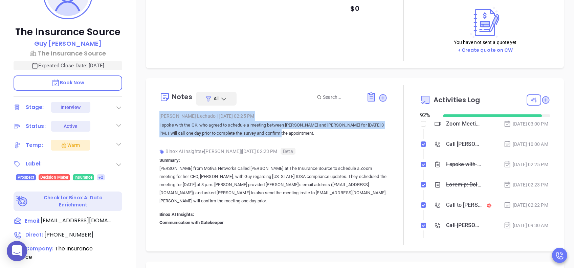
drag, startPoint x: 298, startPoint y: 133, endPoint x: 153, endPoint y: 121, distance: 145.1
click at [153, 121] on div "Notes All [PERSON_NAME] | [DATE] 02:25 PM I spoke with the GK, who agreed to sc…" at bounding box center [355, 165] width 404 height 160
drag, startPoint x: 153, startPoint y: 121, endPoint x: 173, endPoint y: 125, distance: 20.0
click at [173, 125] on p "I spoke with the GK, who agreed to schedule a meeting between [PERSON_NAME] and…" at bounding box center [273, 129] width 228 height 16
click at [271, 124] on p "I spoke with the GK, who agreed to schedule a meeting between [PERSON_NAME] and…" at bounding box center [273, 129] width 228 height 16
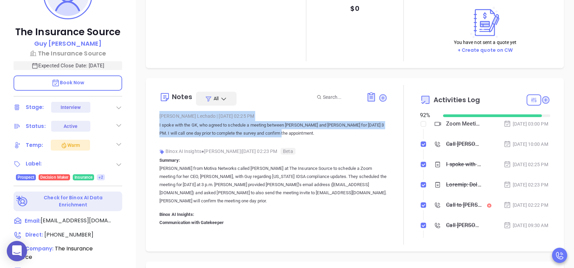
click at [300, 131] on p "I spoke with the GK, who agreed to schedule a meeting between [PERSON_NAME] and…" at bounding box center [273, 129] width 228 height 16
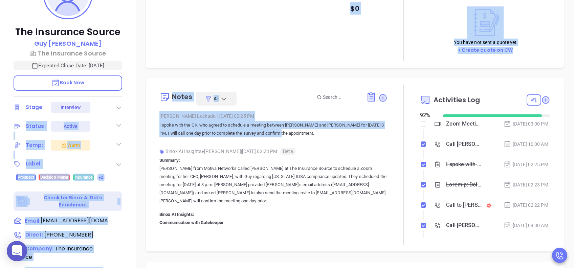
drag, startPoint x: 300, startPoint y: 131, endPoint x: 133, endPoint y: 128, distance: 166.2
click at [133, 128] on div "The Insurance Source [PERSON_NAME] The Insurance Source Expected Close Date: [D…" at bounding box center [287, 124] width 574 height 335
drag, startPoint x: 133, startPoint y: 128, endPoint x: 199, endPoint y: 124, distance: 66.1
click at [199, 124] on p "I spoke with the GK, who agreed to schedule a meeting between [PERSON_NAME] and…" at bounding box center [273, 129] width 228 height 16
click at [348, 129] on p "I spoke with the GK, who agreed to schedule a meeting between [PERSON_NAME] and…" at bounding box center [273, 129] width 228 height 16
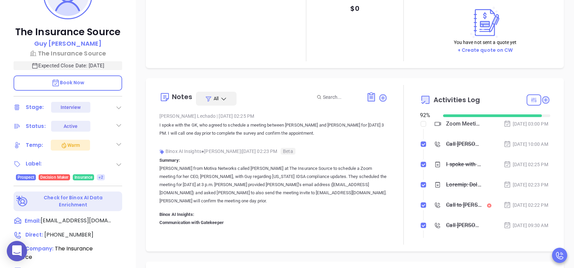
scroll to position [45, 0]
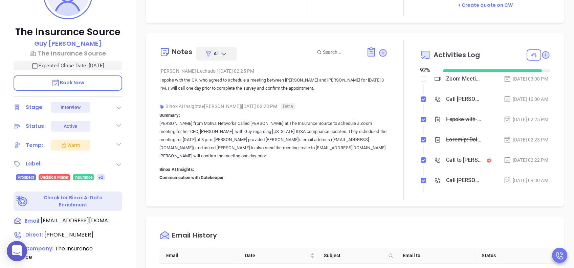
click at [107, 84] on p "Book Now" at bounding box center [68, 82] width 109 height 15
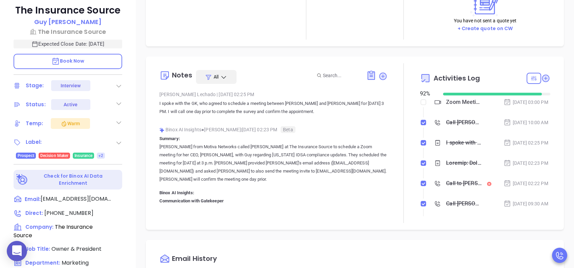
scroll to position [72, 0]
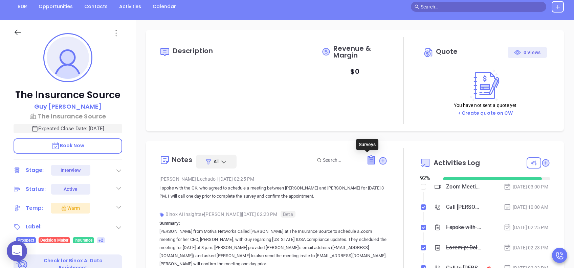
click at [368, 161] on icon at bounding box center [371, 160] width 7 height 8
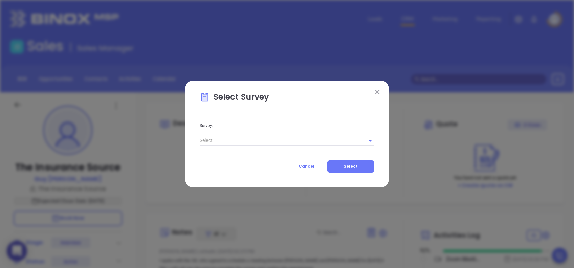
click at [235, 140] on input "text" at bounding box center [278, 141] width 156 height 10
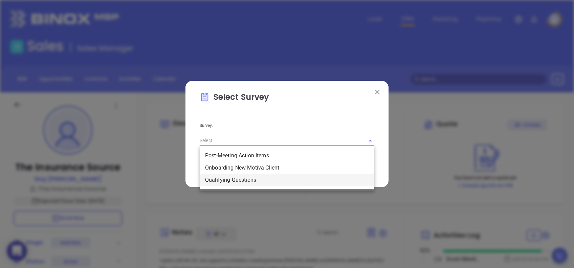
click at [239, 181] on li "Qualifying Questions" at bounding box center [287, 180] width 175 height 12
type input "Qualifying Questions"
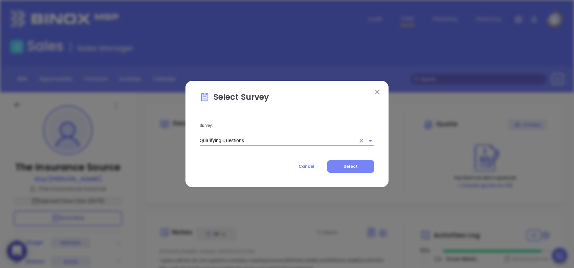
click at [348, 167] on span "Select" at bounding box center [351, 166] width 14 height 6
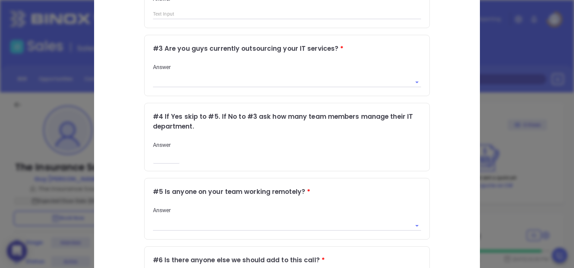
scroll to position [267, 0]
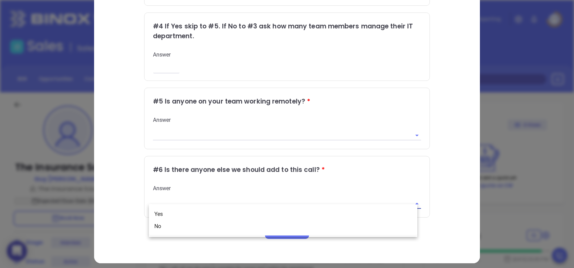
click at [288, 200] on input "text" at bounding box center [277, 204] width 249 height 10
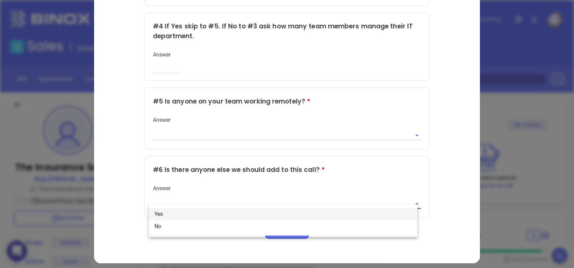
click at [165, 214] on li "Yes" at bounding box center [283, 214] width 268 height 12
type input "Yes"
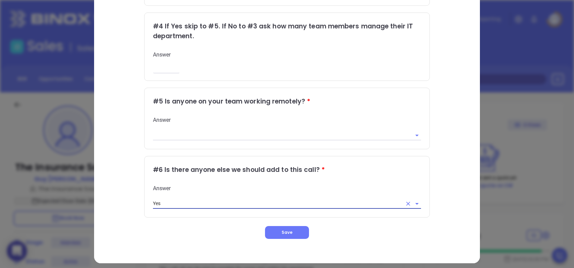
click at [440, 186] on div "Qualifying Questions # 1 It says here that you have x number of employees is th…" at bounding box center [286, 10] width 357 height 457
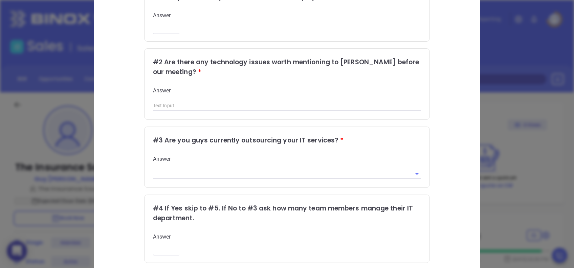
scroll to position [41, 0]
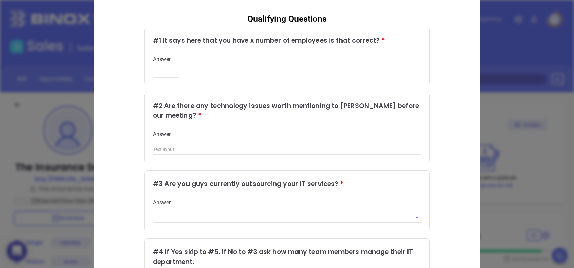
click at [482, 60] on div "Qualifying Questions Qualifying Questions # 1 It says here that you have x numb…" at bounding box center [287, 134] width 574 height 268
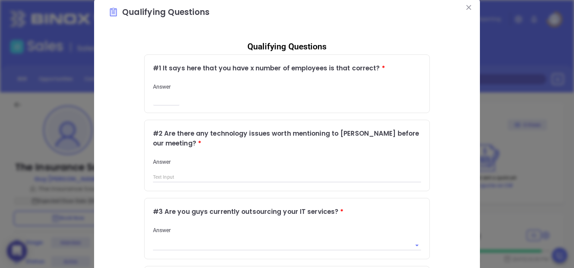
scroll to position [0, 0]
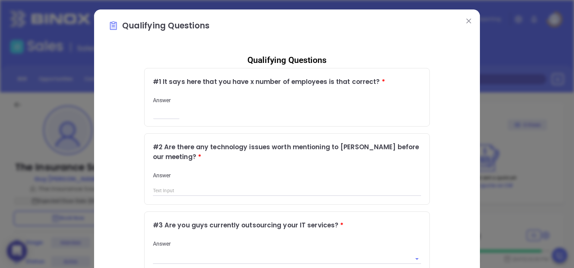
click at [466, 23] on img at bounding box center [468, 21] width 5 height 5
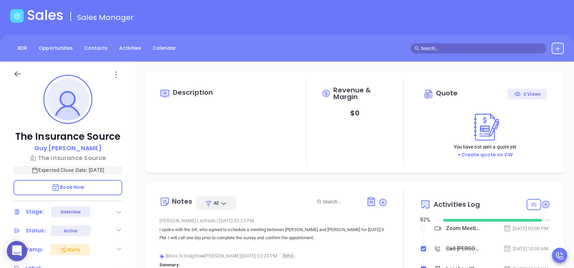
scroll to position [90, 0]
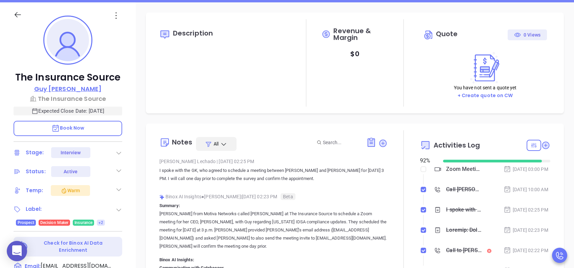
click at [70, 89] on p "Guy Furay" at bounding box center [68, 88] width 68 height 9
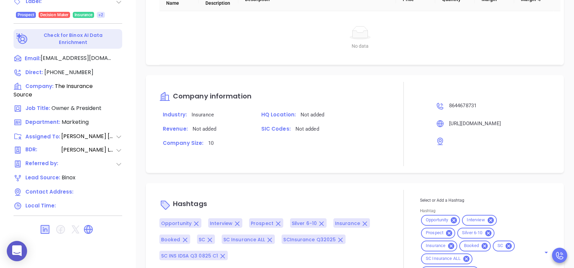
scroll to position [821, 0]
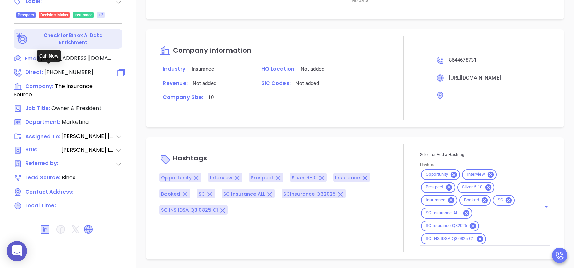
click at [53, 72] on span "[PHONE_NUMBER]" at bounding box center [68, 72] width 49 height 8
type input "[PHONE_NUMBER]"
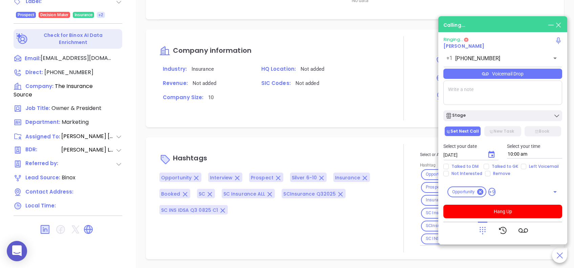
click at [483, 229] on icon at bounding box center [482, 230] width 9 height 9
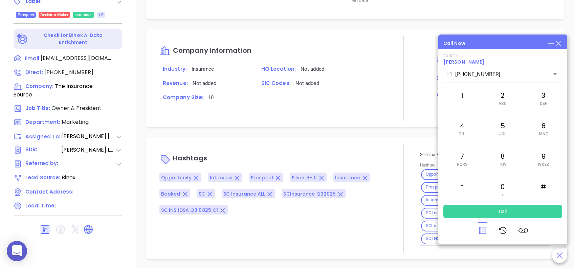
click at [479, 229] on icon at bounding box center [482, 230] width 9 height 9
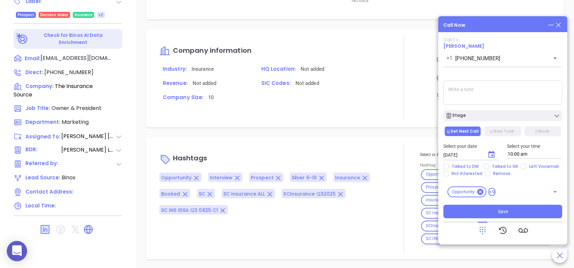
click at [517, 89] on textarea at bounding box center [502, 93] width 119 height 24
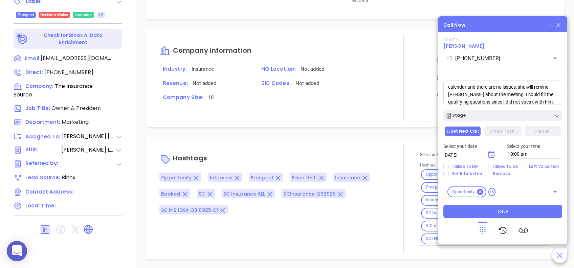
scroll to position [0, 0]
drag, startPoint x: 541, startPoint y: 103, endPoint x: 420, endPoint y: 68, distance: 126.4
click at [501, 96] on textarea "The GK let me know that Guy was not at the office but he still has the meeting …" at bounding box center [502, 93] width 119 height 24
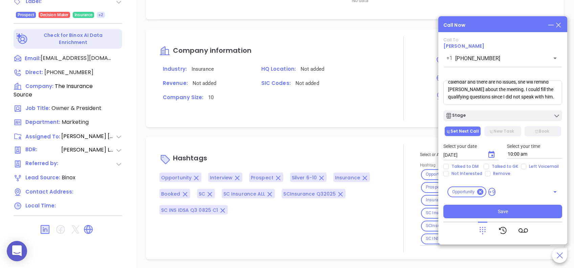
drag, startPoint x: 449, startPoint y: 88, endPoint x: 600, endPoint y: 119, distance: 153.5
type textarea "T"
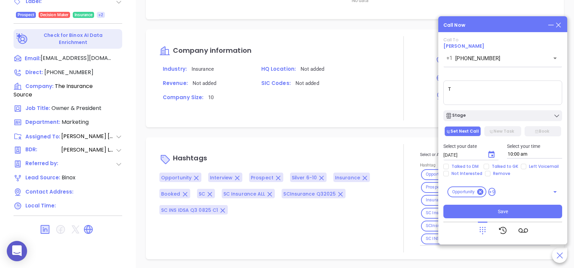
scroll to position [0, 0]
paste textarea "The GK mentioned that Guy was not in the office, but confirmed the meeting is s…"
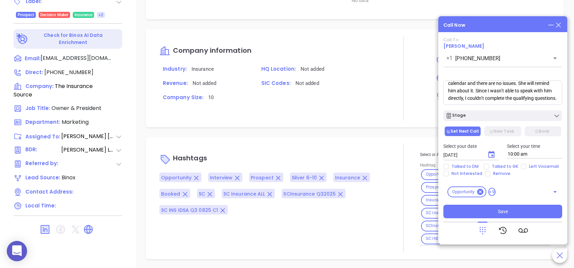
scroll to position [30, 0]
type textarea "The GK mentioned that Guy was not in the office, but confirmed the meeting is s…"
click at [495, 114] on div "Stage" at bounding box center [502, 115] width 115 height 7
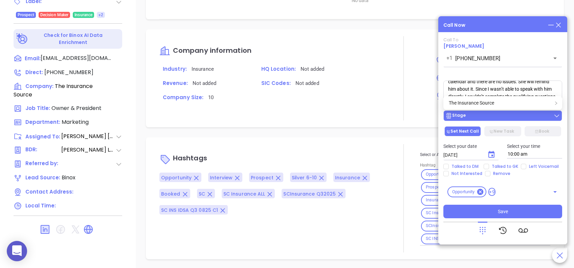
click at [495, 114] on div "Stage" at bounding box center [502, 115] width 115 height 7
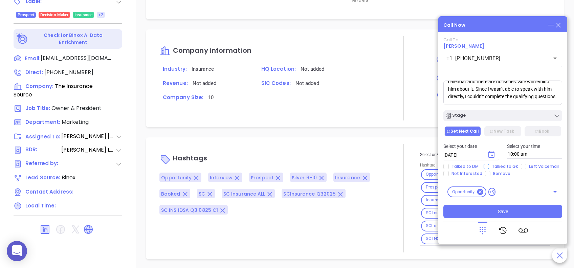
click at [486, 164] on input "Talked to GK" at bounding box center [486, 166] width 5 height 5
checkbox input "true"
click at [524, 211] on button "Save" at bounding box center [502, 212] width 119 height 14
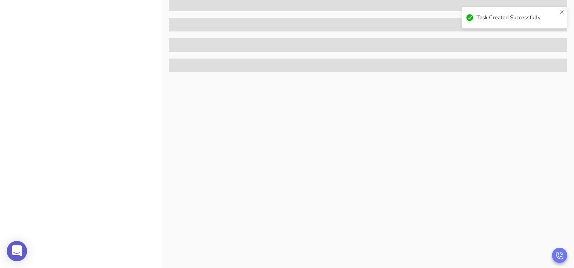
scroll to position [0, 0]
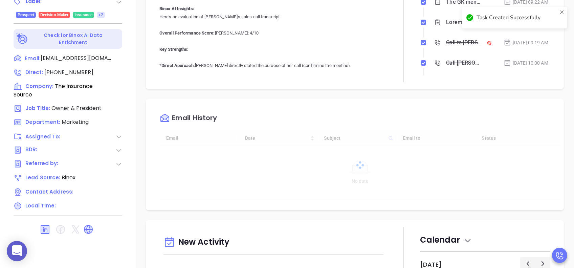
type input "[DATE]"
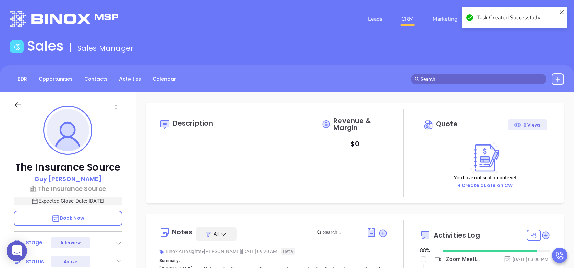
type input "[PERSON_NAME]"
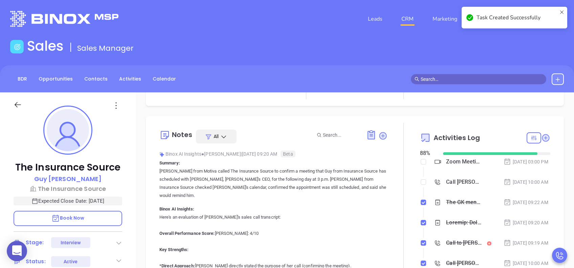
scroll to position [135, 0]
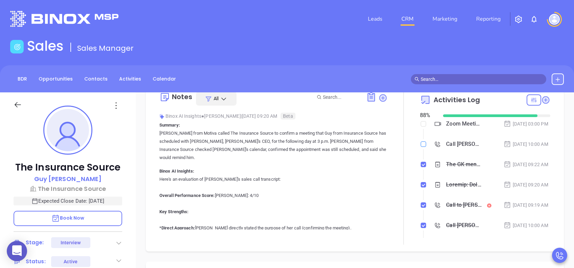
click at [421, 147] on input "checkbox" at bounding box center [423, 143] width 5 height 5
checkbox input "true"
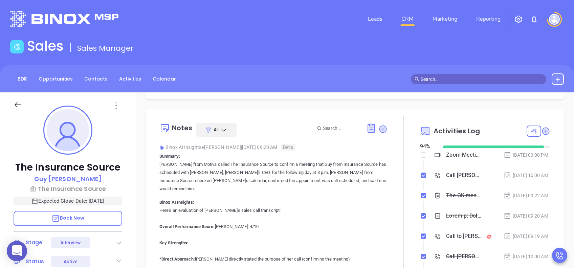
scroll to position [90, 0]
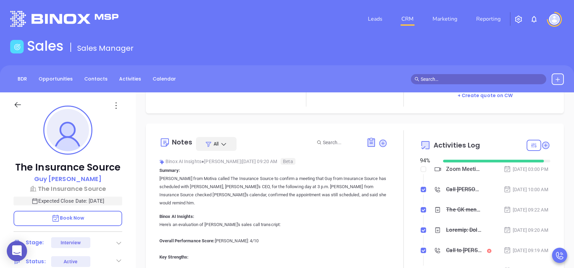
click at [457, 172] on div "Zoom Meeting with [PERSON_NAME]" at bounding box center [464, 169] width 36 height 10
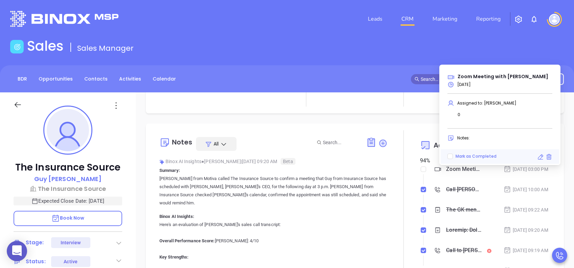
click at [493, 102] on span "Assigned to: Lucy Lechado" at bounding box center [486, 103] width 59 height 6
click at [506, 102] on span "Assigned to: Lucy Lechado" at bounding box center [486, 103] width 59 height 6
click at [507, 102] on span "Assigned to: Lucy Lechado" at bounding box center [486, 103] width 59 height 6
click at [495, 104] on span "Assigned to: Lucy Lechado" at bounding box center [486, 103] width 59 height 6
click at [538, 156] on icon at bounding box center [540, 157] width 7 height 7
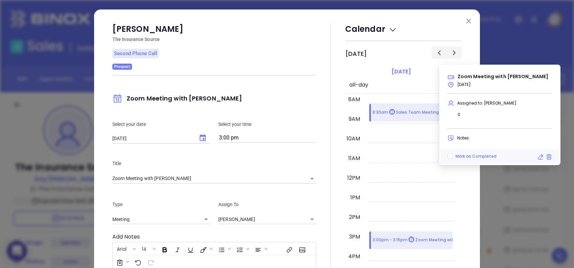
scroll to position [45, 0]
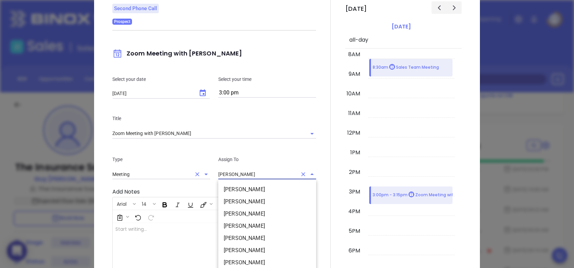
drag, startPoint x: 270, startPoint y: 173, endPoint x: 203, endPoint y: 173, distance: 66.7
click at [203, 173] on div "Type Meeting Assign To Lucy Lechado Alejandra Lara Anabell Dominguez Andrea Cru…" at bounding box center [214, 167] width 212 height 41
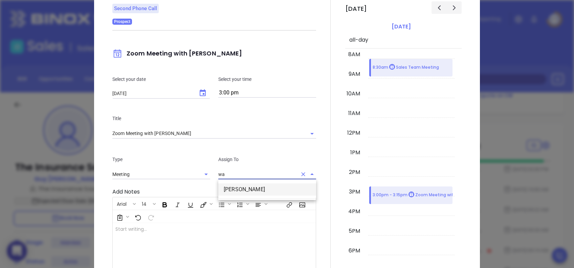
click at [253, 186] on li "[PERSON_NAME]" at bounding box center [267, 189] width 98 height 12
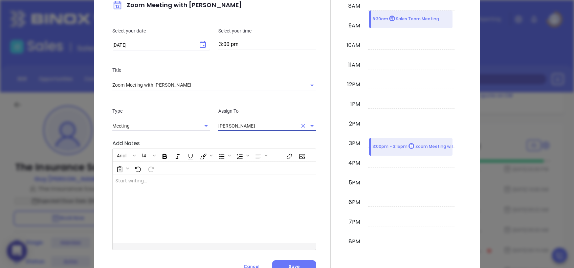
scroll to position [122, 0]
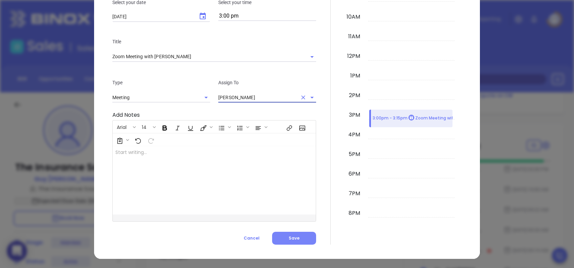
type input "[PERSON_NAME]"
click at [301, 239] on button "Save" at bounding box center [294, 238] width 44 height 13
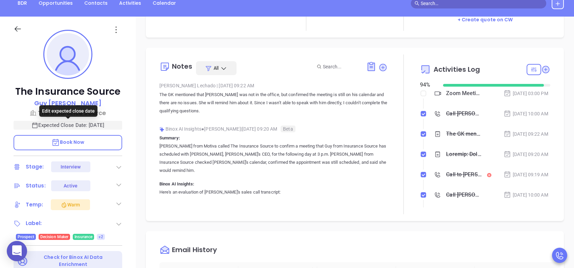
scroll to position [90, 0]
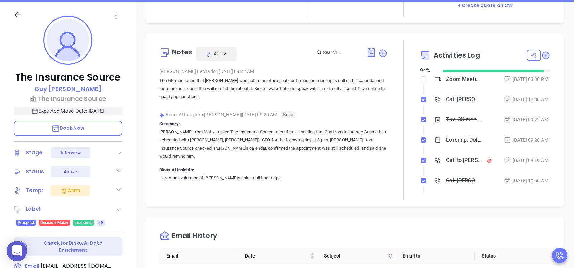
click at [459, 80] on div "Zoom Meeting with [PERSON_NAME]" at bounding box center [464, 79] width 36 height 10
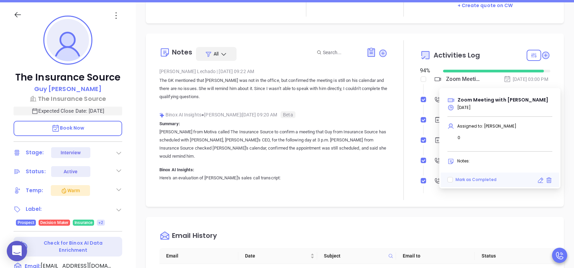
click at [539, 177] on icon at bounding box center [540, 180] width 7 height 7
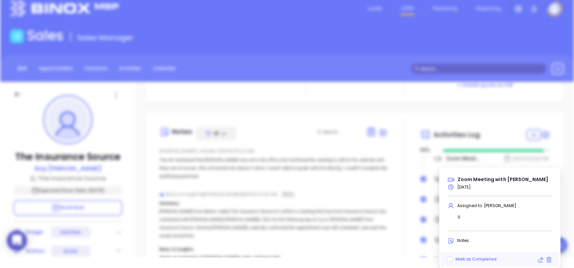
type input "[DATE]"
type input "Zoom Meeting with [PERSON_NAME]"
type input "Meeting"
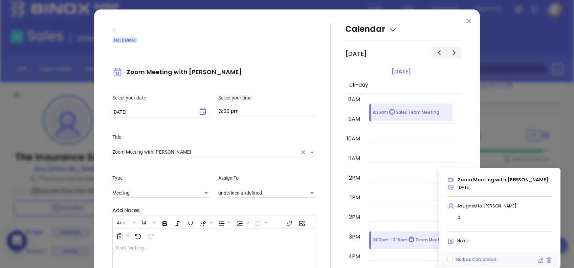
type input "[PERSON_NAME]"
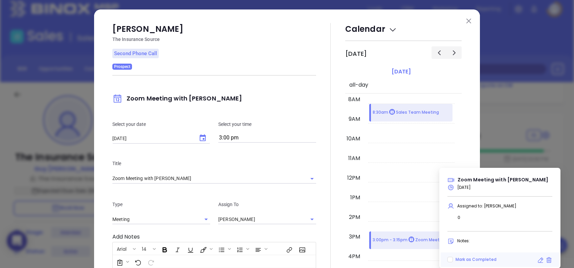
click at [466, 21] on img at bounding box center [468, 21] width 5 height 5
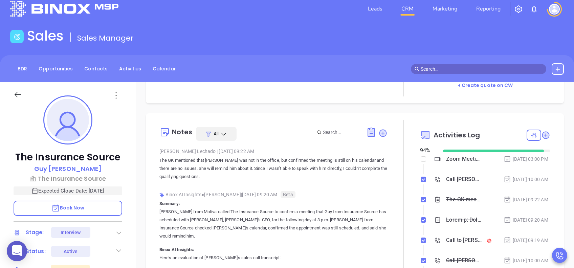
scroll to position [9, 0]
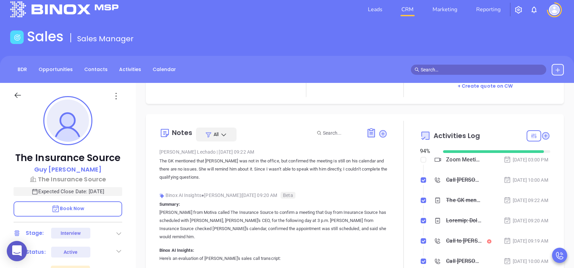
click at [454, 162] on div "Zoom Meeting with [PERSON_NAME]" at bounding box center [464, 160] width 36 height 10
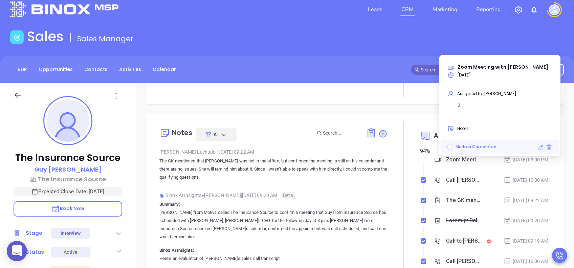
click at [315, 13] on div "Leads CRM Marketing Reporting" at bounding box center [380, 9] width 375 height 24
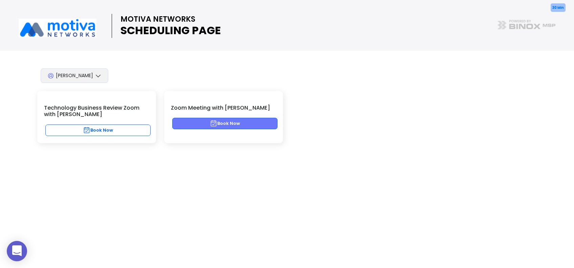
click at [254, 122] on button "Book Now" at bounding box center [224, 124] width 105 height 12
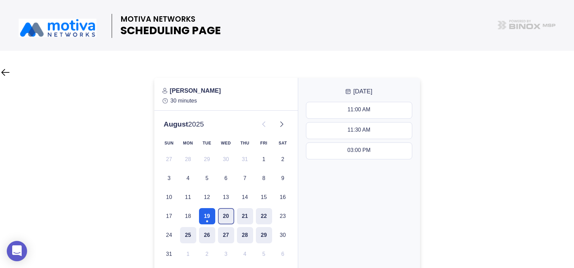
click at [229, 215] on button "20" at bounding box center [226, 216] width 16 height 16
click at [433, 219] on div at bounding box center [287, 196] width 574 height 236
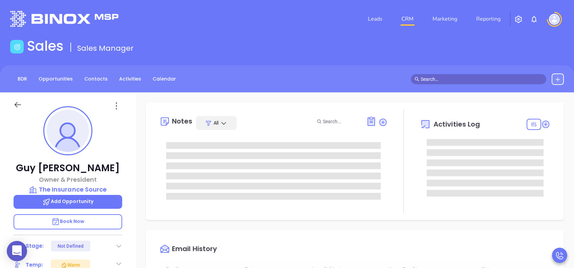
type input "[DATE]"
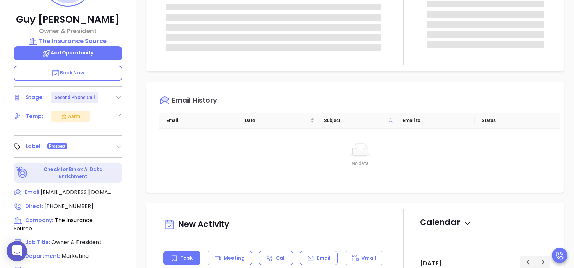
scroll to position [180, 0]
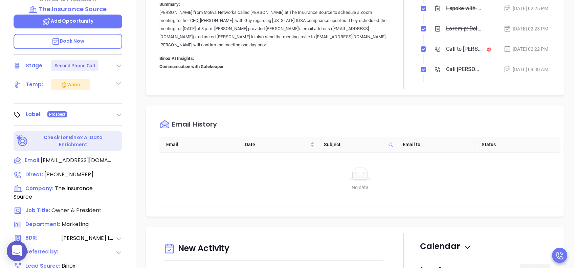
type input "[PERSON_NAME]"
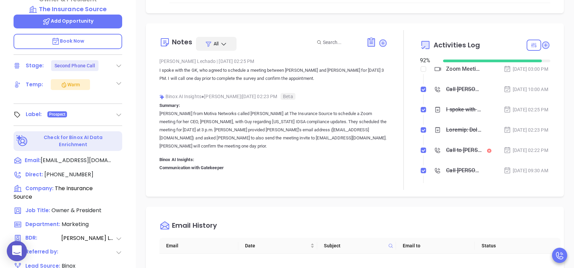
scroll to position [45, 0]
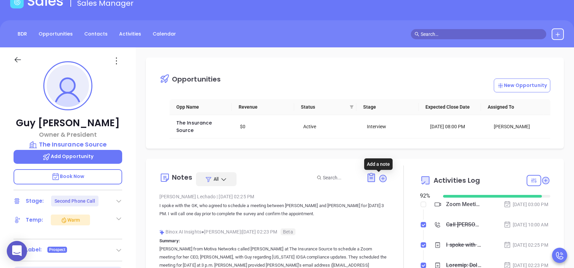
click at [383, 177] on icon at bounding box center [382, 178] width 9 height 9
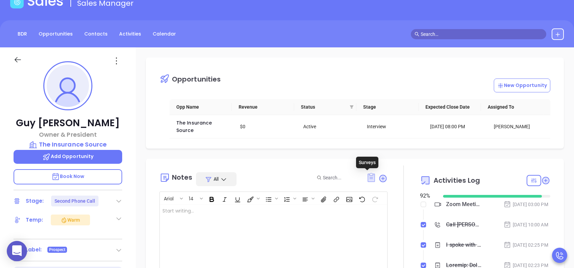
click at [368, 177] on icon at bounding box center [371, 177] width 7 height 9
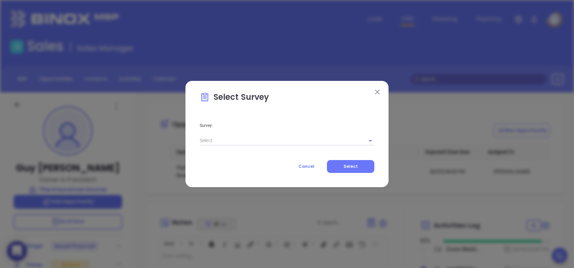
click at [250, 144] on input "text" at bounding box center [278, 141] width 156 height 10
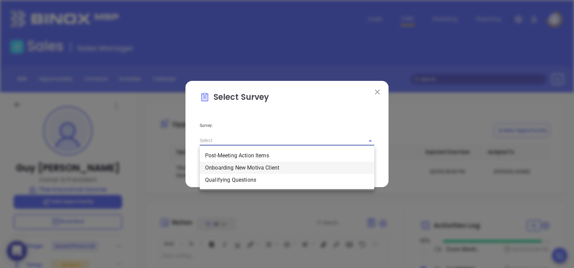
click at [257, 167] on li "Onboarding New Motiva Client" at bounding box center [287, 168] width 175 height 12
drag, startPoint x: 272, startPoint y: 138, endPoint x: 173, endPoint y: 140, distance: 98.5
click at [173, 140] on div "Select Survey Survey: Onboarding New Motiva Client Post-Meeting Action Items On…" at bounding box center [287, 134] width 574 height 268
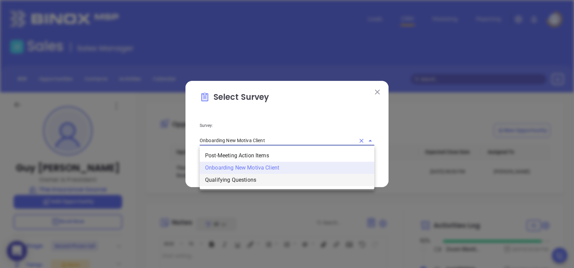
click at [236, 179] on li "Qualifying Questions" at bounding box center [287, 180] width 175 height 12
type input "Qualifying Questions"
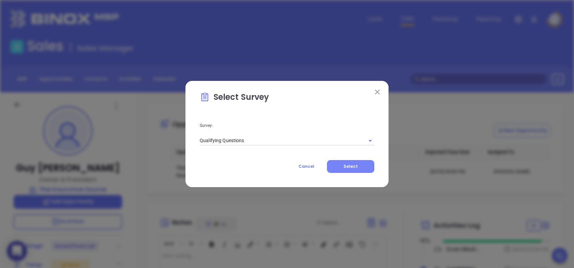
click at [364, 163] on button "Select" at bounding box center [350, 166] width 47 height 13
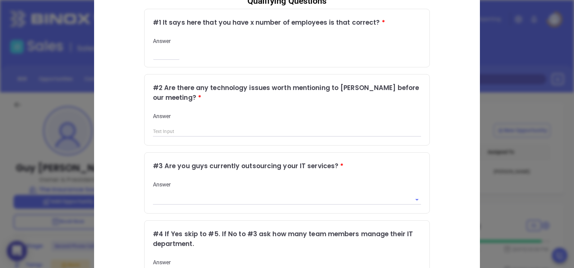
scroll to position [45, 0]
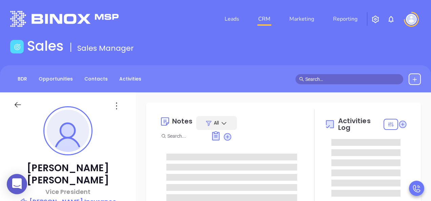
type input "[PERSON_NAME]"
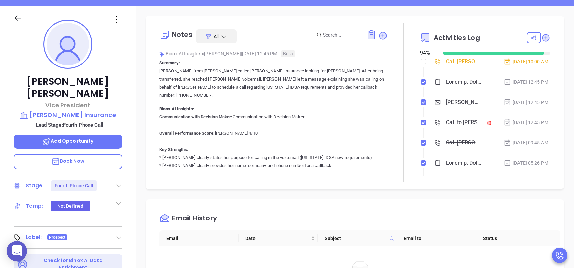
scroll to position [90, 0]
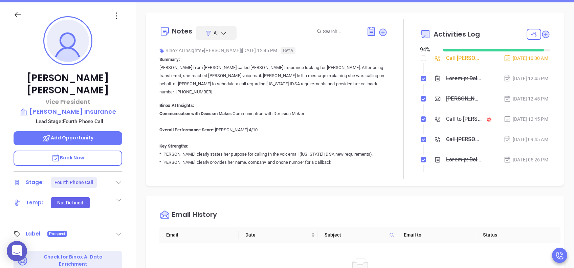
click at [430, 104] on div "[PERSON_NAME] , could your agency survive a data breach?" at bounding box center [464, 99] width 36 height 10
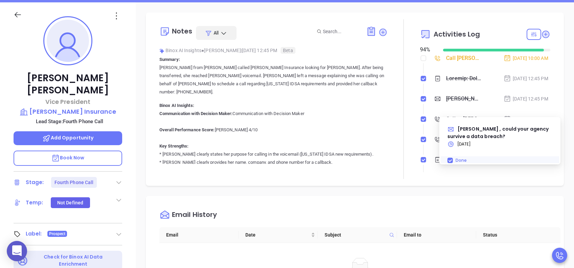
click at [430, 109] on div "Notes All Binox AI Insights ● [PERSON_NAME] | [DATE] 12:45 PM Beta Summary: [PE…" at bounding box center [355, 239] width 438 height 474
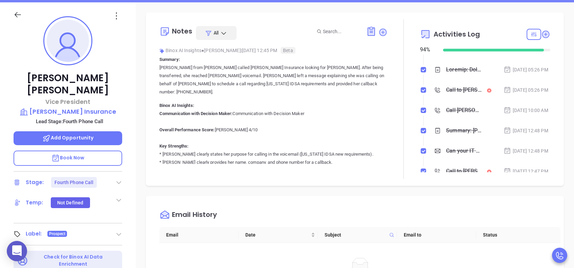
click at [430, 95] on div "Call to [PERSON_NAME]" at bounding box center [464, 90] width 36 height 10
click at [430, 86] on li "[DATE] 05:26 PM" at bounding box center [486, 76] width 129 height 19
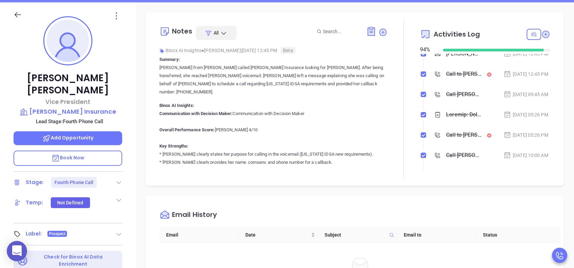
scroll to position [0, 0]
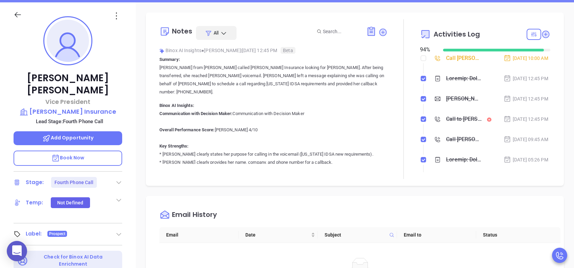
click at [430, 104] on div "[PERSON_NAME] , could your agency survive a data breach?" at bounding box center [464, 99] width 36 height 10
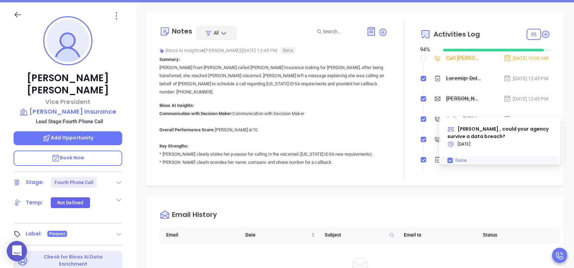
click at [430, 104] on div "[PERSON_NAME] , could your agency survive a data breach?" at bounding box center [464, 99] width 36 height 10
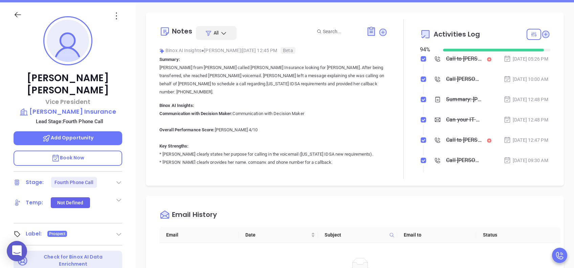
scroll to position [135, 0]
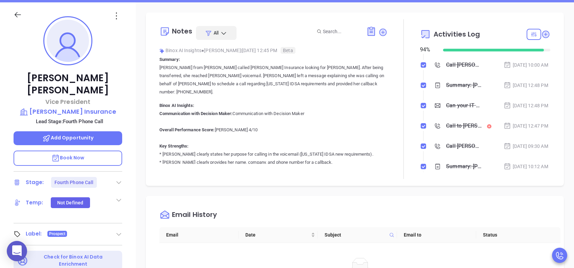
click at [430, 111] on div "Can your IT partner prove you're covered?" at bounding box center [464, 106] width 36 height 10
click at [430, 101] on li "Summary: [PERSON_NAME] from Motiva called [PERSON_NAME] Insurance, looking for …" at bounding box center [486, 92] width 129 height 19
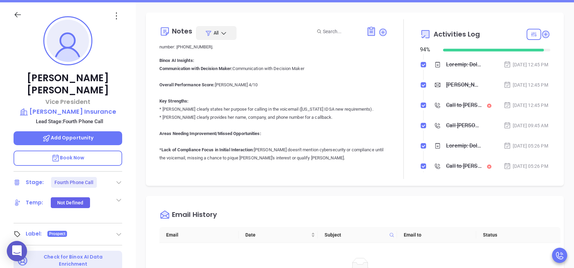
scroll to position [0, 0]
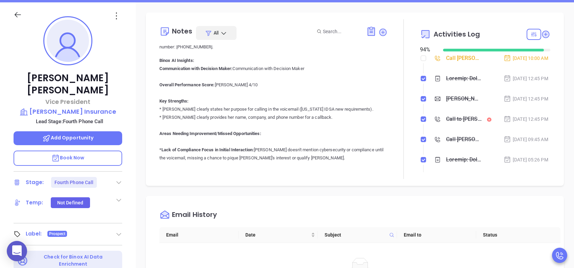
click at [430, 104] on div "[PERSON_NAME] , could your agency survive a data breach?" at bounding box center [464, 99] width 36 height 10
click at [430, 94] on li "[DATE] 12:45 PM" at bounding box center [486, 85] width 129 height 19
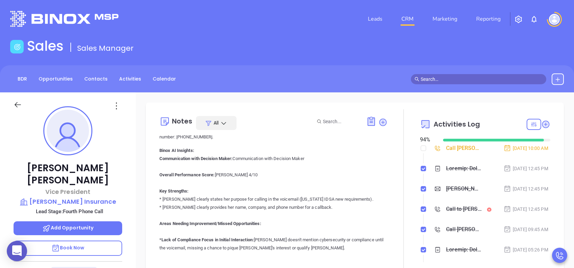
scroll to position [225, 0]
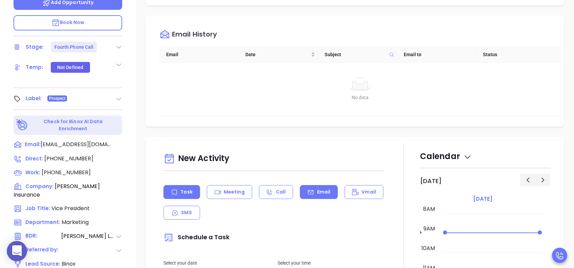
click at [315, 187] on div "Email" at bounding box center [319, 192] width 38 height 14
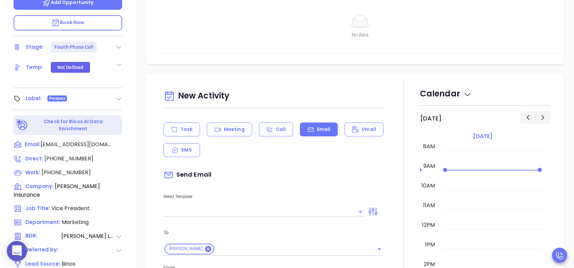
scroll to position [135, 0]
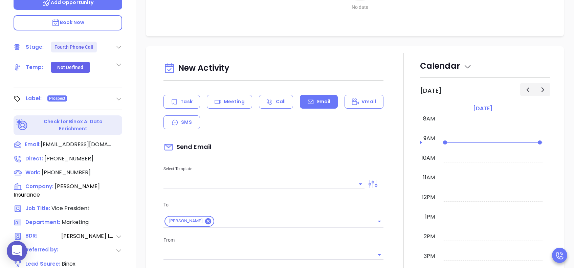
type input "[PERSON_NAME]"
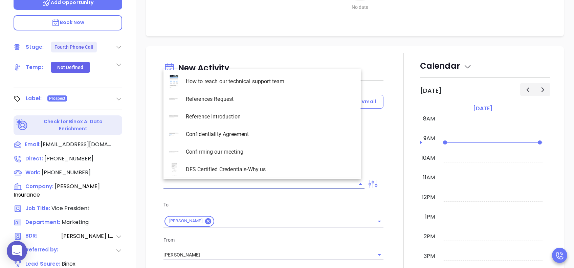
click at [211, 185] on input "text" at bounding box center [258, 184] width 191 height 10
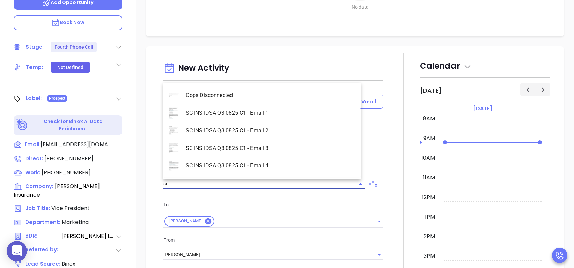
click at [248, 168] on li "SC INS IDSA Q3 0825 C1 - Email 4" at bounding box center [261, 166] width 197 height 18
type input "SC INS IDSA Q3 0825 C1 - Email 4"
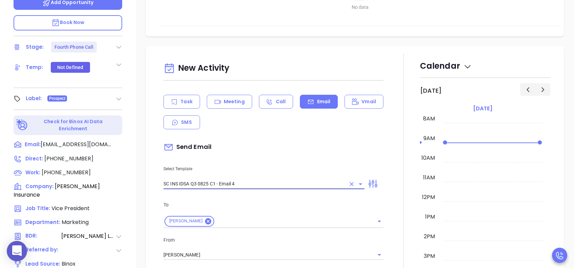
type input "Final heads up [PERSON_NAME] ; Compliance matters"
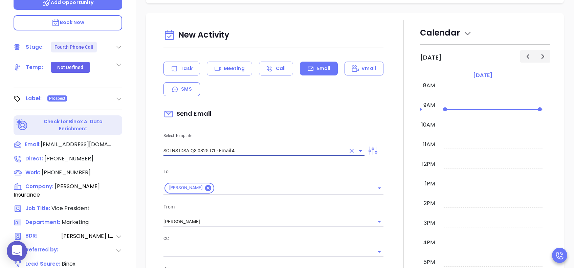
scroll to position [225, 0]
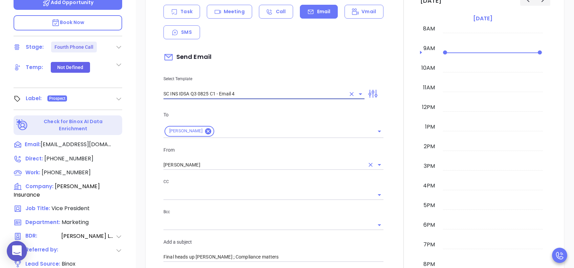
type input "SC INS IDSA Q3 0825 C1 - Email 4"
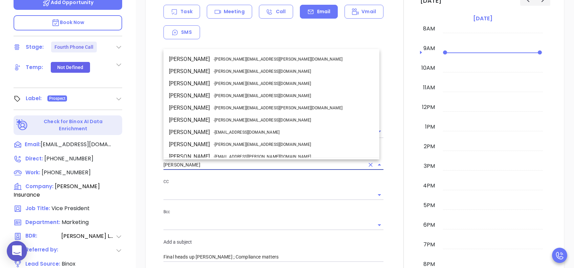
scroll to position [29, 0]
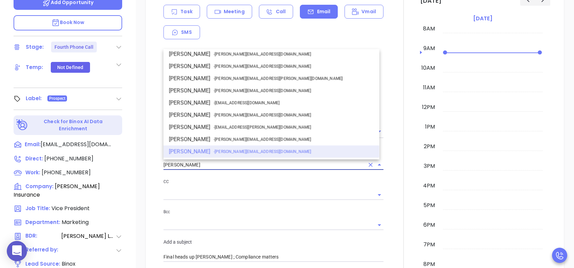
drag, startPoint x: 198, startPoint y: 160, endPoint x: 145, endPoint y: 164, distance: 53.2
click at [145, 164] on div "New Activity Task Meeting Call Email Vmail SMS Send Email Select Template SC IN…" at bounding box center [355, 254] width 438 height 596
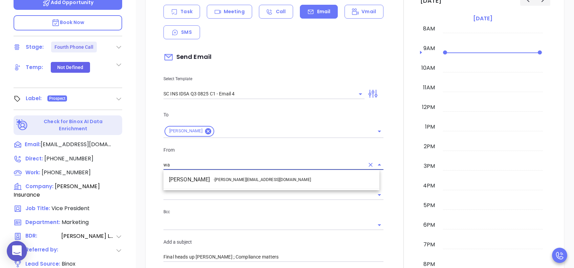
click at [214, 179] on span "- [PERSON_NAME][EMAIL_ADDRESS][DOMAIN_NAME]" at bounding box center [262, 180] width 97 height 6
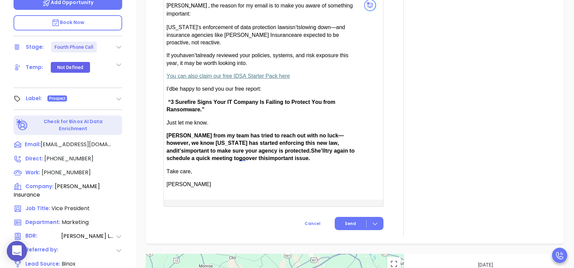
scroll to position [542, 0]
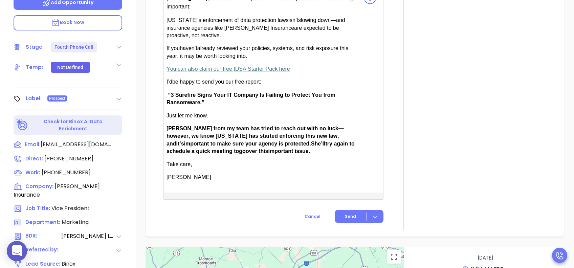
type input "[PERSON_NAME]"
drag, startPoint x: 188, startPoint y: 127, endPoint x: 170, endPoint y: 125, distance: 17.7
click at [170, 126] on span "[PERSON_NAME] from my team has tried to reach out with no luck—however, we know…" at bounding box center [255, 136] width 177 height 21
drag, startPoint x: 448, startPoint y: 91, endPoint x: 376, endPoint y: 94, distance: 72.1
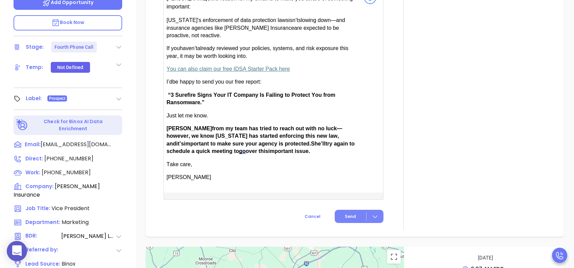
click at [348, 201] on button "Send" at bounding box center [359, 216] width 49 height 13
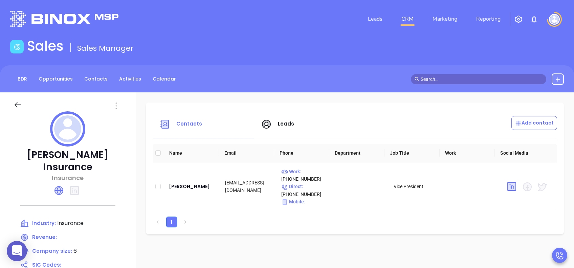
click at [287, 124] on span "Leads" at bounding box center [286, 123] width 17 height 7
